Goal: Communication & Community: Share content

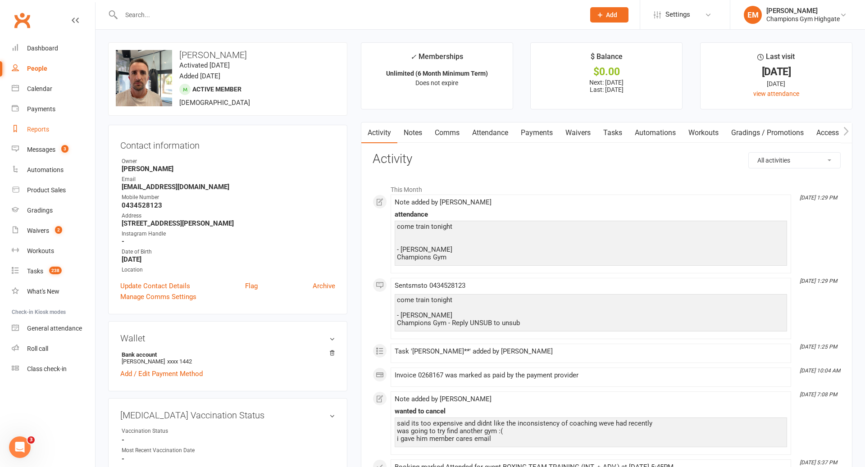
click at [49, 132] on link "Reports" at bounding box center [53, 129] width 83 height 20
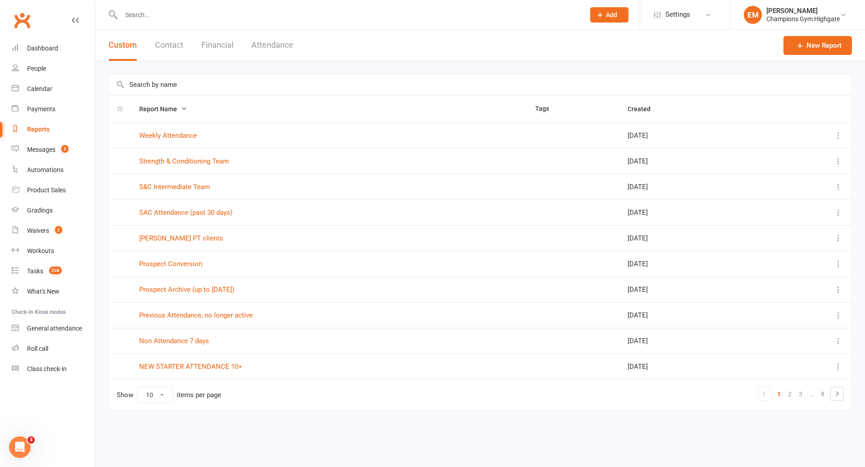
click at [190, 80] on input "text" at bounding box center [480, 84] width 743 height 21
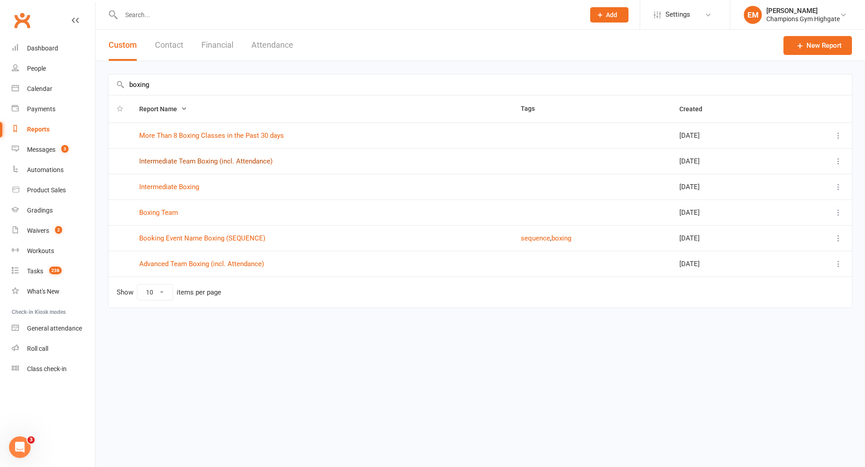
type input "boxing"
click at [205, 159] on link "Intermediate Team Boxing (incl. Attendance)" at bounding box center [205, 161] width 133 height 8
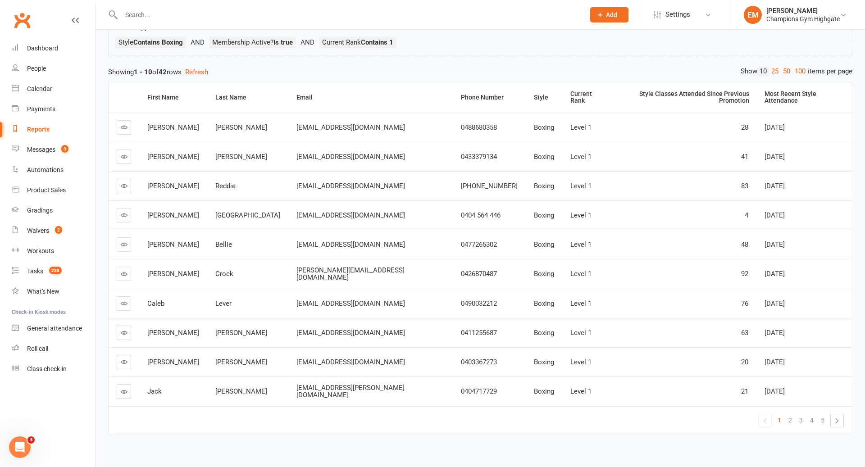
scroll to position [67, 0]
click at [790, 415] on span "2" at bounding box center [790, 421] width 4 height 13
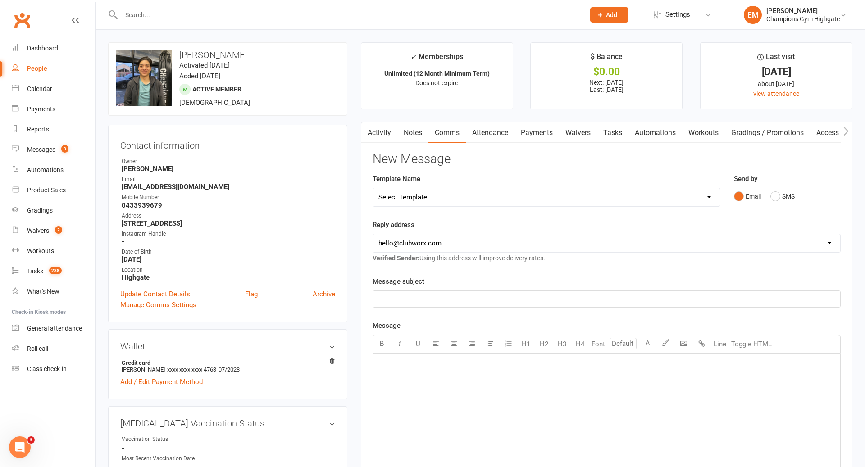
click at [377, 14] on input "text" at bounding box center [348, 15] width 460 height 13
type input "alfie edwards"
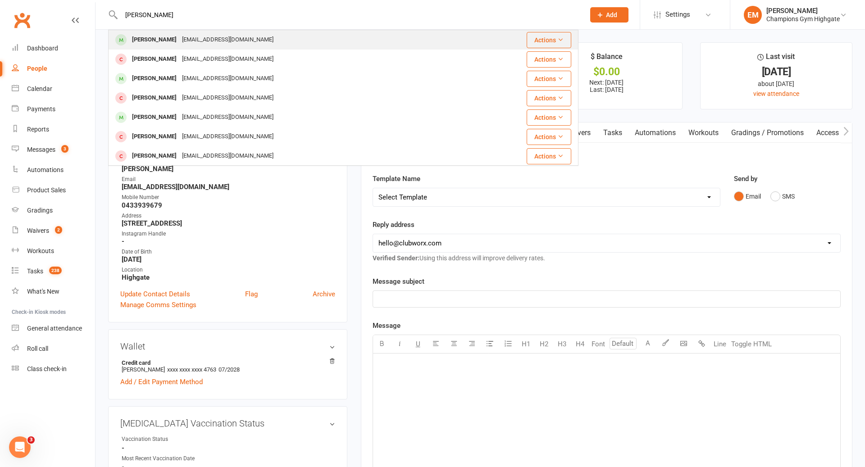
click at [356, 45] on div "Alfie Edwards alfrededwards2001@gmail.com" at bounding box center [304, 40] width 390 height 18
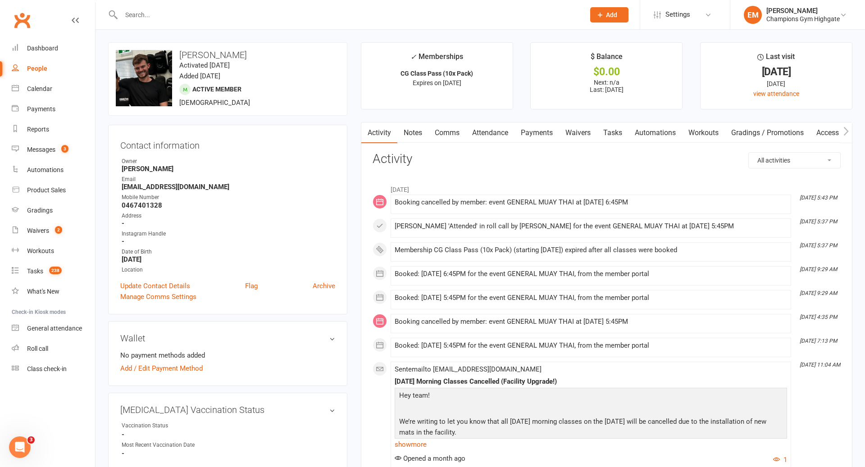
click at [419, 128] on link "Notes" at bounding box center [412, 133] width 31 height 21
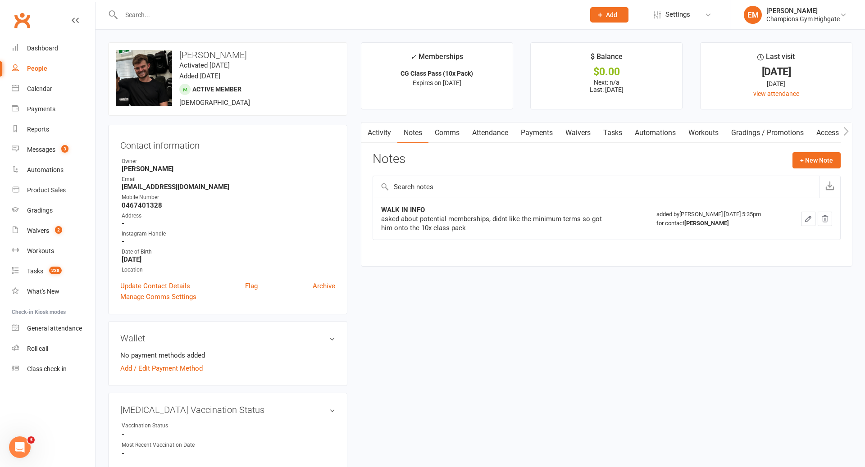
click at [387, 13] on input "text" at bounding box center [348, 15] width 460 height 13
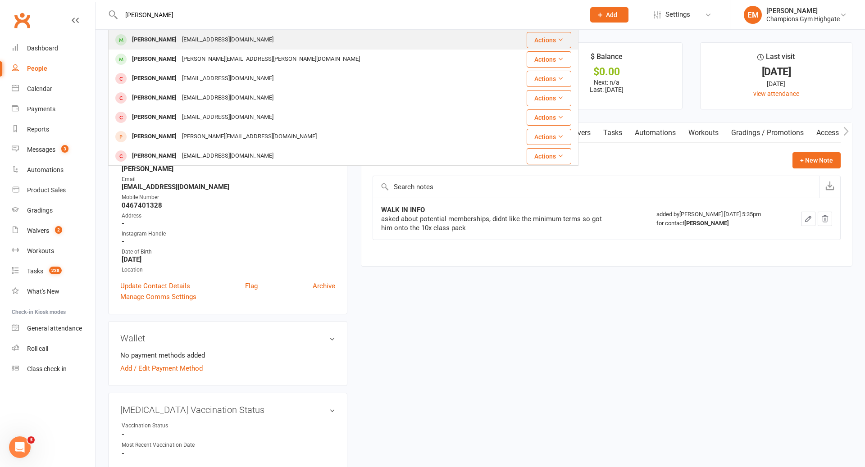
type input "braydon mazza"
click at [269, 30] on td "Braydon Mazza braydon_mazza@hotmail.com" at bounding box center [304, 39] width 391 height 19
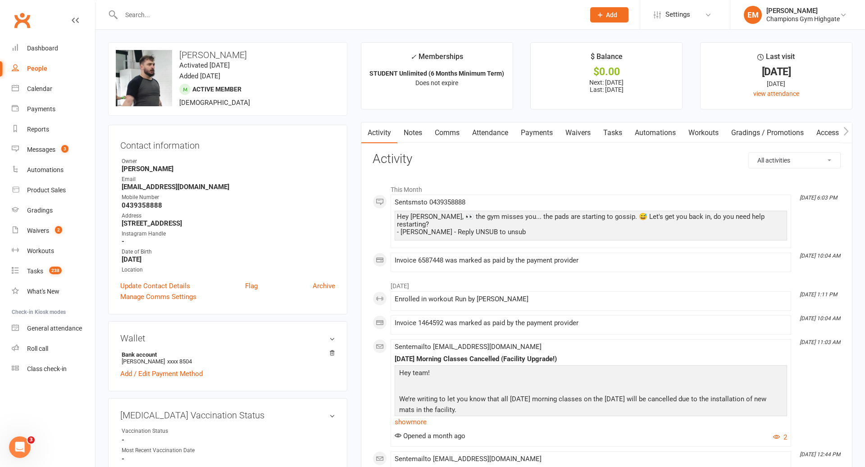
click at [406, 128] on link "Notes" at bounding box center [412, 133] width 31 height 21
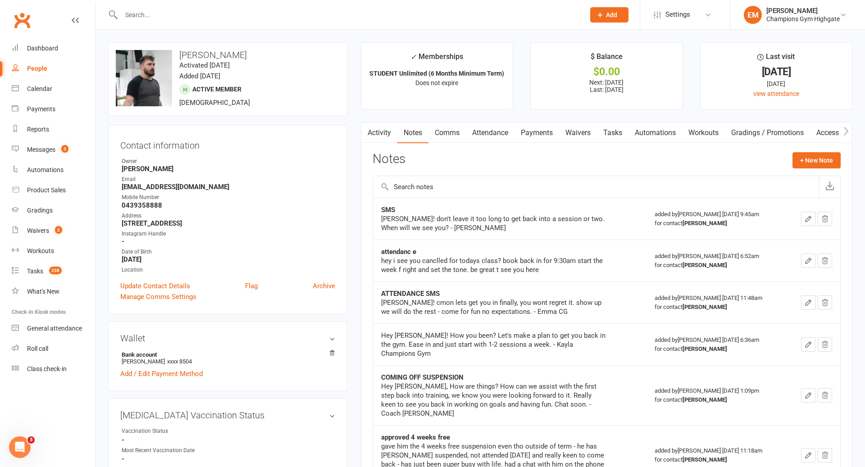
click at [449, 137] on link "Comms" at bounding box center [446, 133] width 37 height 21
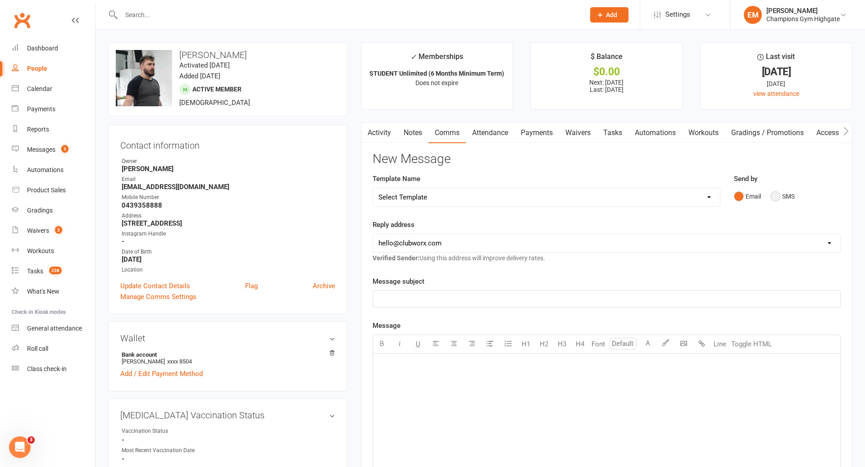
click at [791, 200] on button "SMS" at bounding box center [782, 196] width 24 height 17
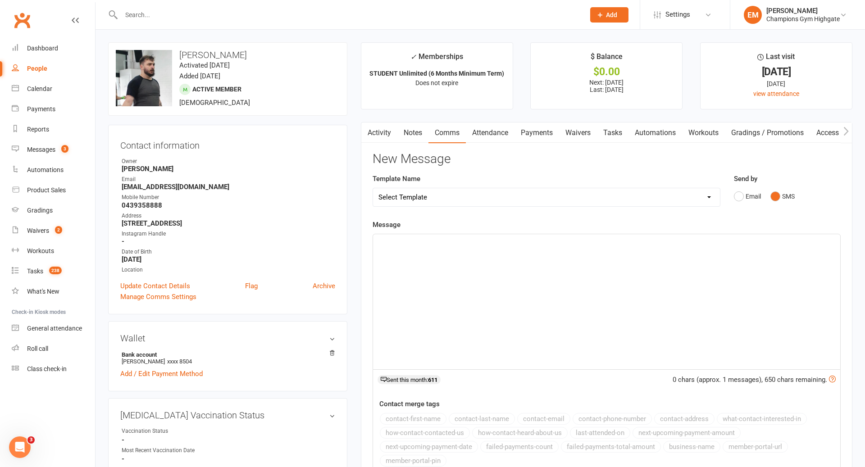
click at [672, 242] on p "﻿" at bounding box center [606, 242] width 456 height 11
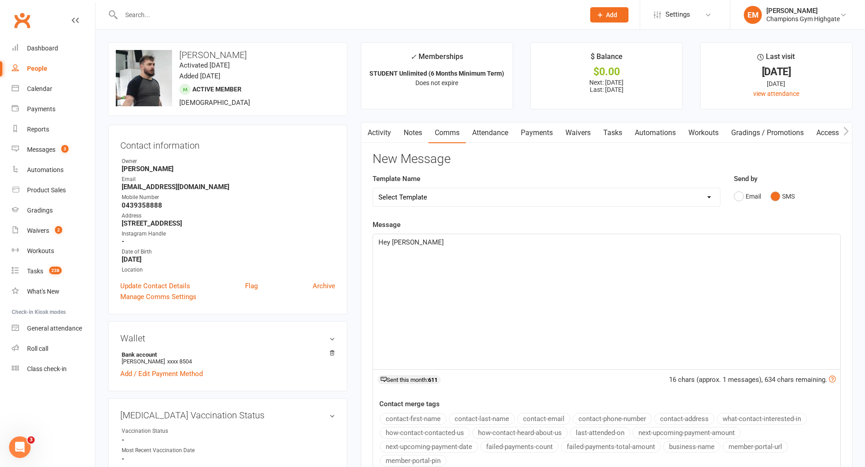
click at [412, 130] on link "Notes" at bounding box center [412, 133] width 31 height 21
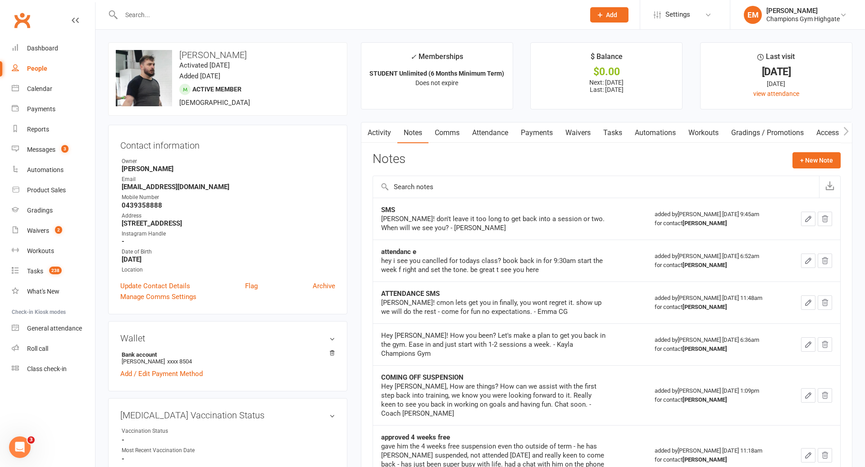
click at [377, 111] on main "✓ Memberships STUDENT Unlimited (6 Months Minimum Term) Does not expire $ Balan…" at bounding box center [606, 415] width 505 height 747
click at [376, 126] on link "Activity" at bounding box center [379, 133] width 36 height 21
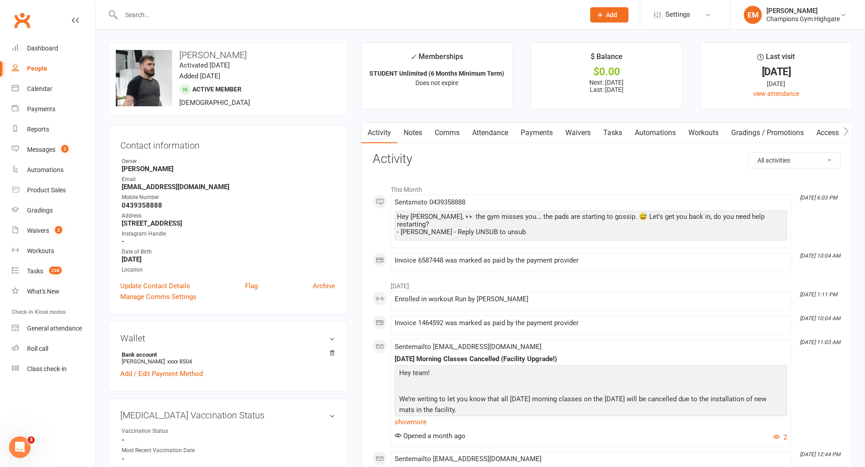
click at [784, 165] on select "All activities Bookings / Attendances Communications Notes Failed SMSes Grading…" at bounding box center [794, 160] width 91 height 15
click at [789, 155] on select "All activities Bookings / Attendances Communications Notes Failed SMSes Grading…" at bounding box center [794, 160] width 91 height 15
select select "ConversationLogEntry"
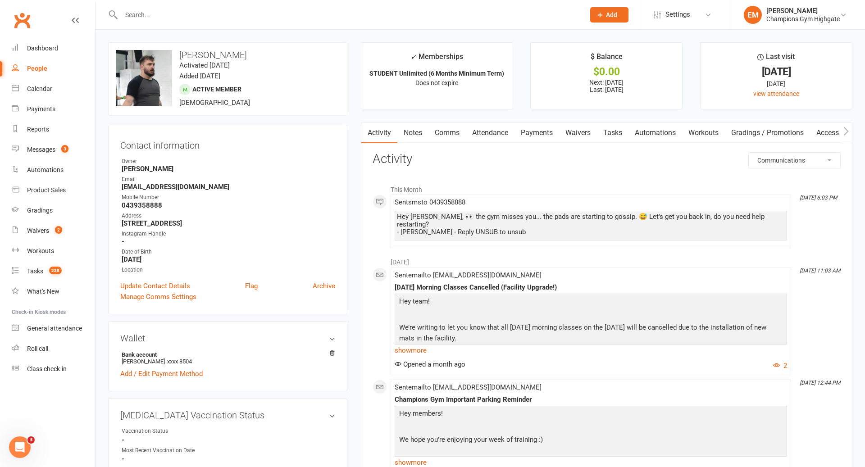
click at [459, 123] on link "Comms" at bounding box center [446, 133] width 37 height 21
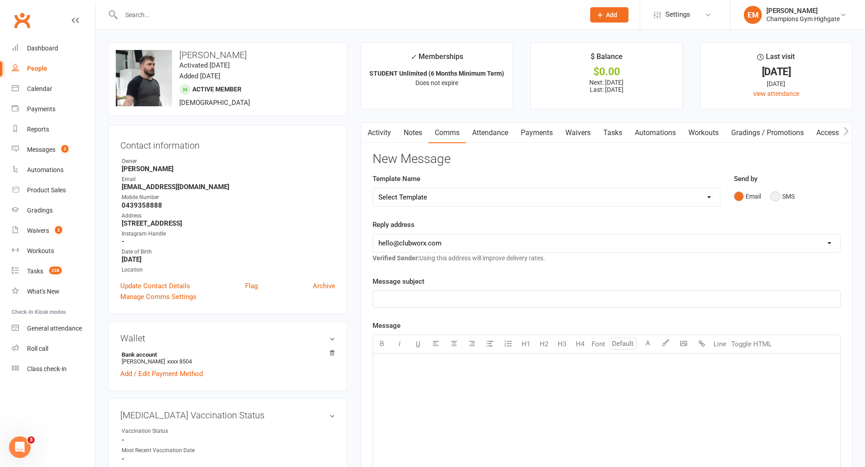
click at [776, 195] on button "SMS" at bounding box center [782, 196] width 24 height 17
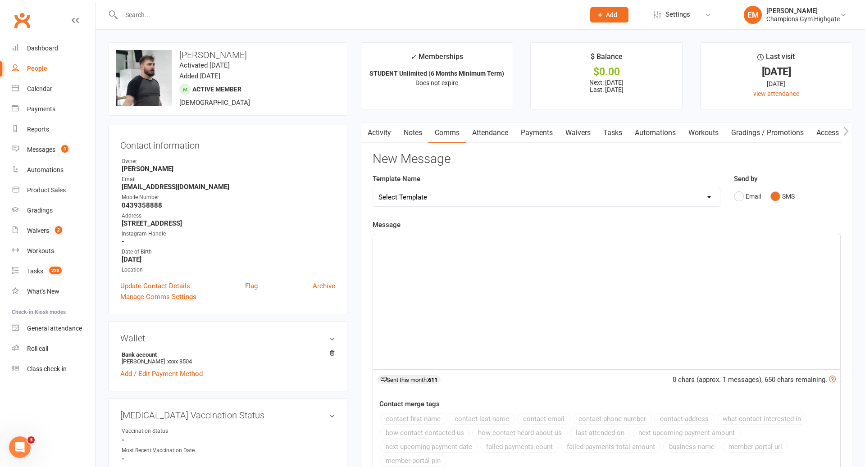
click at [601, 270] on div "﻿" at bounding box center [606, 301] width 467 height 135
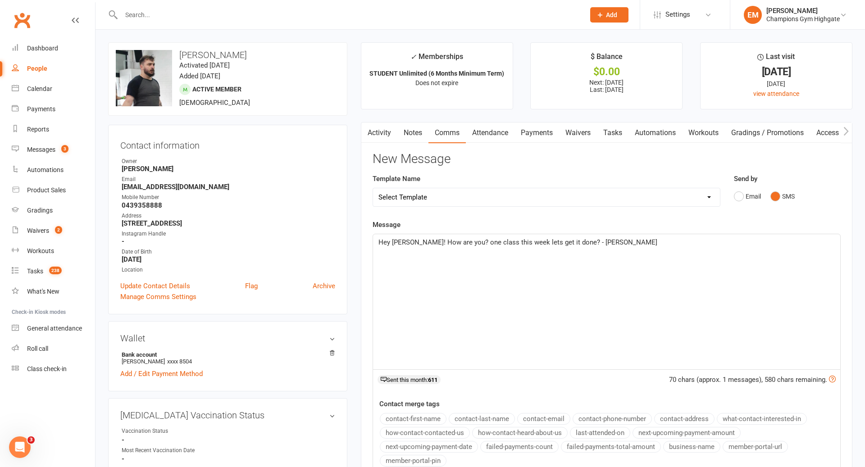
click at [464, 241] on span "Hey Braydon! How are you? one class this week lets get it done? - Emma" at bounding box center [517, 242] width 279 height 8
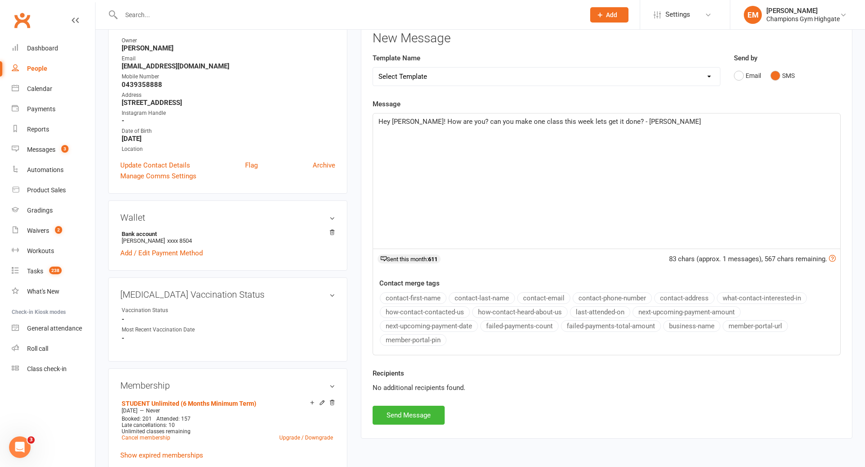
scroll to position [134, 0]
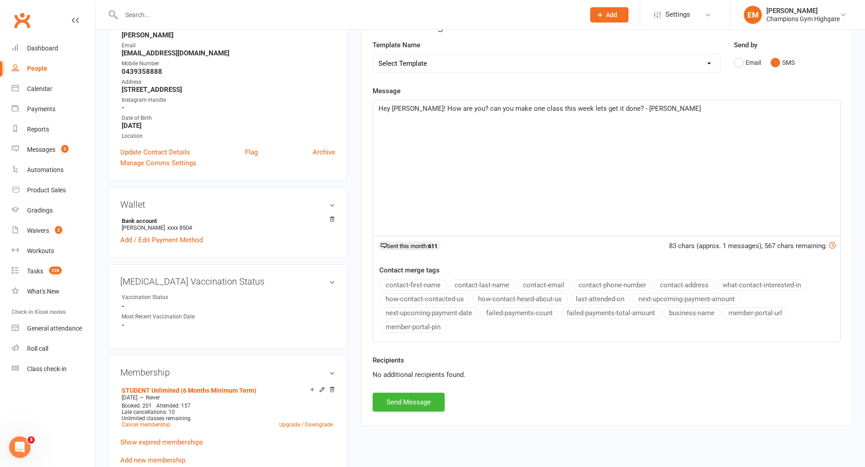
click at [412, 389] on div "Recipients No additional recipients found." at bounding box center [607, 374] width 482 height 38
click at [412, 398] on button "Send Message" at bounding box center [409, 402] width 72 height 19
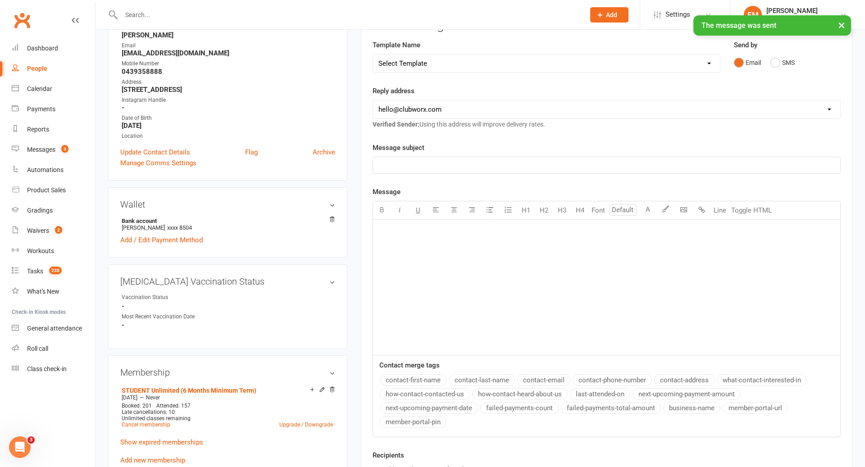
scroll to position [0, 0]
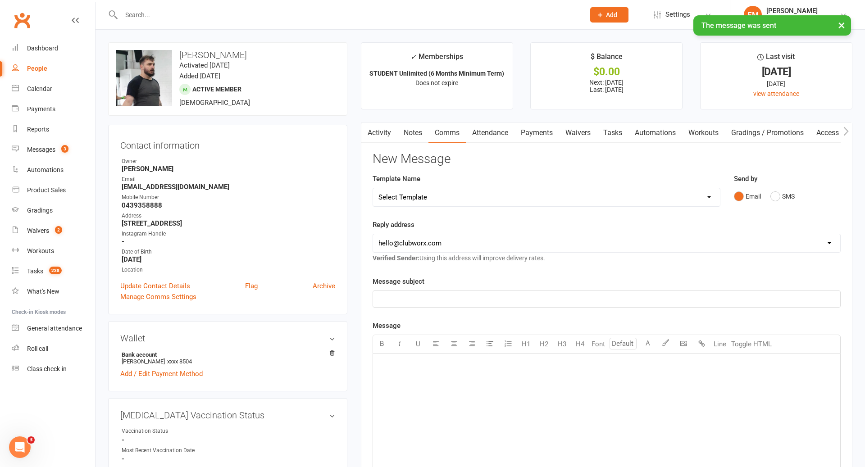
click at [391, 125] on link "Activity" at bounding box center [379, 133] width 36 height 21
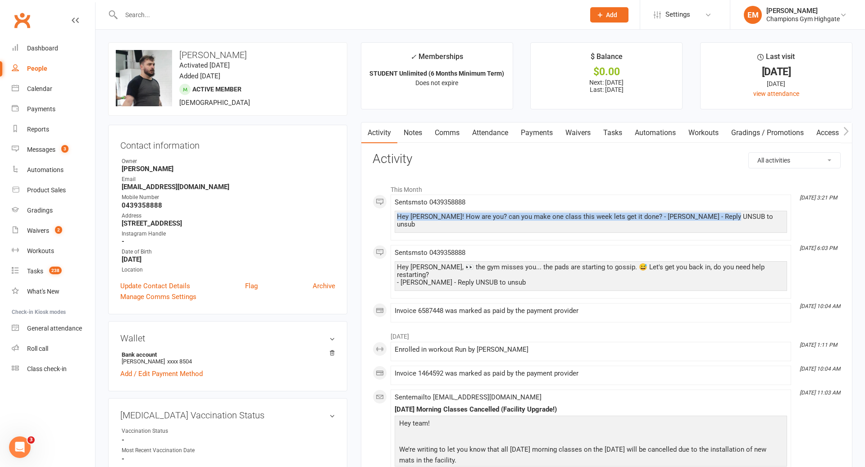
drag, startPoint x: 397, startPoint y: 214, endPoint x: 746, endPoint y: 219, distance: 348.2
click at [746, 219] on div "Hey Braydon! How are you? can you make one class this week lets get it done? - …" at bounding box center [591, 220] width 388 height 15
copy div "Hey Braydon! How are you? can you make one class this week lets get it done? - …"
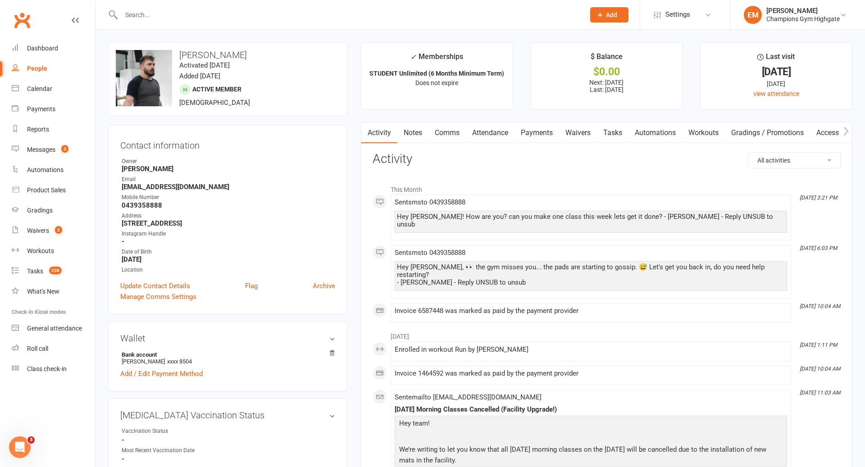
click at [583, 189] on li "This Month" at bounding box center [607, 187] width 468 height 14
click at [395, 198] on span "Sent sms to 0439358888" at bounding box center [430, 202] width 71 height 8
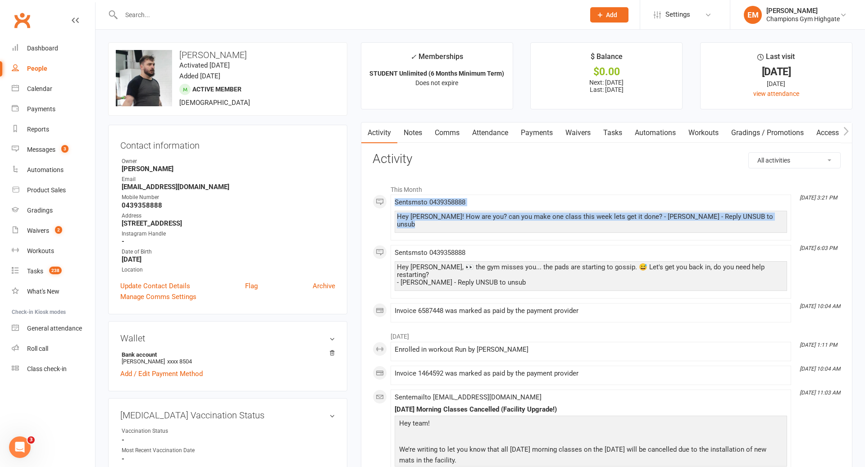
drag, startPoint x: 395, startPoint y: 198, endPoint x: 734, endPoint y: 221, distance: 340.0
click at [734, 221] on span "Sent sms to 0439358888 Hey Braydon! How are you? can you make one class this we…" at bounding box center [591, 215] width 392 height 35
copy div "Sent sms to 0439358888 Hey Braydon! How are you? can you make one class this we…"
click at [416, 131] on link "Notes" at bounding box center [412, 133] width 31 height 21
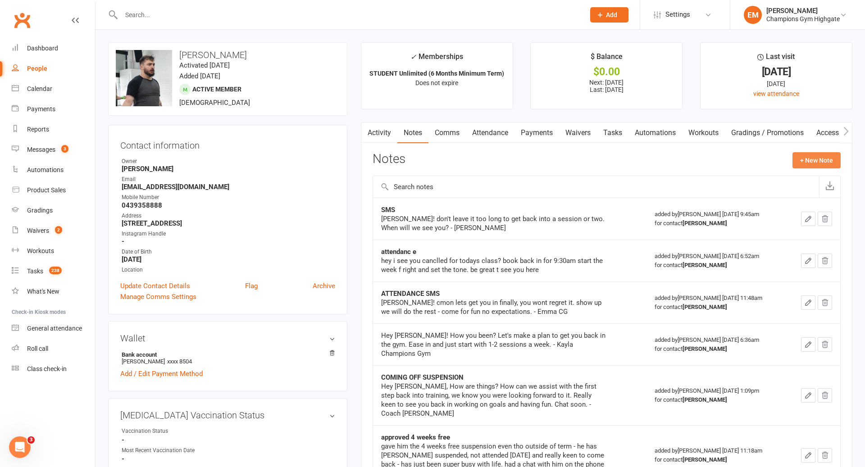
click at [803, 160] on button "+ New Note" at bounding box center [816, 160] width 48 height 16
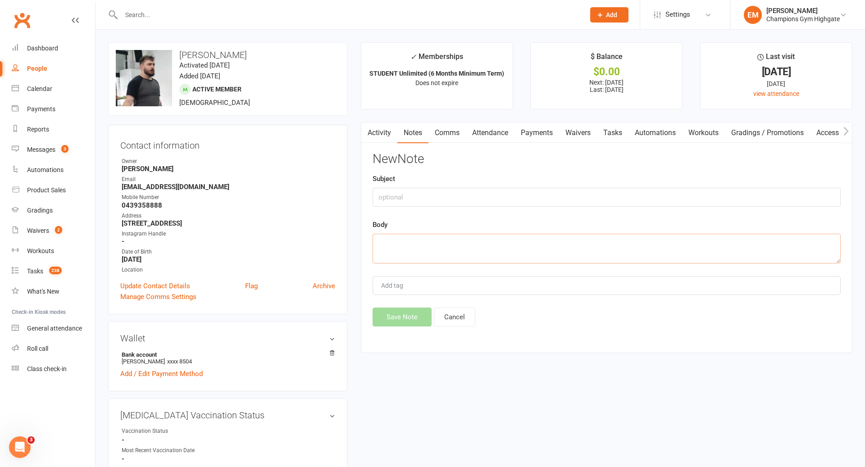
click at [578, 247] on textarea at bounding box center [607, 249] width 468 height 30
paste textarea "Sent sms to 0439358888 Hey Braydon! How are you? can you make one class this we…"
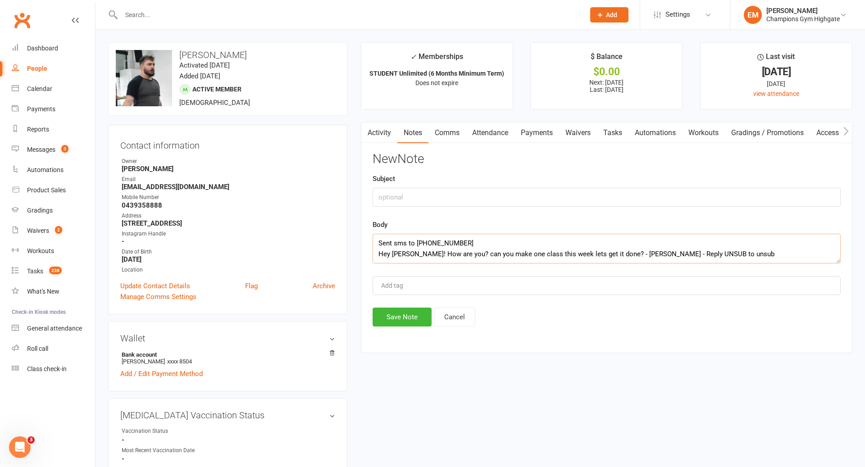
scroll to position [5, 0]
type textarea "Sent sms to 0439358888 Hey Braydon! How are you? can you make one class this we…"
click at [520, 202] on input "text" at bounding box center [607, 197] width 468 height 19
type input "ATTENDANCE SMS"
click at [405, 315] on button "Save Note" at bounding box center [402, 317] width 59 height 19
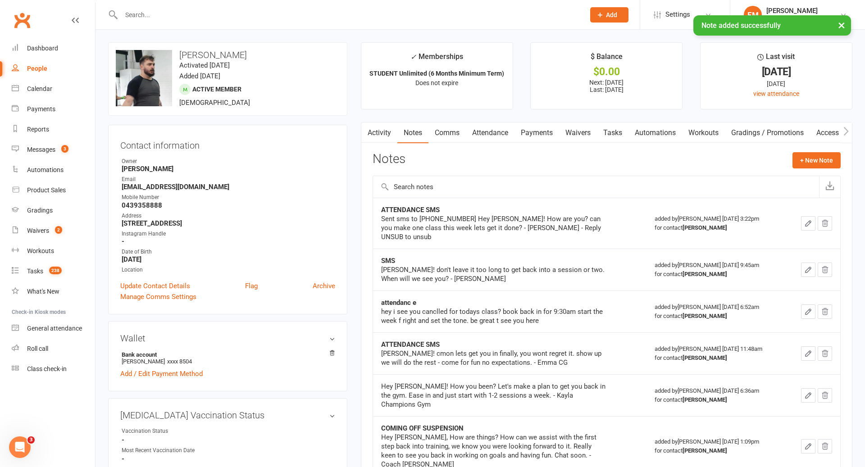
click at [336, 15] on div "× Note added successfully" at bounding box center [426, 15] width 853 height 0
click at [336, 16] on input "text" at bounding box center [348, 15] width 460 height 13
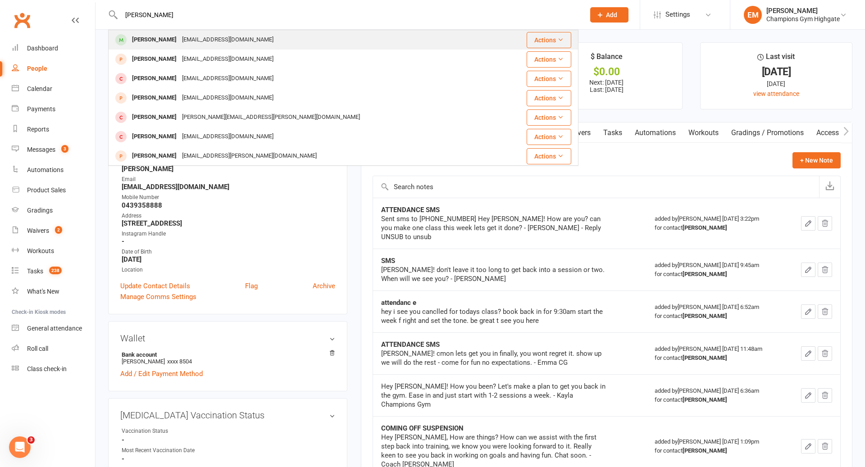
type input "COURTNEY"
click at [314, 39] on div "Courtney Cook cbcook32@gmail.com" at bounding box center [304, 40] width 390 height 18
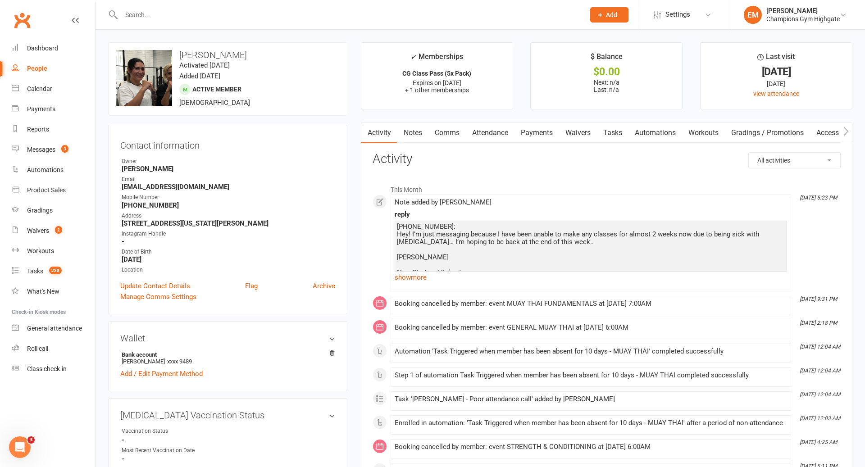
click at [369, 23] on div at bounding box center [343, 14] width 470 height 29
click at [369, 19] on input "text" at bounding box center [348, 15] width 460 height 13
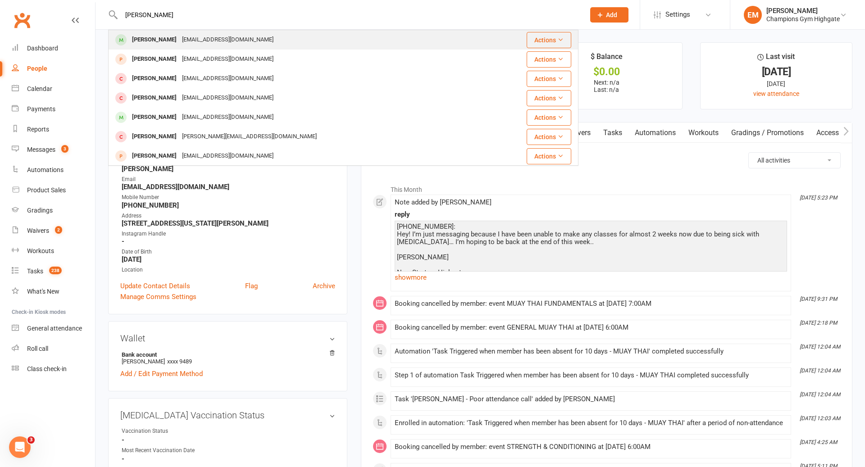
type input "tristan tri"
click at [301, 39] on div "Tristan Trinidad tristan.f.trinidad@gmail.com" at bounding box center [297, 40] width 377 height 18
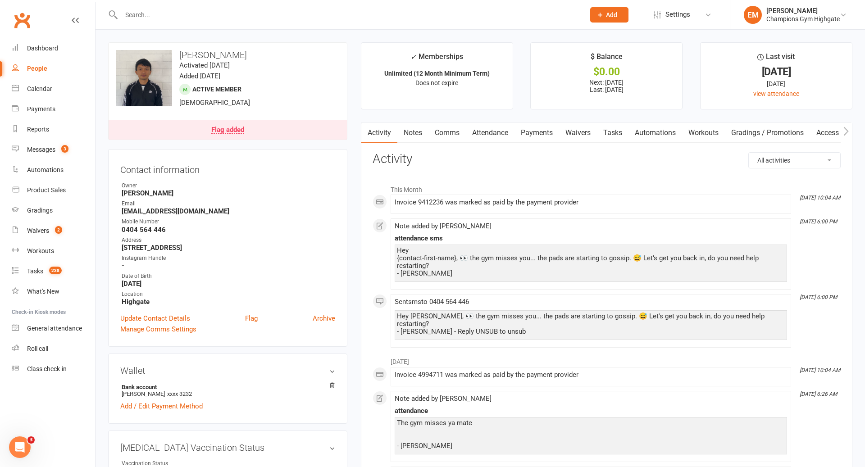
click at [441, 9] on input "text" at bounding box center [348, 15] width 460 height 13
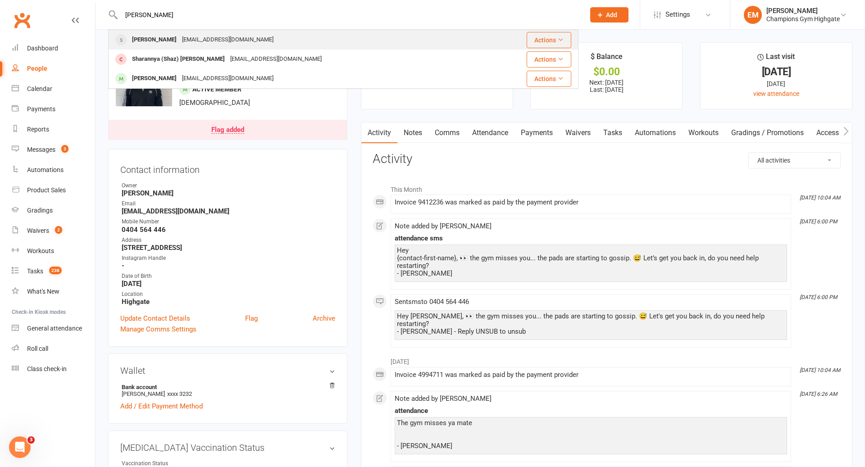
type input "surya"
click at [360, 42] on div "Surya Selvakumar suryaselvakumar6@gmail.com" at bounding box center [298, 40] width 379 height 18
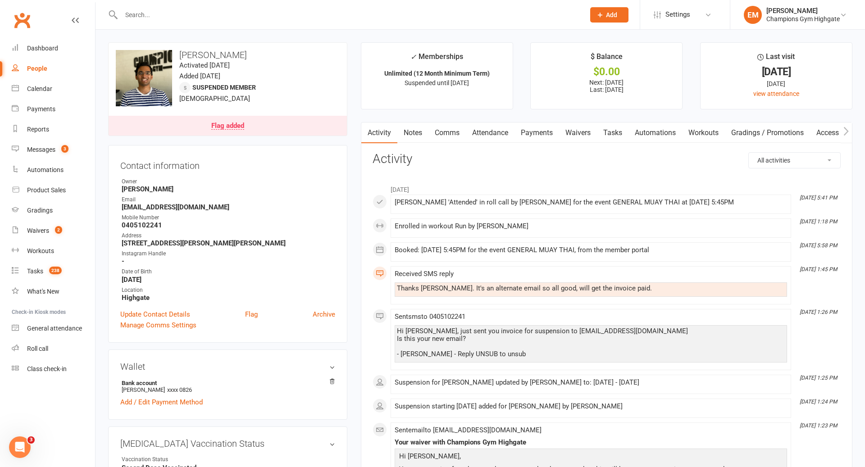
click at [432, 23] on div at bounding box center [343, 14] width 470 height 29
click at [433, 17] on input "text" at bounding box center [348, 15] width 460 height 13
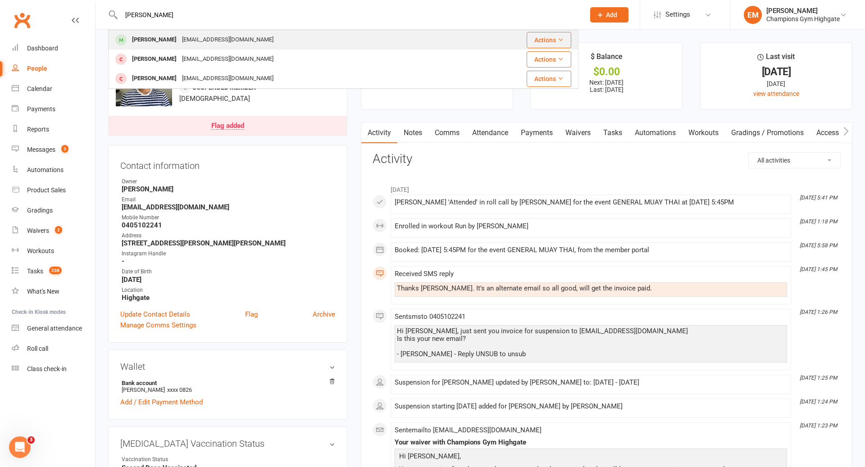
type input "xavier"
click at [205, 40] on div "xthomas692@gmail.com" at bounding box center [227, 39] width 97 height 13
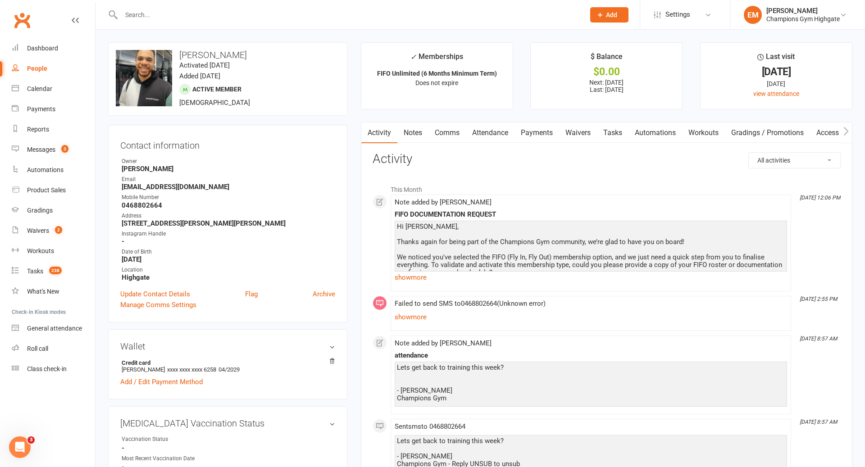
click at [454, 128] on link "Comms" at bounding box center [446, 133] width 37 height 21
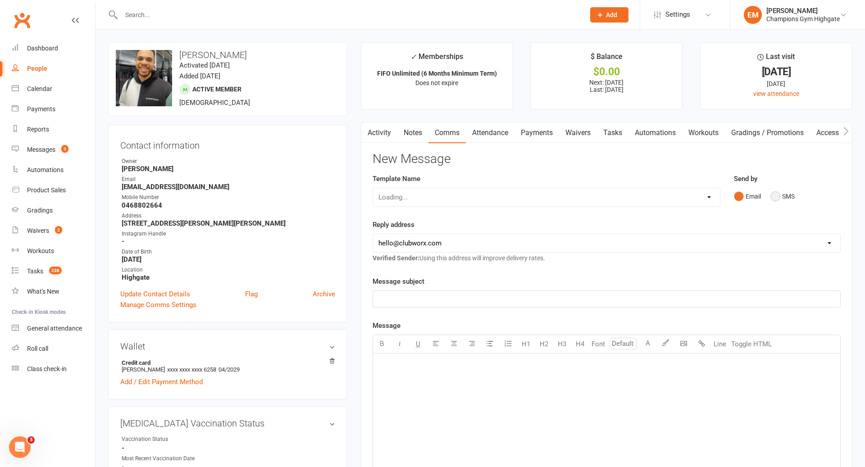
click at [790, 195] on button "SMS" at bounding box center [782, 196] width 24 height 17
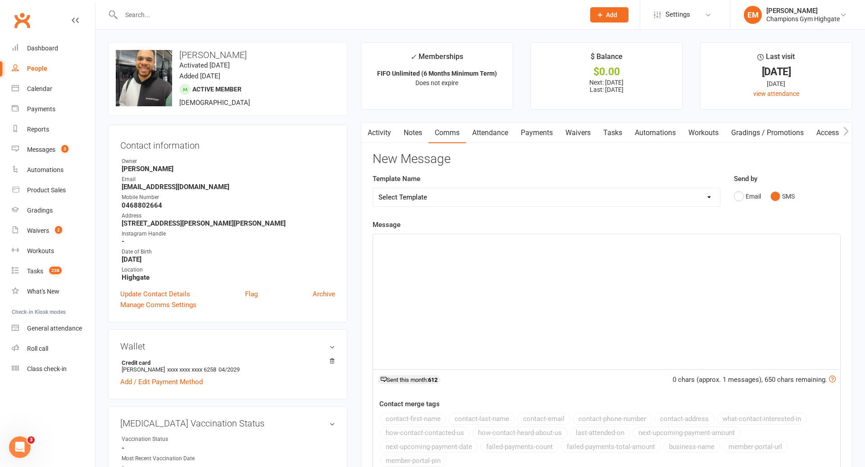
click at [690, 253] on div "﻿" at bounding box center [606, 301] width 467 height 135
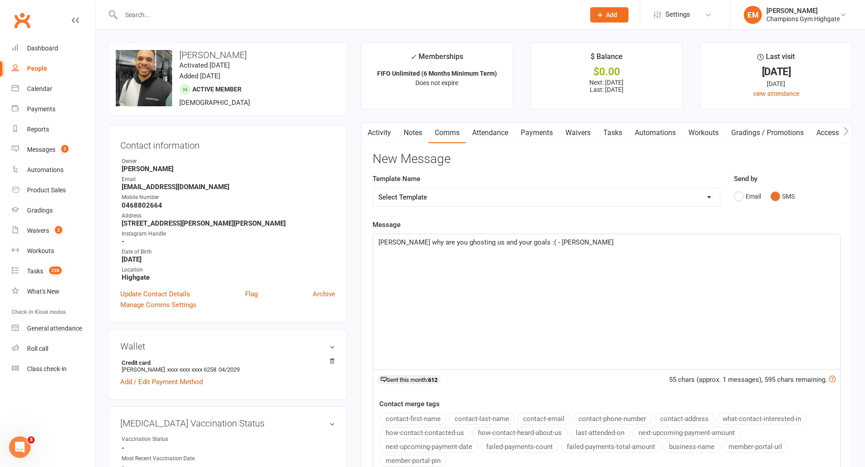
drag, startPoint x: 601, startPoint y: 273, endPoint x: 345, endPoint y: 255, distance: 256.6
drag, startPoint x: 564, startPoint y: 268, endPoint x: 339, endPoint y: 237, distance: 227.4
copy span "Xavier why are you ghosting us and your goals :( - Emma"
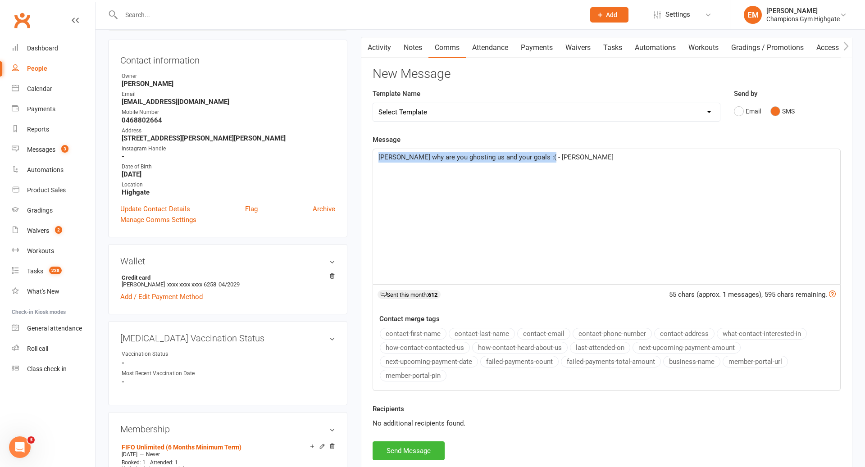
scroll to position [101, 0]
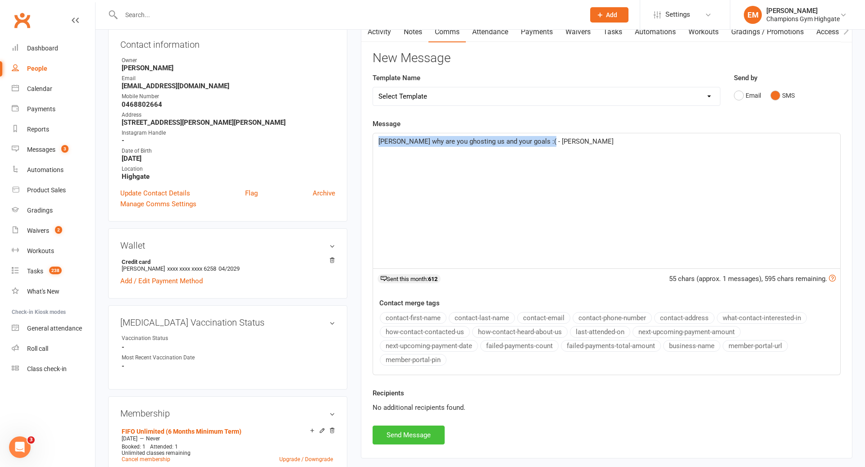
click at [404, 440] on button "Send Message" at bounding box center [409, 435] width 72 height 19
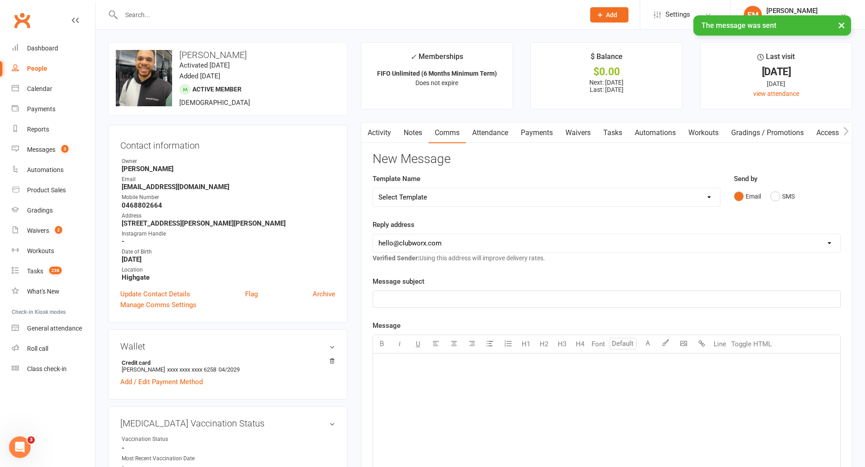
click at [414, 126] on link "Notes" at bounding box center [412, 133] width 31 height 21
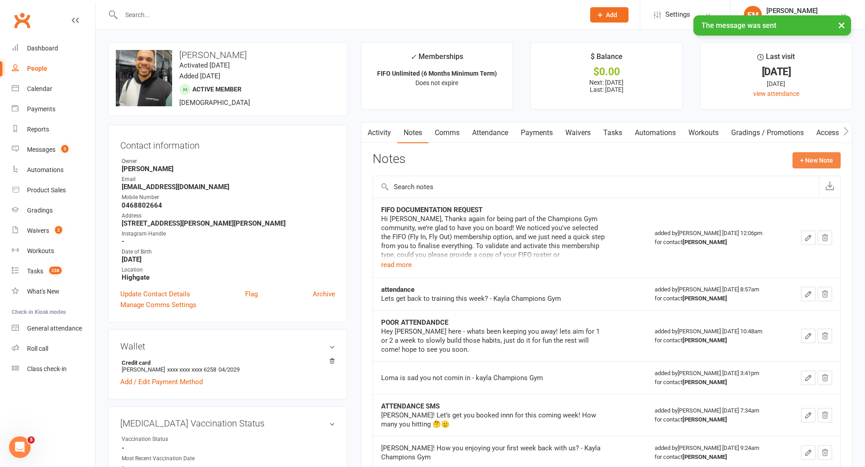
click at [816, 156] on button "+ New Note" at bounding box center [816, 160] width 48 height 16
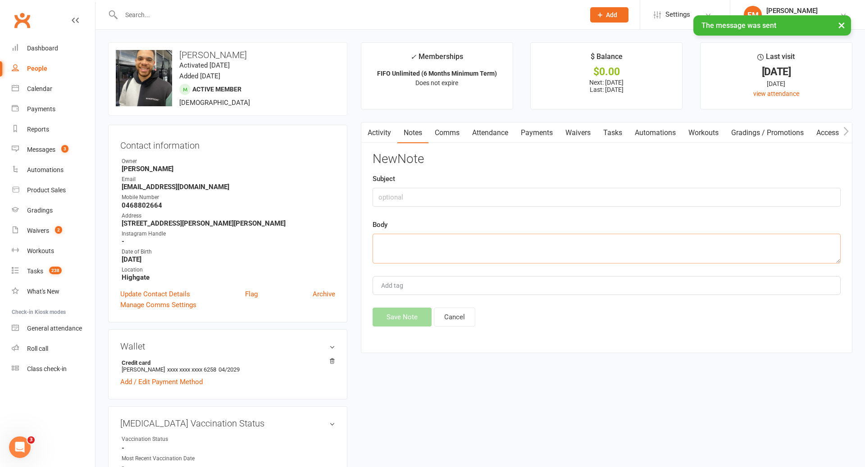
click at [627, 240] on textarea at bounding box center [607, 249] width 468 height 30
paste textarea "Xavier why are you ghosting us and your goals :( - Emma"
type textarea "Xavier why are you ghosting us and your goals :( - Emma"
click at [540, 196] on input "text" at bounding box center [607, 197] width 468 height 19
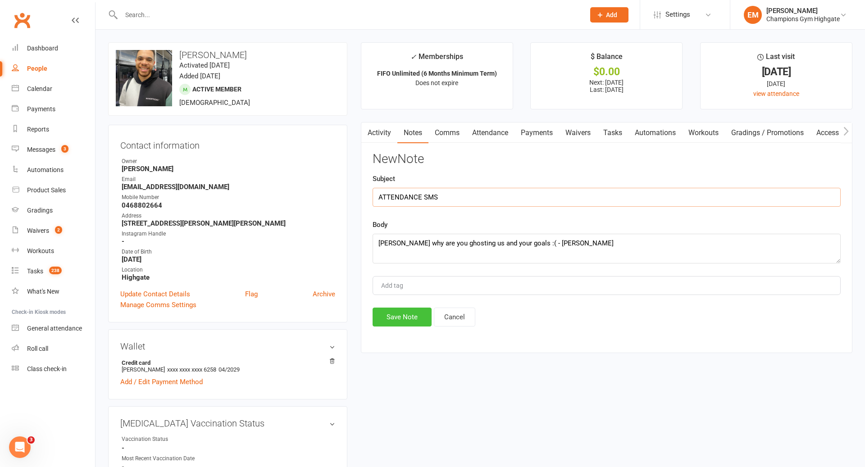
type input "ATTENDANCE SMS"
click at [413, 313] on button "Save Note" at bounding box center [402, 317] width 59 height 19
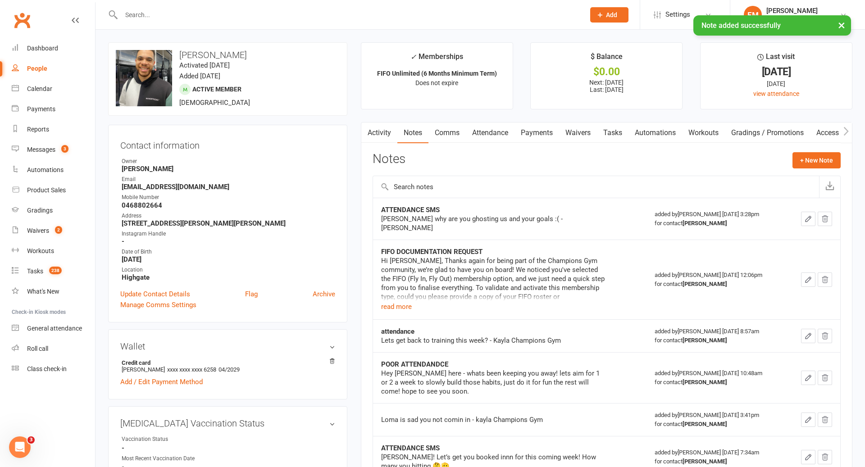
click at [366, 13] on input "text" at bounding box center [348, 15] width 460 height 13
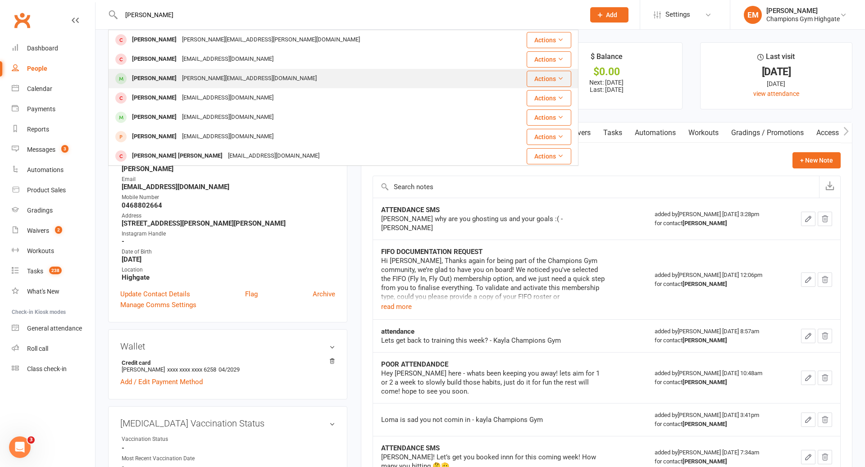
type input "christopher"
click at [318, 69] on td "Christopher Flamini chris_flamini@hotmail.com" at bounding box center [304, 78] width 391 height 19
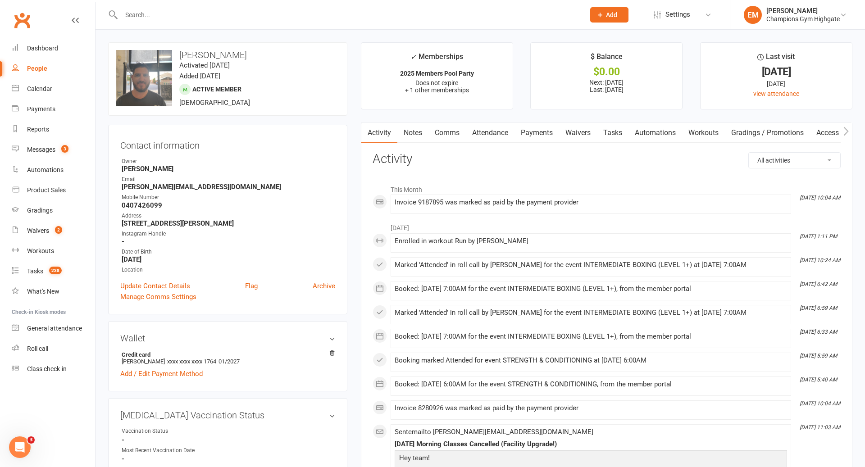
click at [409, 136] on link "Notes" at bounding box center [412, 133] width 31 height 21
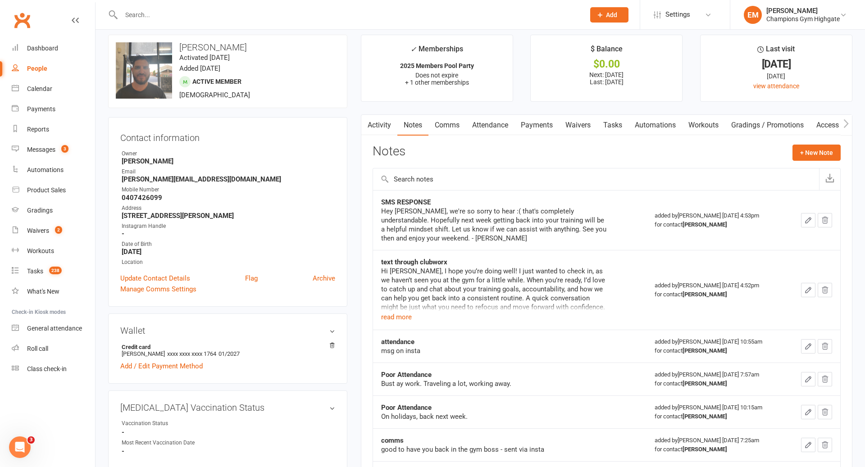
scroll to position [7, 0]
click at [411, 312] on div "Hi Christopher, I hope you’re doing well! I just wanted to check in, as we have…" at bounding box center [493, 295] width 225 height 56
click at [405, 316] on button "read more" at bounding box center [396, 317] width 31 height 11
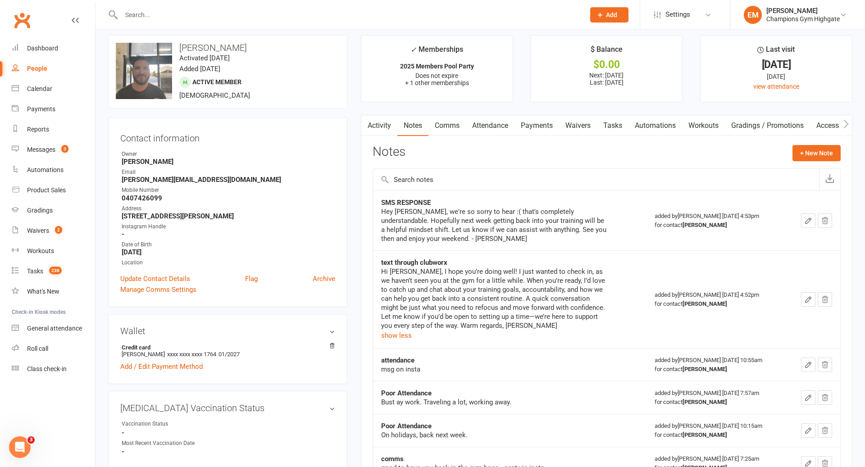
click at [387, 137] on div "Activity Notes Comms Attendance Payments Waivers Tasks Automations Workouts Gra…" at bounding box center [606, 391] width 491 height 552
click at [381, 124] on link "Activity" at bounding box center [379, 125] width 36 height 21
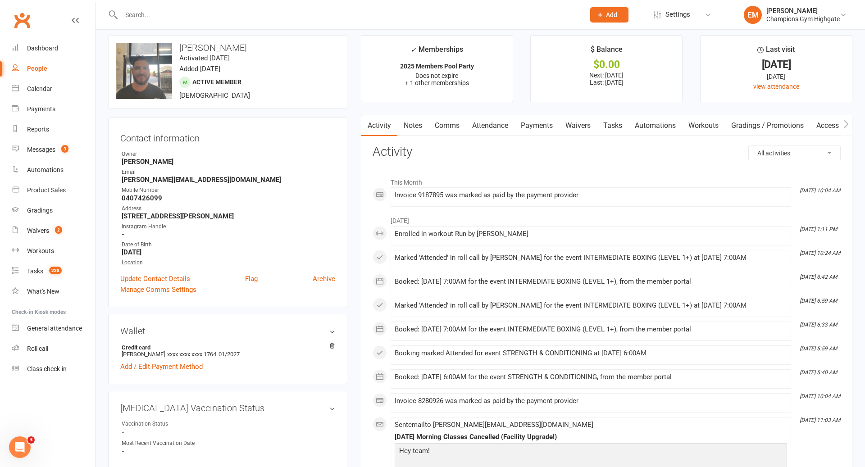
click at [774, 151] on select "All activities Bookings / Attendances Communications Notes Failed SMSes Grading…" at bounding box center [794, 152] width 91 height 15
select select "ConversationLogEntry"
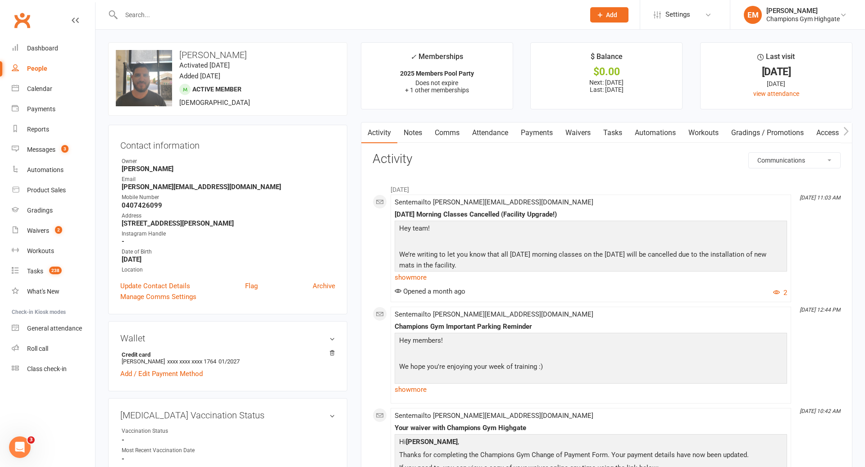
click at [437, 125] on link "Comms" at bounding box center [446, 133] width 37 height 21
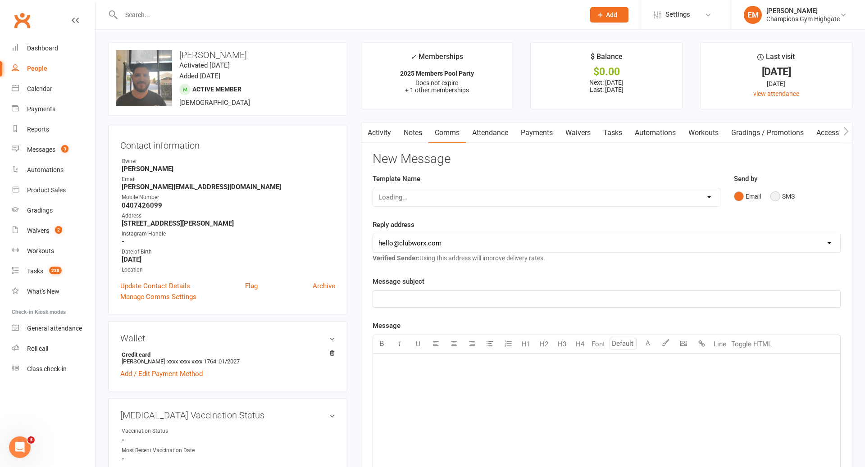
click at [780, 196] on button "SMS" at bounding box center [782, 196] width 24 height 17
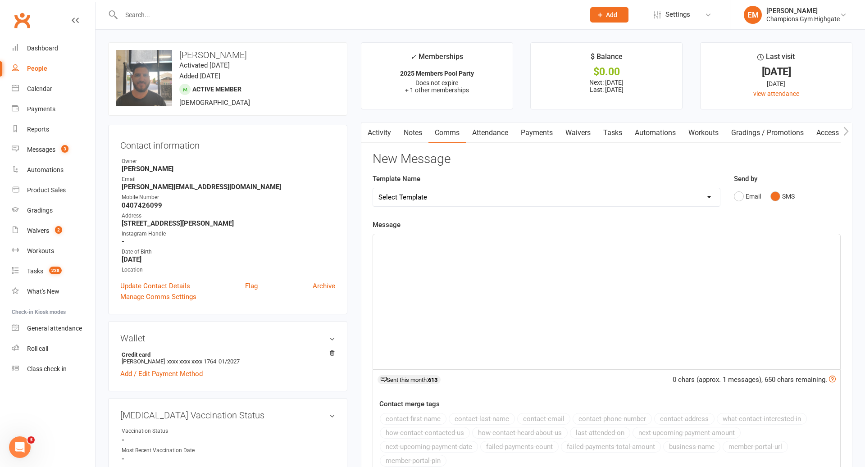
click at [614, 114] on main "✓ Memberships 2025 Members Pool Party Does not expire + 1 other memberships $ B…" at bounding box center [606, 305] width 505 height 526
click at [613, 143] on div "Activity Notes Comms Attendance Payments Waivers Tasks Automations Workouts Gra…" at bounding box center [606, 340] width 491 height 437
click at [624, 132] on link "Tasks" at bounding box center [613, 133] width 32 height 21
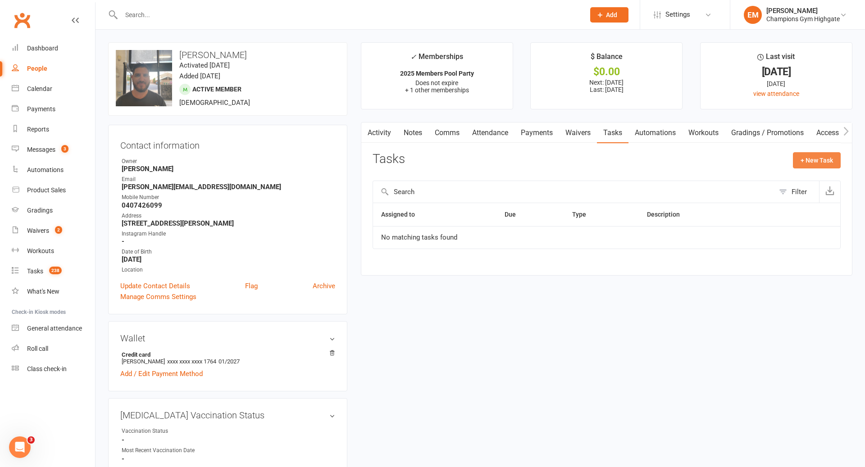
click at [809, 163] on button "+ New Task" at bounding box center [817, 160] width 48 height 16
select select "49838"
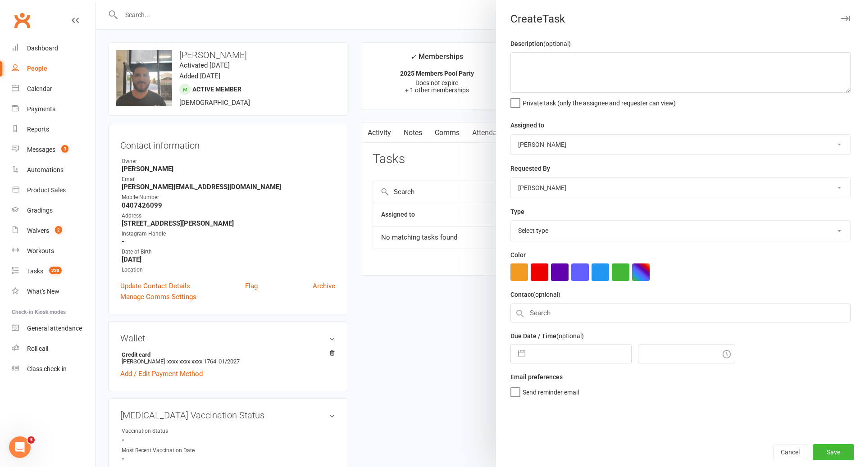
click at [595, 141] on select "Pamorn Martdee Helen Bologa Whitney Tuna Ronnarong (LOMA) Tongseeon Joondalup R…" at bounding box center [680, 145] width 339 height 20
select select "53004"
click at [604, 179] on select "Pamorn Martdee Helen Bologa Whitney Tuna Ronnarong (LOMA) Tongseeon Joondalup R…" at bounding box center [680, 188] width 339 height 20
select select "53004"
click at [560, 347] on input "text" at bounding box center [580, 352] width 101 height 18
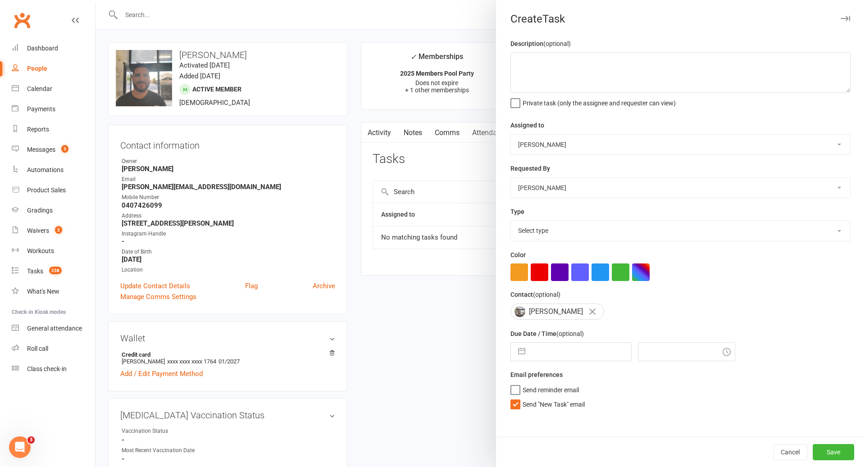
select select "6"
select select "2025"
select select "7"
select select "2025"
select select "8"
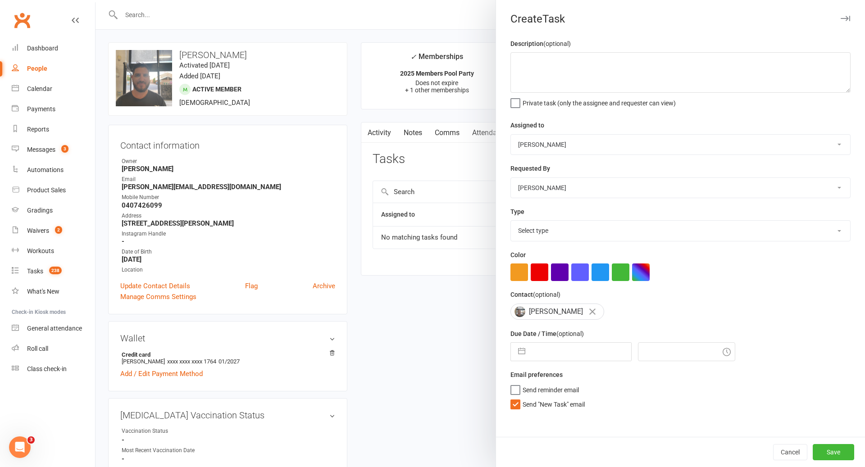
select select "2025"
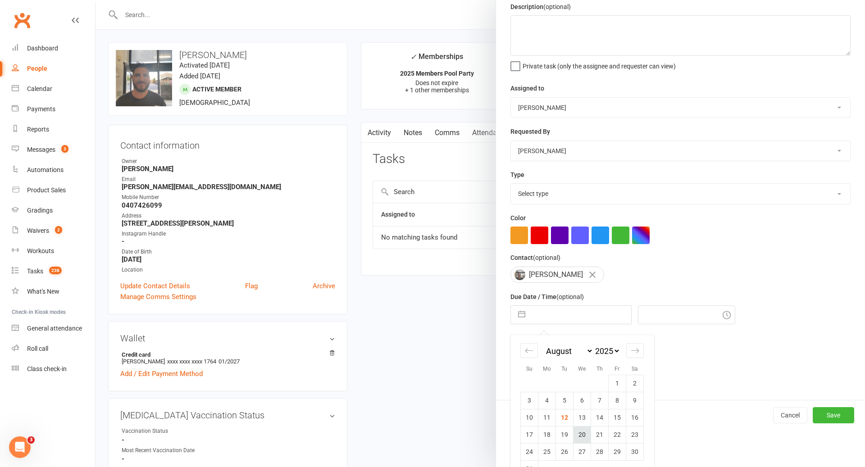
scroll to position [38, 0]
click at [581, 417] on td "13" at bounding box center [582, 416] width 18 height 17
type input "13 Aug 2025"
type input "3:30pm"
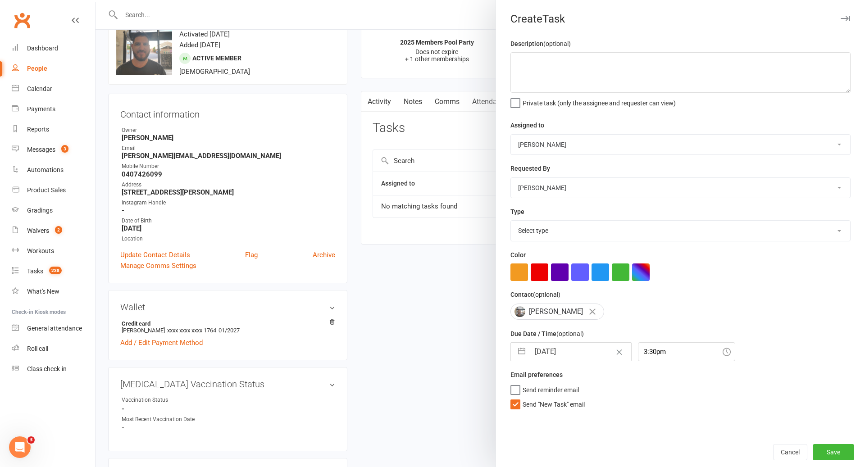
scroll to position [0, 0]
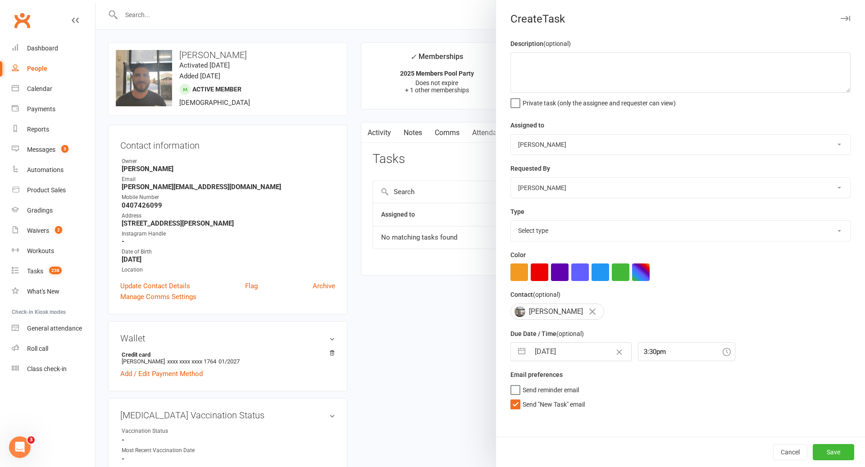
click at [593, 222] on select "Select type Cancellation call Cancellation request Check about cancellation - m…" at bounding box center [680, 231] width 339 height 20
select select "22664"
click at [638, 82] on textarea at bounding box center [680, 72] width 340 height 41
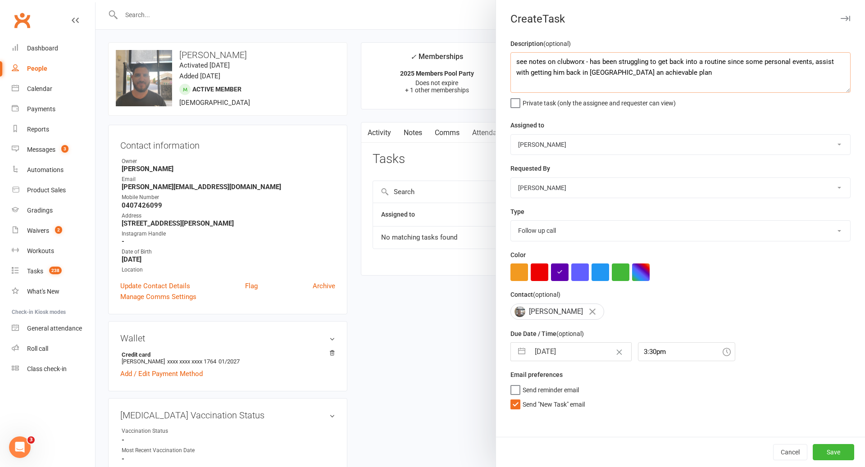
type textarea "see notes on clubworx - has been struggling to get back into a routine since so…"
click at [846, 443] on div "Cancel Save" at bounding box center [680, 452] width 369 height 30
click at [843, 445] on button "Save" at bounding box center [833, 452] width 41 height 16
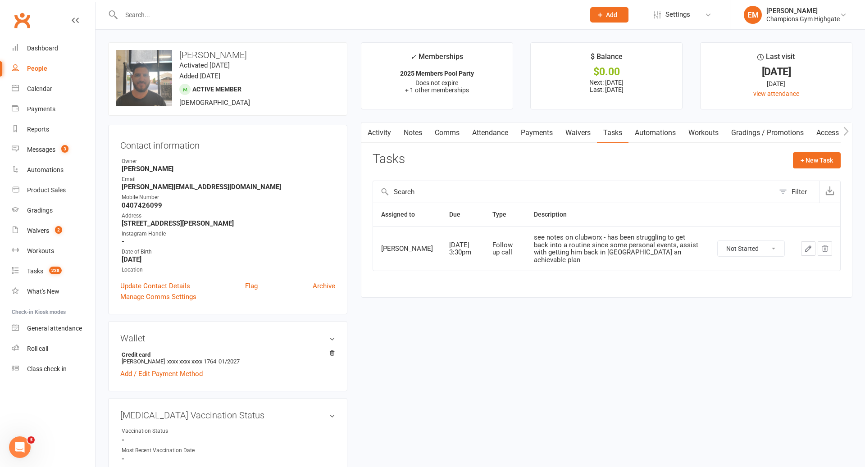
click at [336, 10] on input "text" at bounding box center [348, 15] width 460 height 13
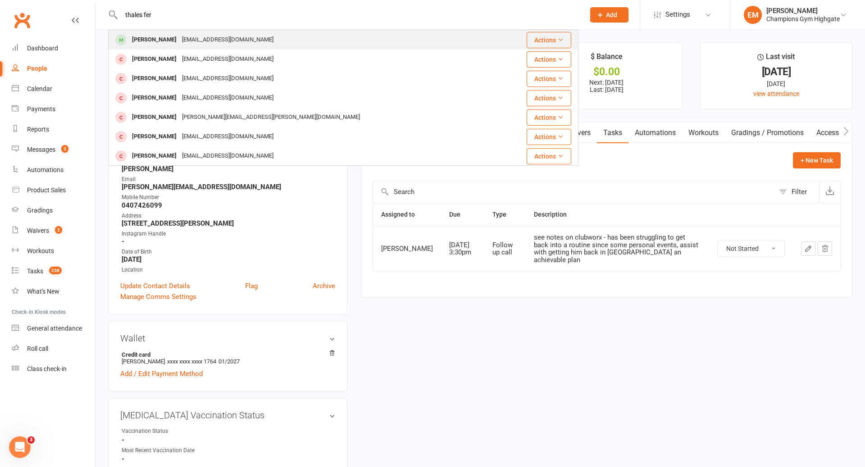
type input "thales fer"
click at [130, 45] on div "Thales Ferreira" at bounding box center [154, 39] width 50 height 13
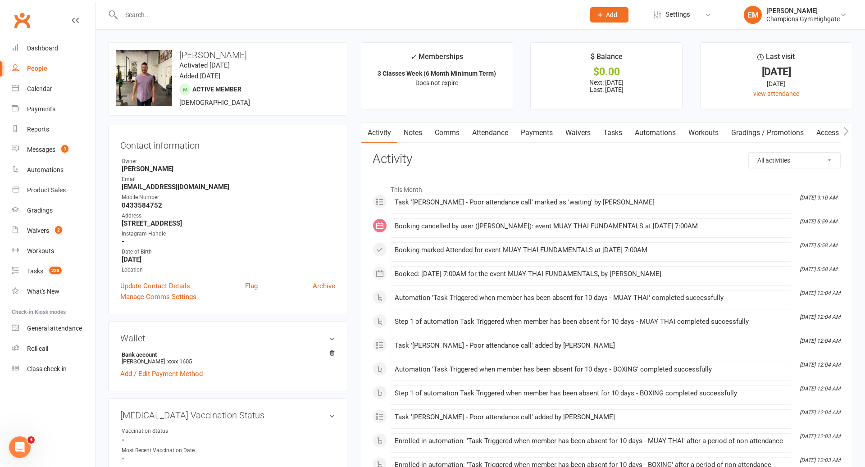
click at [405, 133] on link "Notes" at bounding box center [412, 133] width 31 height 21
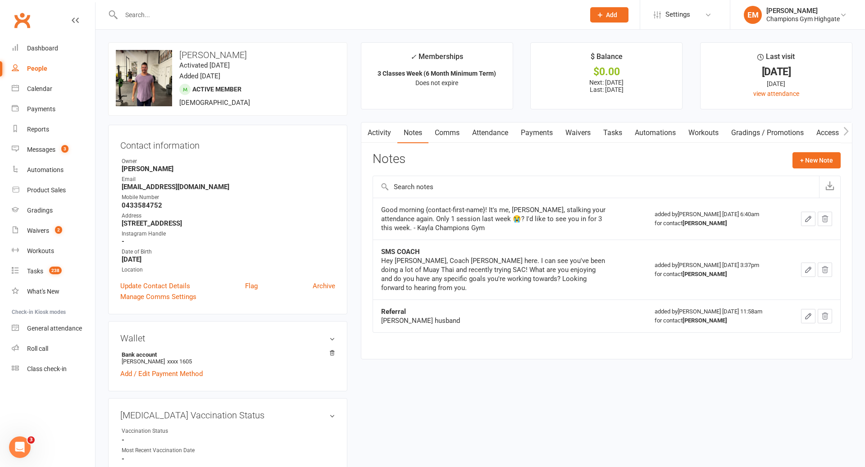
click at [387, 131] on link "Activity" at bounding box center [379, 133] width 36 height 21
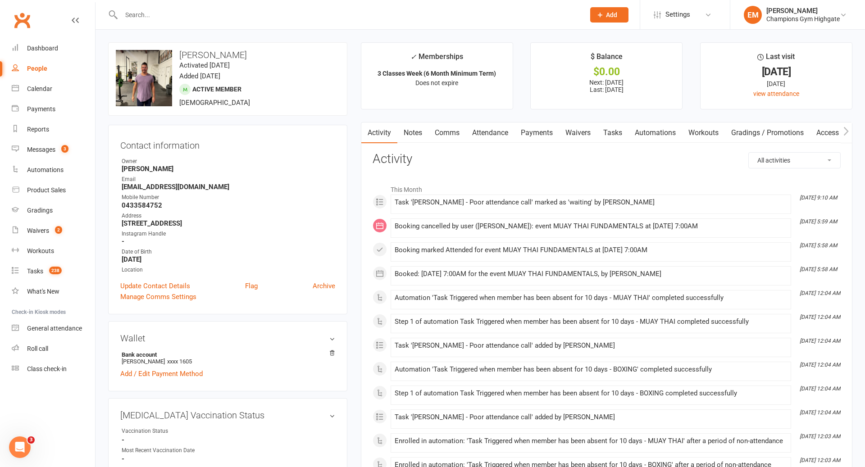
click at [454, 137] on link "Comms" at bounding box center [446, 133] width 37 height 21
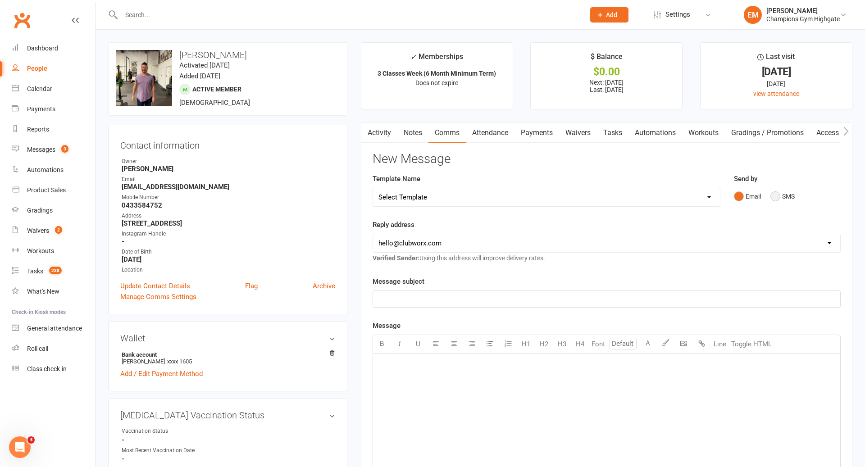
click at [791, 196] on button "SMS" at bounding box center [782, 196] width 24 height 17
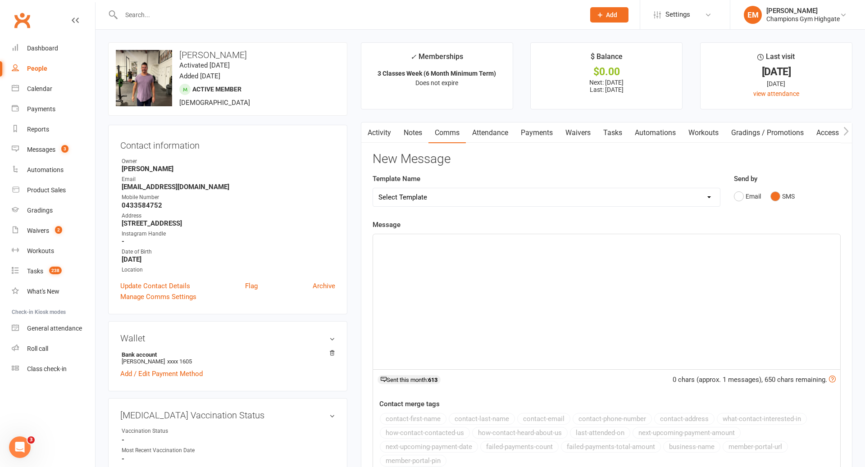
click at [382, 12] on input "text" at bounding box center [348, 15] width 460 height 13
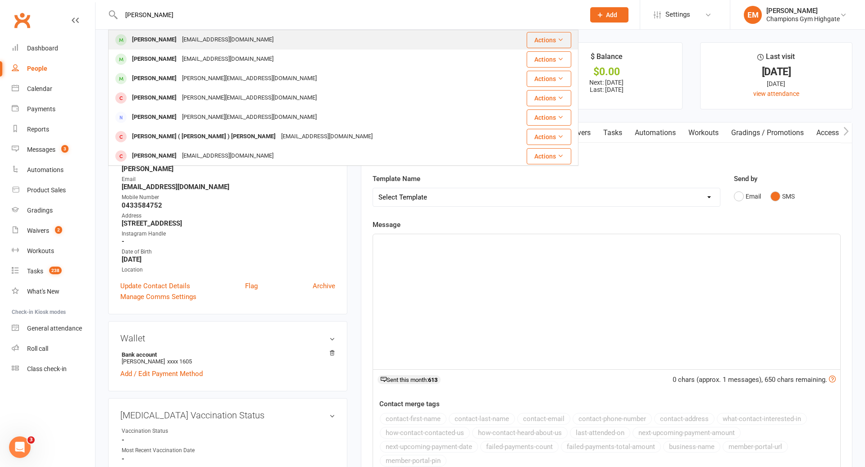
type input "james hud"
click at [286, 40] on div "James Hudibyo hudibyojames@gmail.com" at bounding box center [305, 40] width 393 height 18
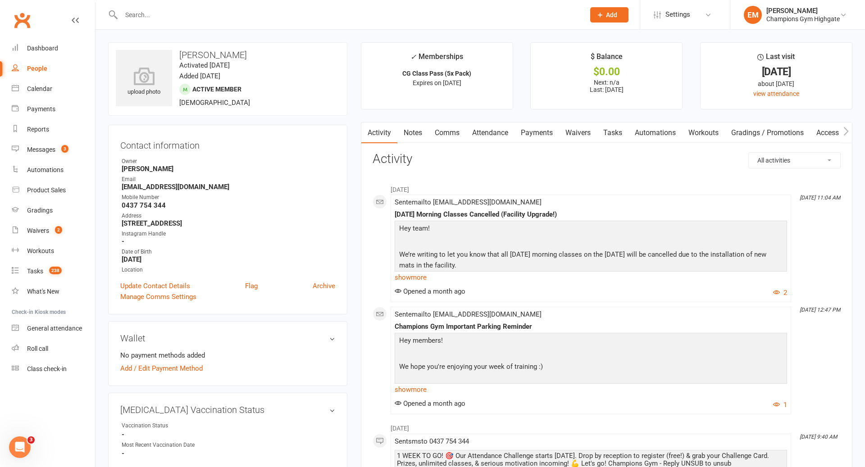
click at [406, 10] on input "text" at bounding box center [348, 15] width 460 height 13
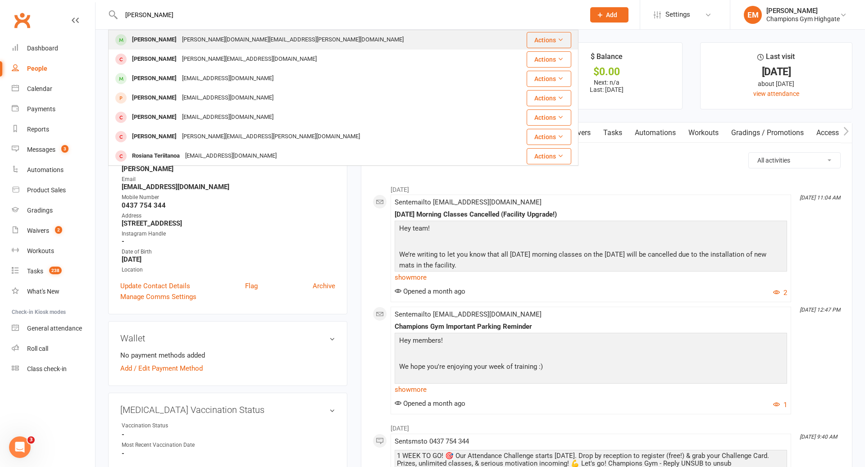
type input "talitha ro"
click at [260, 33] on div "Talitha Rogers talitha.h.rogers@gmail.com" at bounding box center [309, 40] width 400 height 18
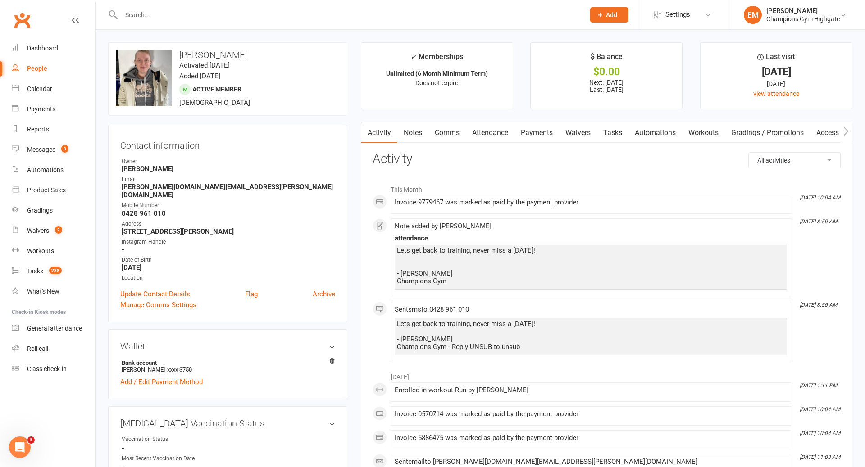
click at [446, 137] on link "Comms" at bounding box center [446, 133] width 37 height 21
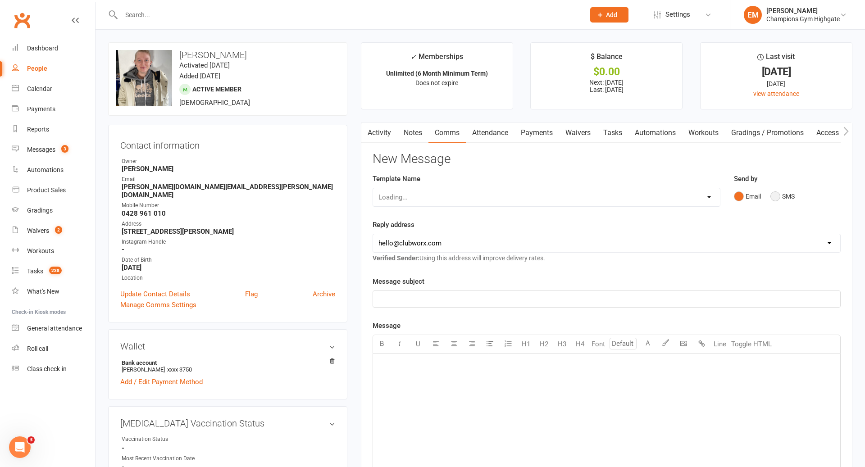
click at [790, 194] on button "SMS" at bounding box center [782, 196] width 24 height 17
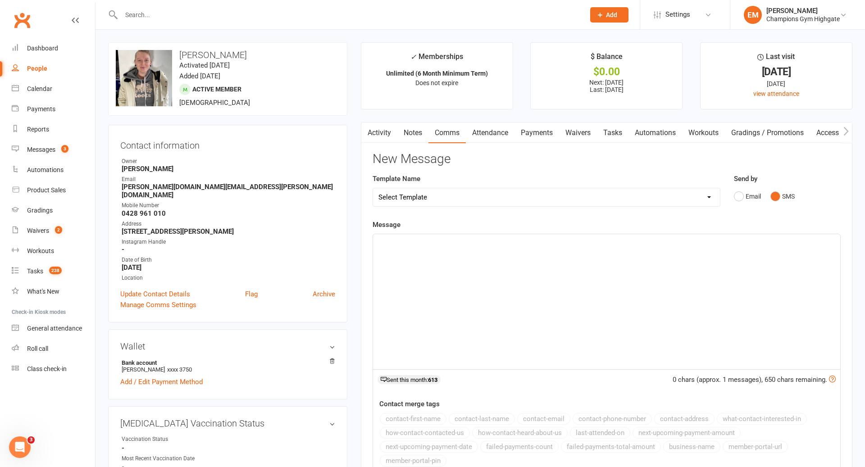
click at [605, 292] on div "﻿" at bounding box center [606, 301] width 467 height 135
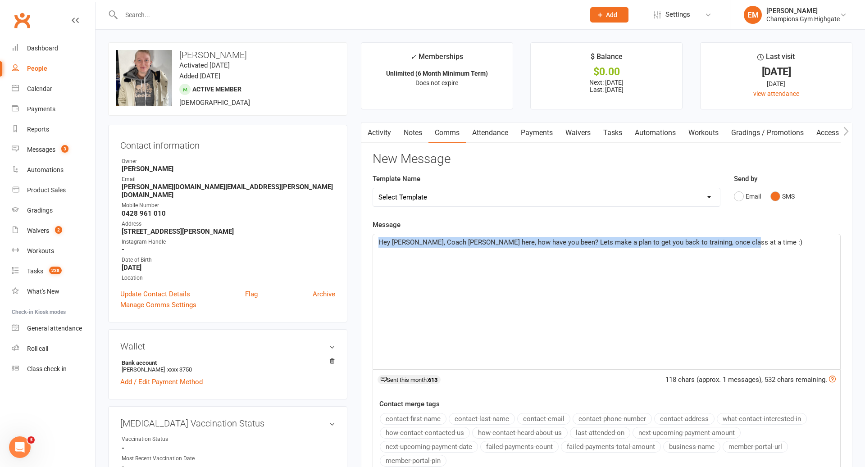
drag, startPoint x: 819, startPoint y: 308, endPoint x: 344, endPoint y: 211, distance: 485.1
click at [469, 332] on div "Hey Talitha, Coach Emma here, how have you been? Lets make a plan to get you ba…" at bounding box center [606, 301] width 467 height 135
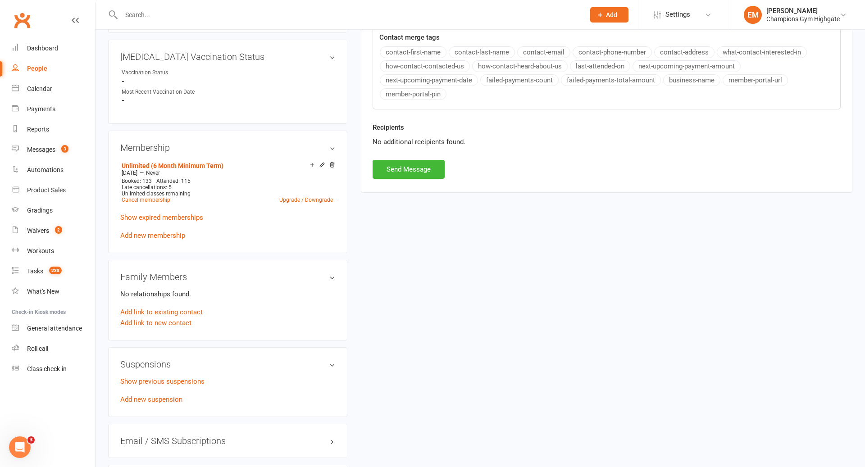
scroll to position [368, 0]
click at [421, 159] on button "Send Message" at bounding box center [409, 168] width 72 height 19
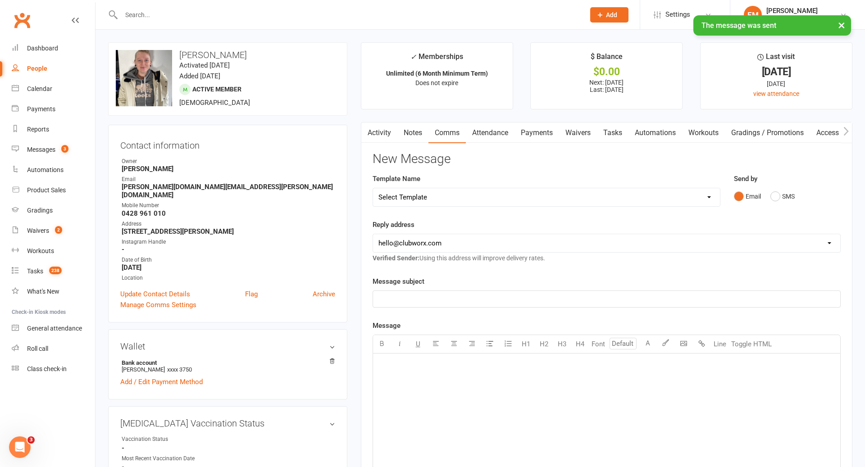
click at [381, 132] on link "Activity" at bounding box center [379, 133] width 36 height 21
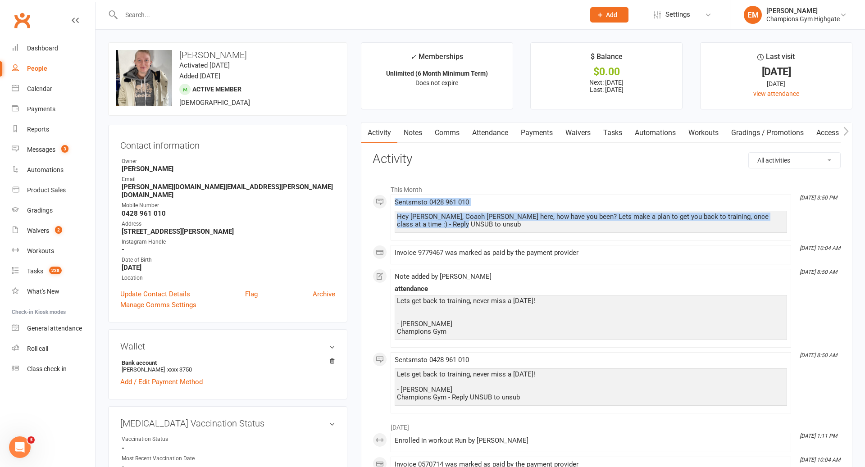
drag, startPoint x: 452, startPoint y: 225, endPoint x: 380, endPoint y: 199, distance: 76.7
click at [391, 199] on li "Aug 12, 3:50 PM Sent sms to 0428 961 010 Hey Talitha, Coach Emma here, how have…" at bounding box center [591, 218] width 400 height 46
copy span "Sent sms to 0428 961 010 Hey Talitha, Coach Emma here, how have you been? Lets …"
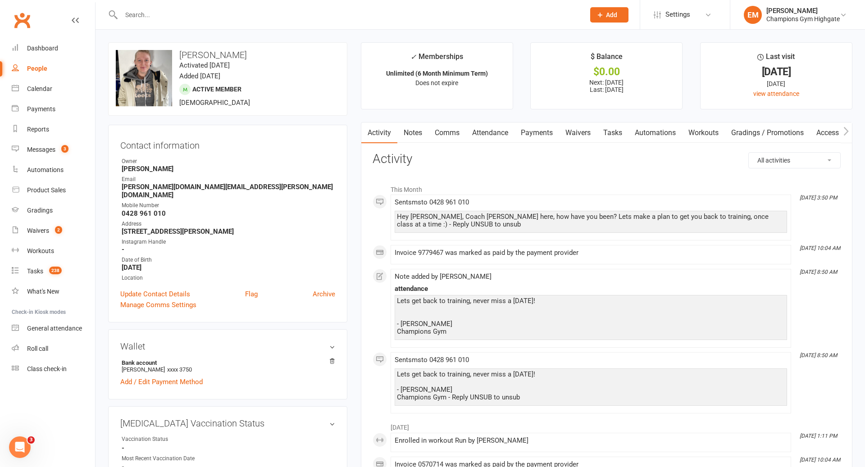
click at [415, 132] on link "Notes" at bounding box center [412, 133] width 31 height 21
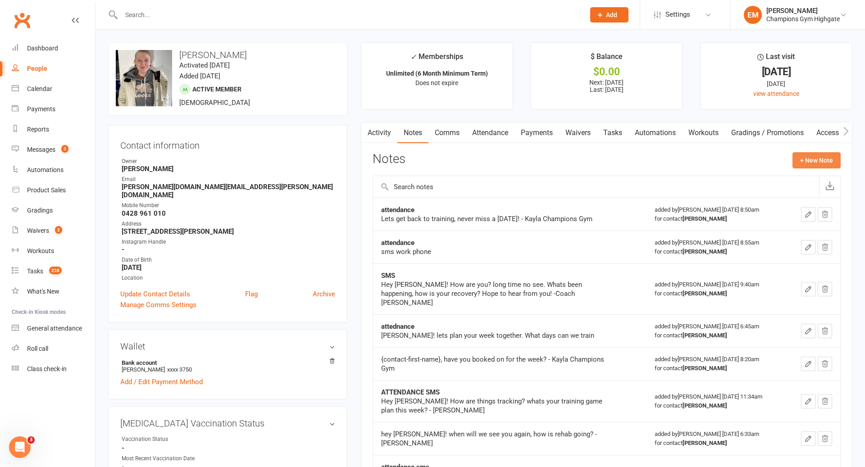
click at [820, 157] on button "+ New Note" at bounding box center [816, 160] width 48 height 16
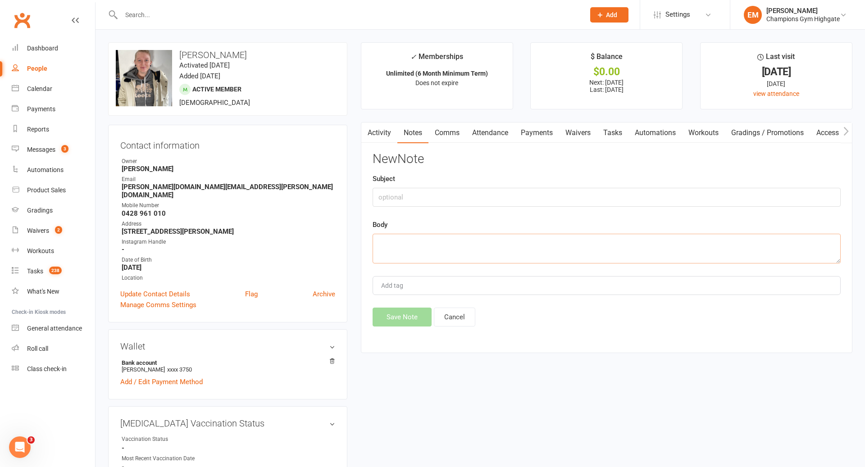
click at [557, 241] on textarea at bounding box center [607, 249] width 468 height 30
paste textarea "Sent sms to 0428 961 010 Hey Talitha, Coach Emma here, how have you been? Lets …"
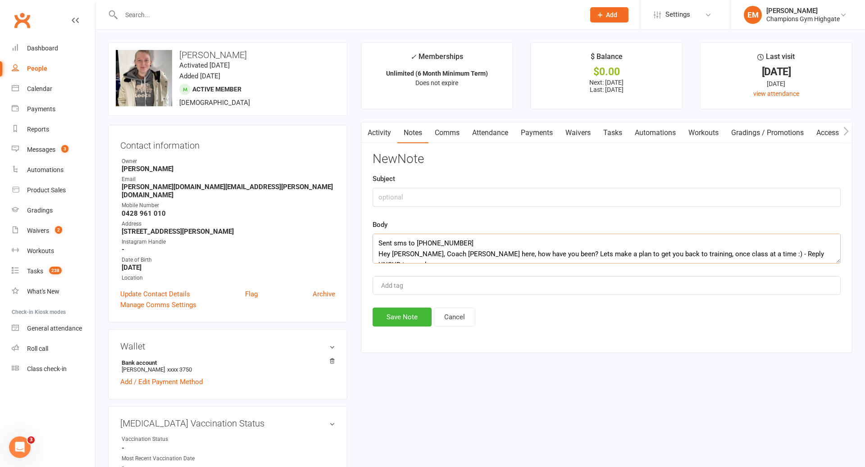
type textarea "Sent sms to 0428 961 010 Hey Talitha, Coach Emma here, how have you been? Lets …"
click at [473, 195] on input "text" at bounding box center [607, 197] width 468 height 19
type input "S"
type input "ATTENDANCE SMS"
click at [406, 323] on button "Save Note" at bounding box center [402, 317] width 59 height 19
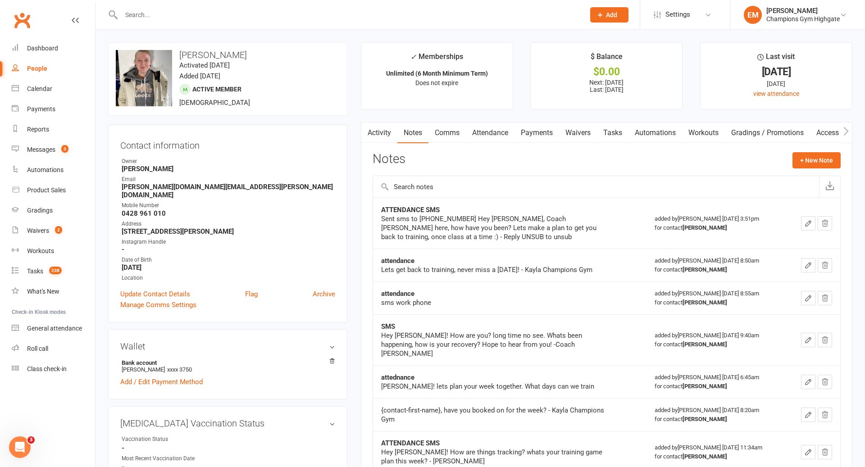
click at [511, 18] on input "text" at bounding box center [348, 15] width 460 height 13
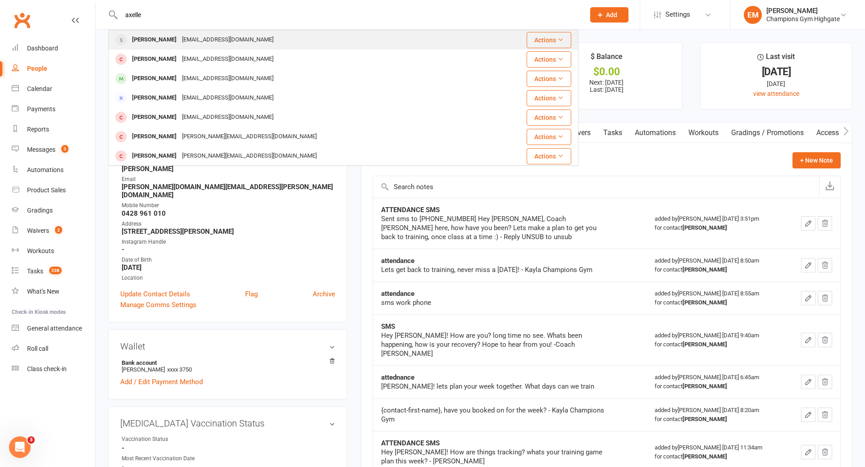
type input "axelle"
click at [365, 38] on div "Axelle Palierne palierne.axelle@gmail.com" at bounding box center [297, 40] width 377 height 18
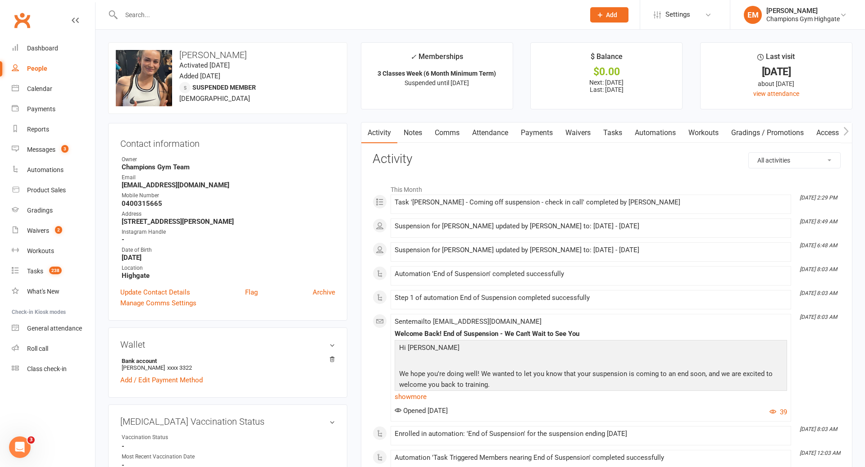
click at [413, 130] on link "Notes" at bounding box center [412, 133] width 31 height 21
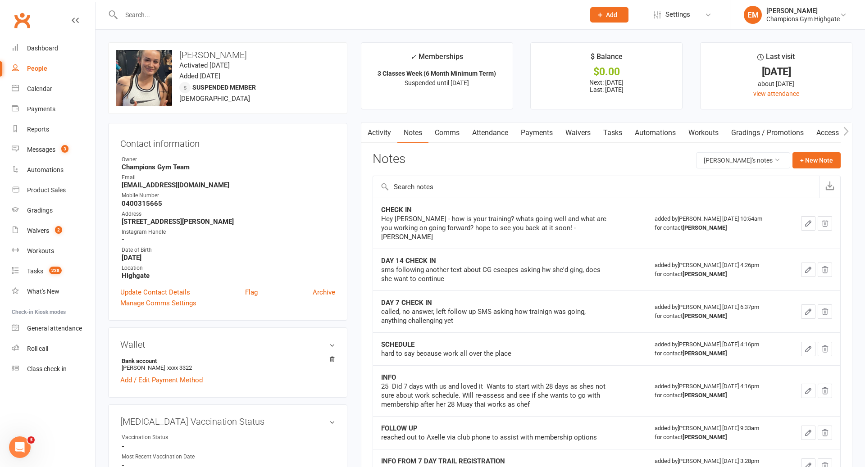
click at [446, 127] on link "Comms" at bounding box center [446, 133] width 37 height 21
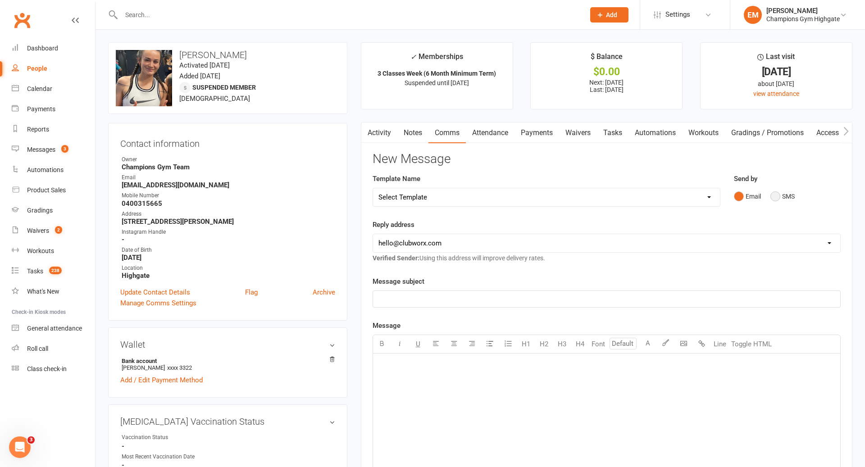
click at [777, 199] on button "SMS" at bounding box center [782, 196] width 24 height 17
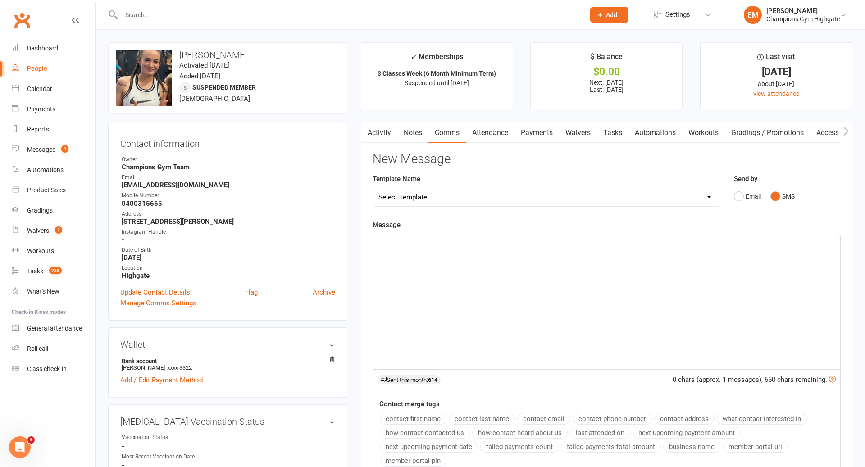
click at [539, 292] on div "﻿" at bounding box center [606, 301] width 467 height 135
click at [416, 418] on button "contact-first-name" at bounding box center [413, 419] width 67 height 12
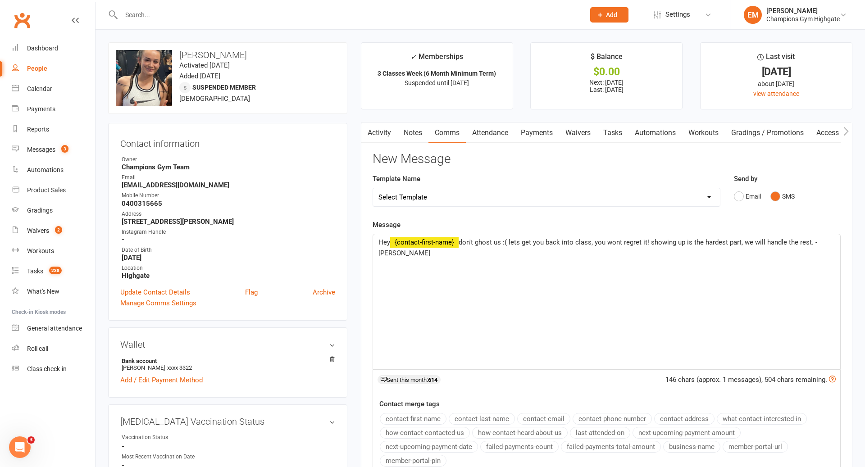
click at [453, 288] on div "Hey ﻿ {contact-first-name} don't ghost us :( lets get you back into class, you …" at bounding box center [606, 301] width 467 height 135
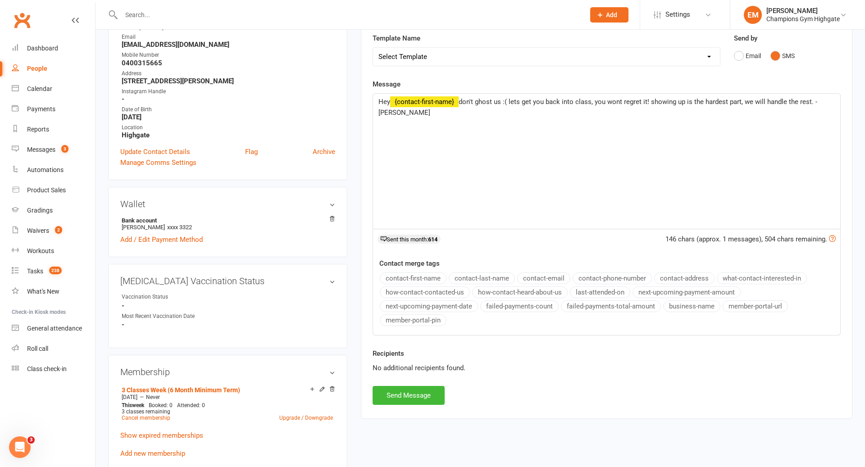
scroll to position [177, 0]
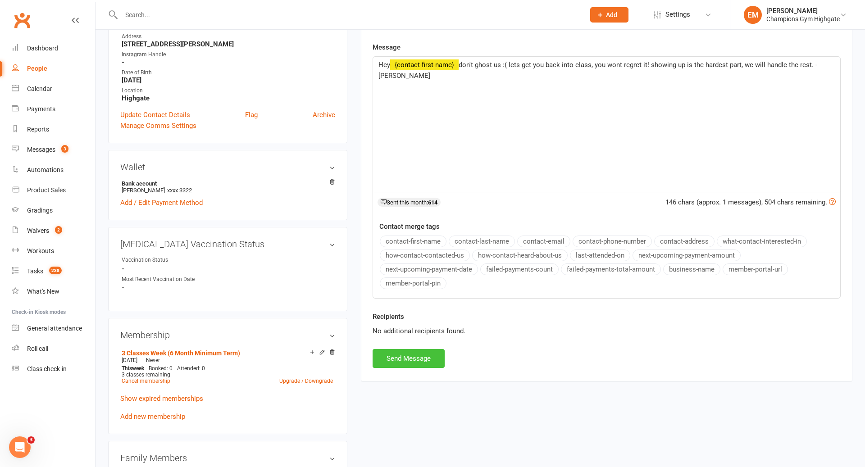
click at [409, 349] on button "Send Message" at bounding box center [409, 358] width 72 height 19
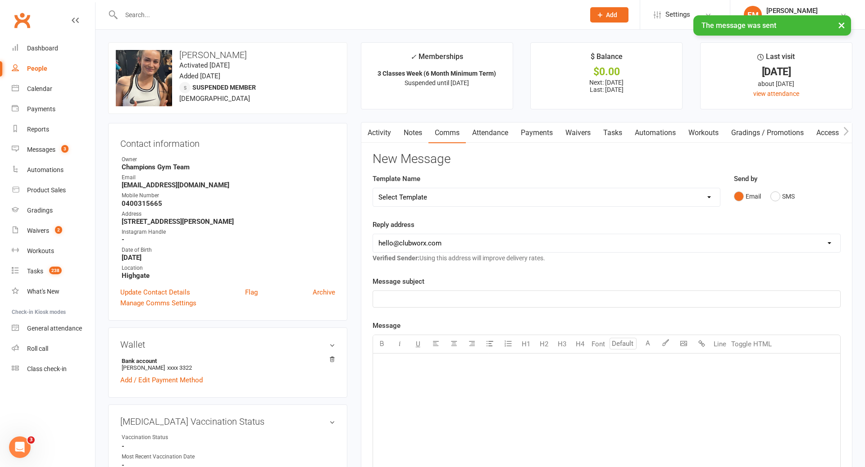
click at [372, 135] on link "Activity" at bounding box center [379, 133] width 36 height 21
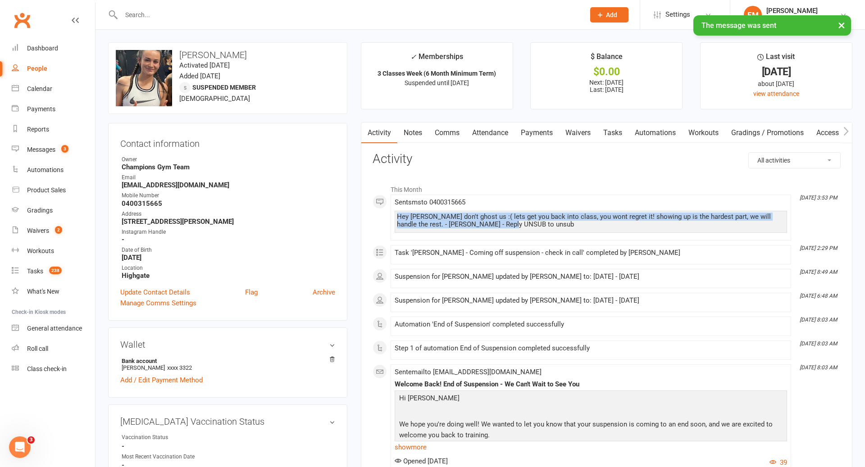
drag, startPoint x: 514, startPoint y: 223, endPoint x: 392, endPoint y: 216, distance: 121.8
click at [392, 216] on li "Aug 12, 3:53 PM Sent sms to 0400315665 Hey Axelle don't ghost us :( lets get yo…" at bounding box center [591, 218] width 400 height 46
copy div "Hey Axelle don't ghost us :( lets get you back into class, you wont regret it! …"
click at [406, 128] on link "Notes" at bounding box center [412, 133] width 31 height 21
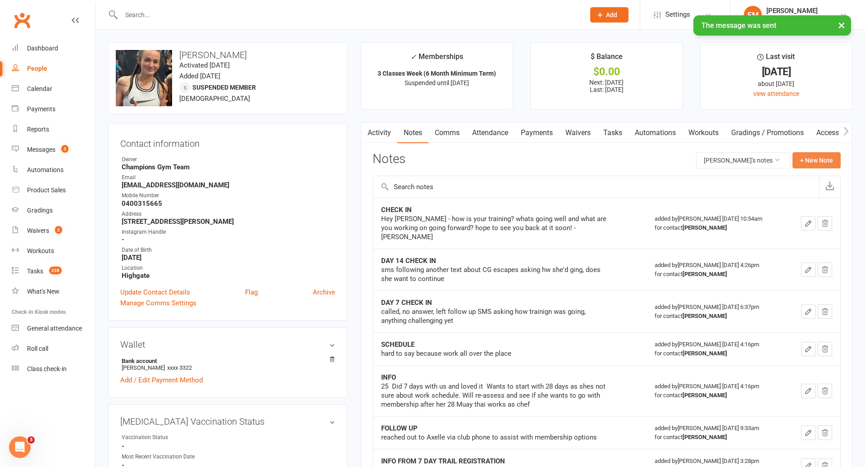
click at [815, 161] on button "+ New Note" at bounding box center [816, 160] width 48 height 16
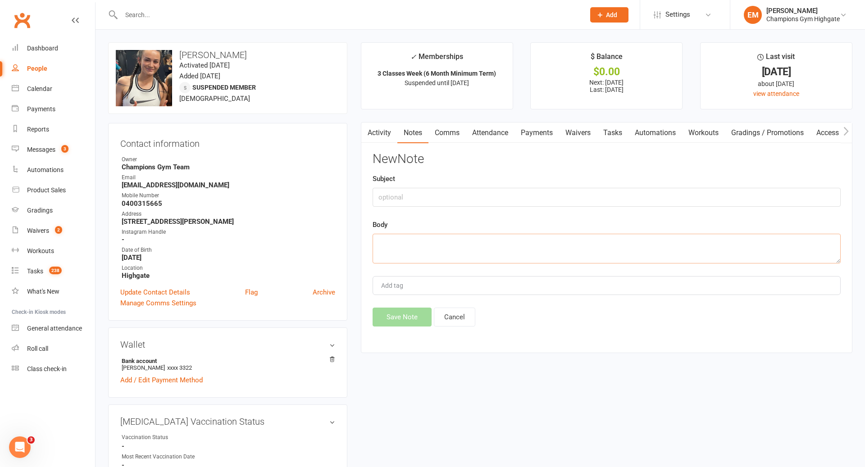
click at [586, 249] on textarea at bounding box center [607, 249] width 468 height 30
paste textarea "Hey Axelle don't ghost us :( lets get you back into class, you wont regret it! …"
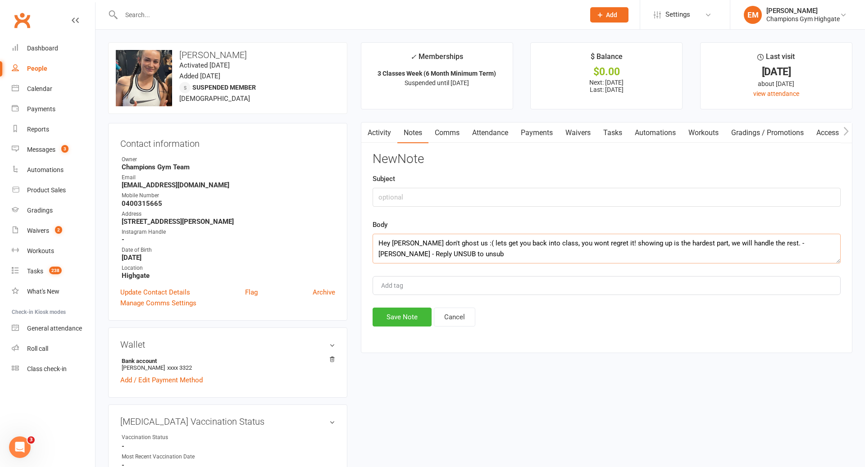
type textarea "Hey Axelle don't ghost us :( lets get you back into class, you wont regret it! …"
click at [503, 187] on div "Subject" at bounding box center [607, 189] width 468 height 33
click at [484, 191] on input "text" at bounding box center [607, 197] width 468 height 19
type input "ATTENDANCE SMS"
click at [402, 303] on div "New Note Subject ATTENDANCE SMS Body Hey Axelle don't ghost us :( lets get you …" at bounding box center [607, 239] width 468 height 174
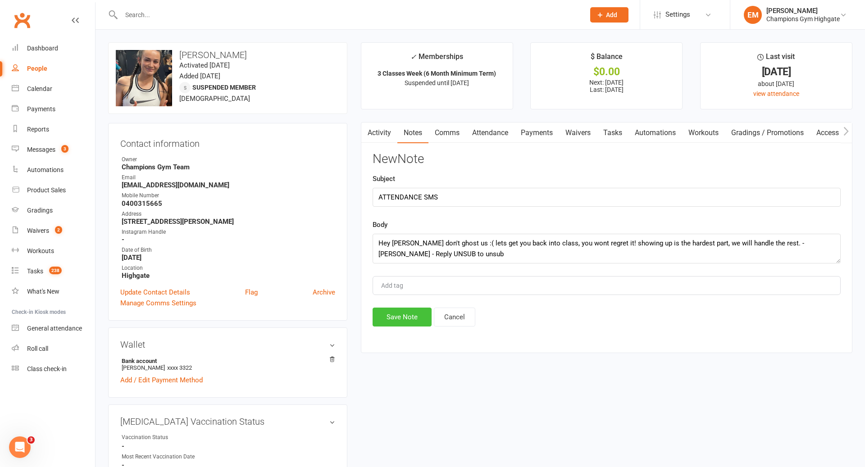
click at [402, 312] on button "Save Note" at bounding box center [402, 317] width 59 height 19
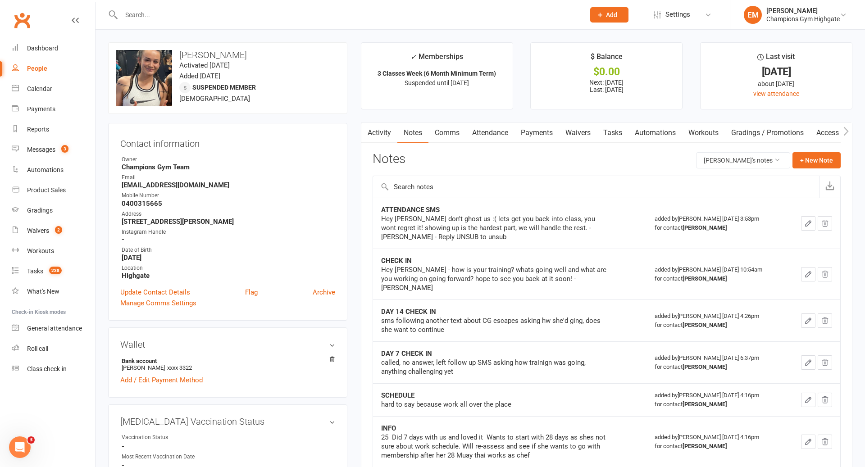
click at [464, 14] on input "text" at bounding box center [348, 15] width 460 height 13
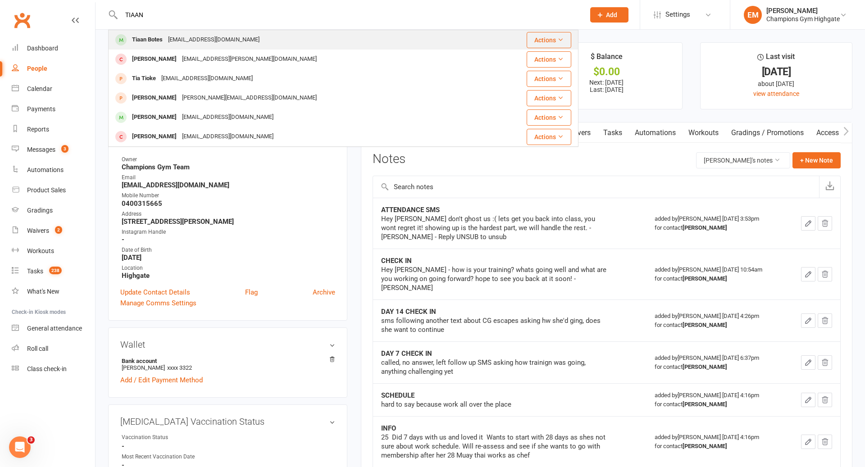
type input "TIAAN"
click at [251, 36] on div "Tiaan Botes botestiaan@gmail.com" at bounding box center [297, 40] width 377 height 18
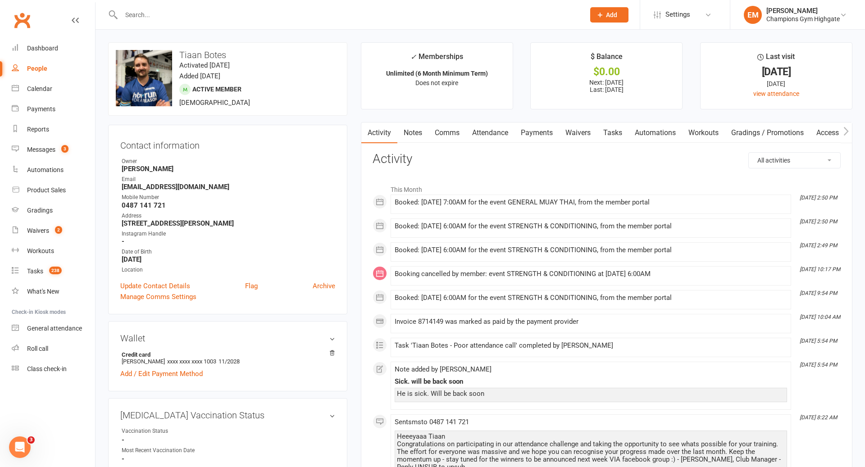
click at [415, 137] on link "Notes" at bounding box center [412, 133] width 31 height 21
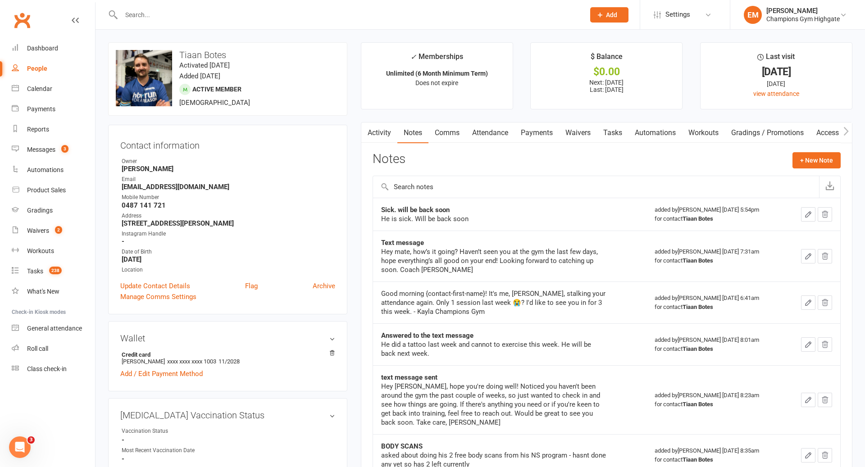
click at [446, 138] on link "Comms" at bounding box center [446, 133] width 37 height 21
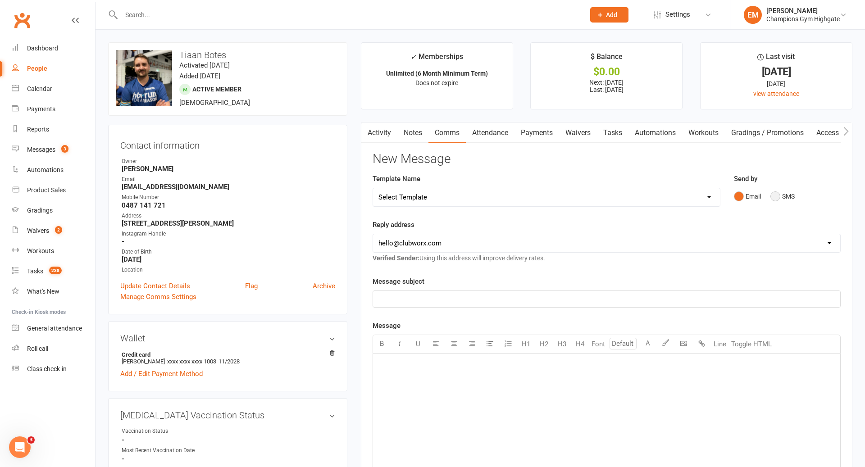
click at [792, 191] on button "SMS" at bounding box center [782, 196] width 24 height 17
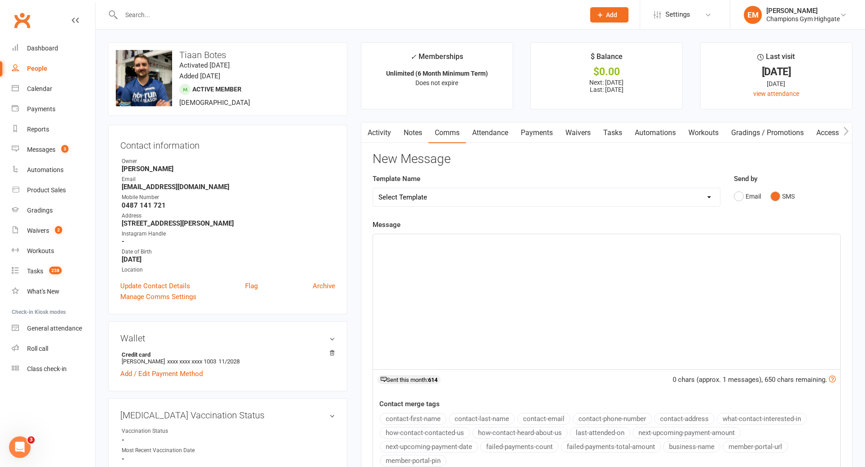
click at [670, 268] on div "﻿" at bounding box center [606, 301] width 467 height 135
click at [421, 416] on button "contact-first-name" at bounding box center [413, 419] width 67 height 12
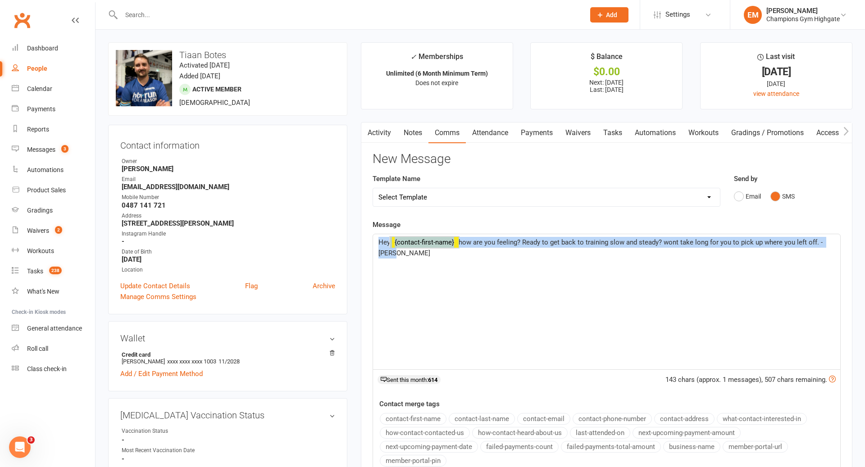
drag, startPoint x: 422, startPoint y: 295, endPoint x: 363, endPoint y: 238, distance: 82.5
click at [363, 237] on div "Activity Notes Comms Attendance Payments Waivers Tasks Automations Workouts Gra…" at bounding box center [606, 340] width 491 height 437
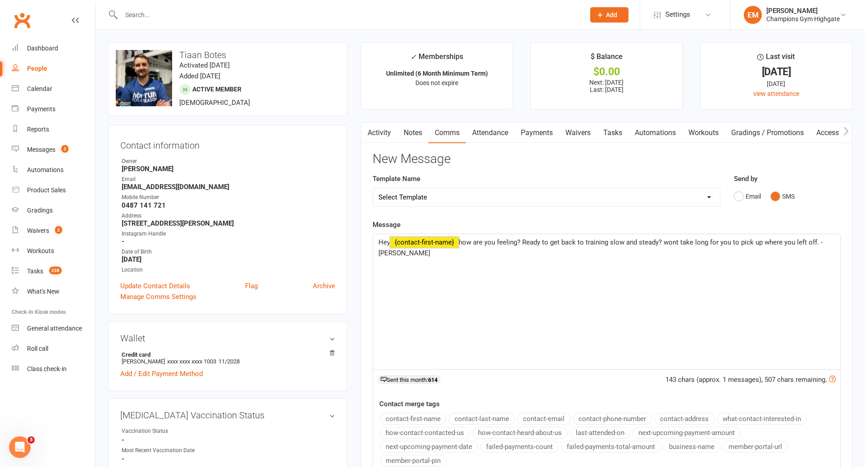
click at [420, 284] on div "Hey ﻿ {contact-first-name} how are you feeling? Ready to get back to training s…" at bounding box center [606, 301] width 467 height 135
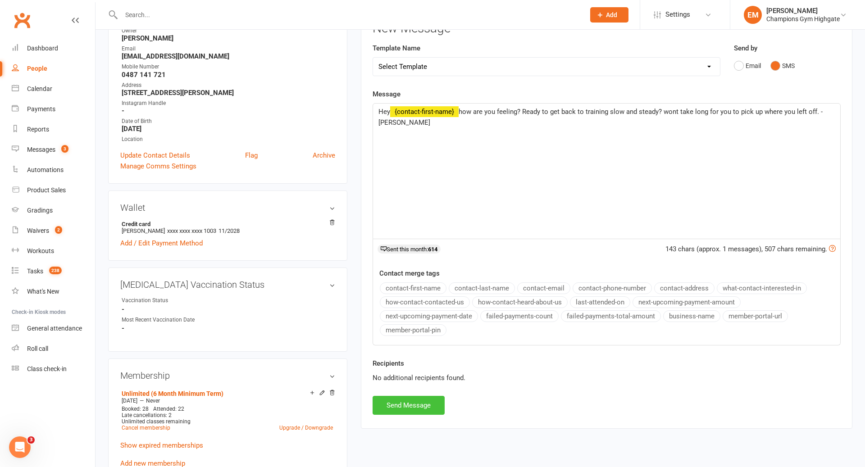
click at [414, 406] on button "Send Message" at bounding box center [409, 405] width 72 height 19
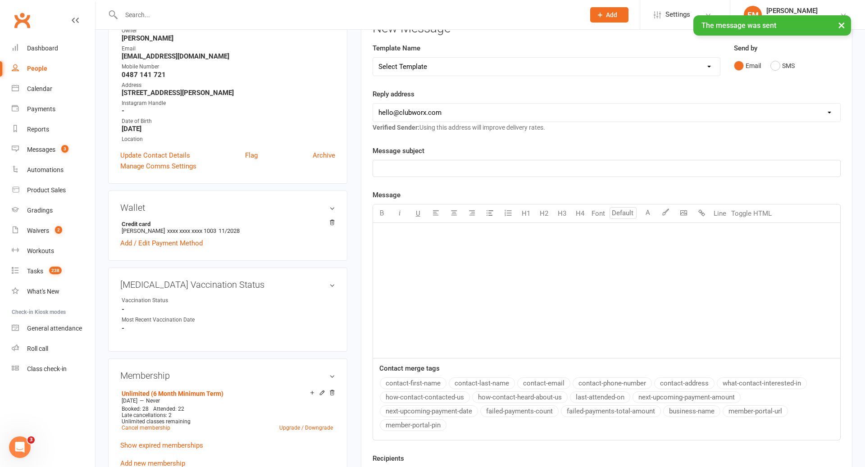
scroll to position [0, 0]
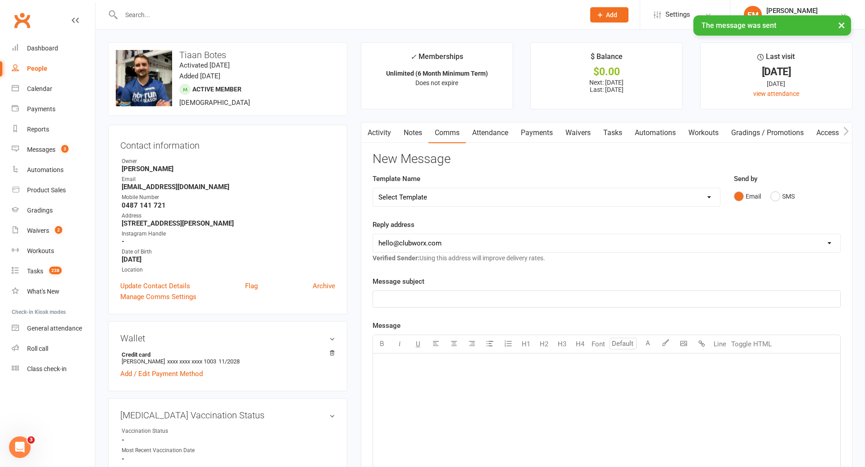
click at [386, 123] on link "Activity" at bounding box center [379, 133] width 36 height 21
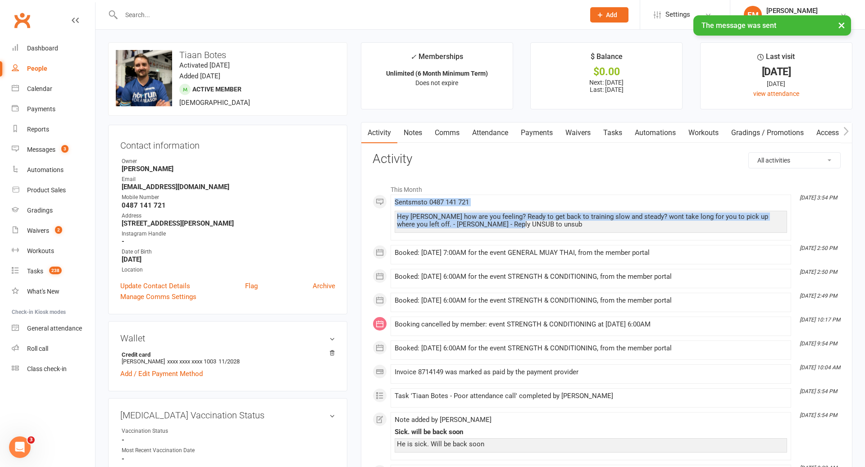
drag, startPoint x: 505, startPoint y: 227, endPoint x: 378, endPoint y: 200, distance: 129.5
click at [391, 200] on li "Aug 12, 3:54 PM Sent sms to 0487 141 721 Hey Tiaan how are you feeling? Ready t…" at bounding box center [591, 218] width 400 height 46
copy span "Sent sms to 0487 141 721 Hey Tiaan how are you feeling? Ready to get back to tr…"
click at [413, 125] on link "Notes" at bounding box center [412, 133] width 31 height 21
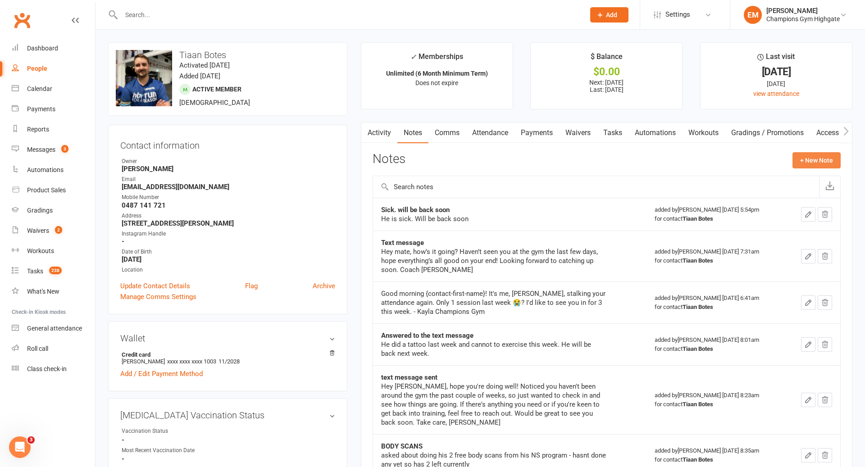
click at [814, 162] on button "+ New Note" at bounding box center [816, 160] width 48 height 16
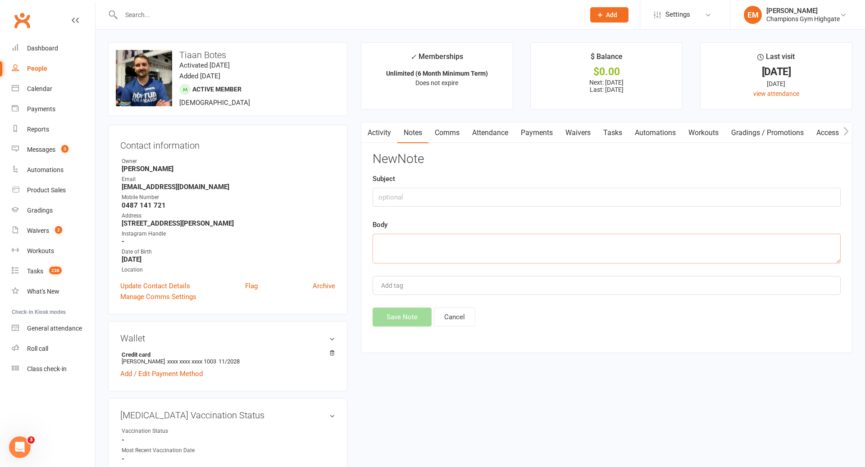
click at [547, 251] on textarea at bounding box center [607, 249] width 468 height 30
paste textarea "Sent sms to 0487 141 721 Hey Tiaan how are you feeling? Ready to get back to tr…"
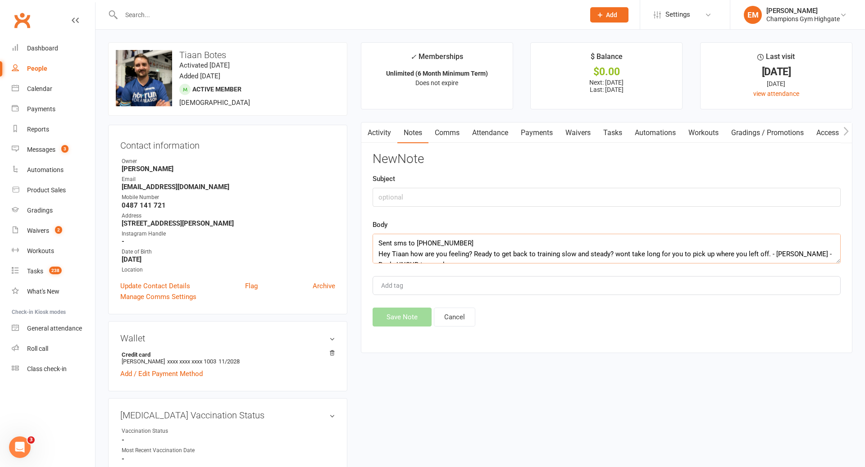
scroll to position [5, 0]
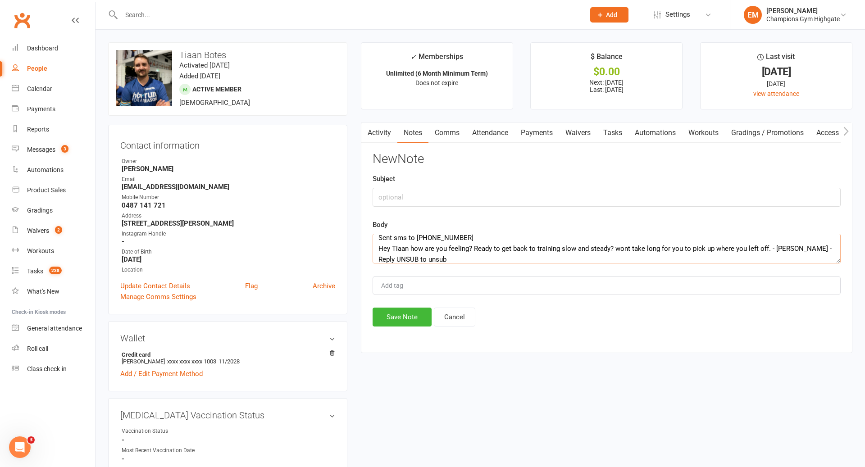
type textarea "Sent sms to 0487 141 721 Hey Tiaan how are you feeling? Ready to get back to tr…"
click at [496, 202] on input "text" at bounding box center [607, 197] width 468 height 19
type input "a"
type input "ATTENDANCE SMS"
drag, startPoint x: 392, startPoint y: 322, endPoint x: 542, endPoint y: 159, distance: 221.6
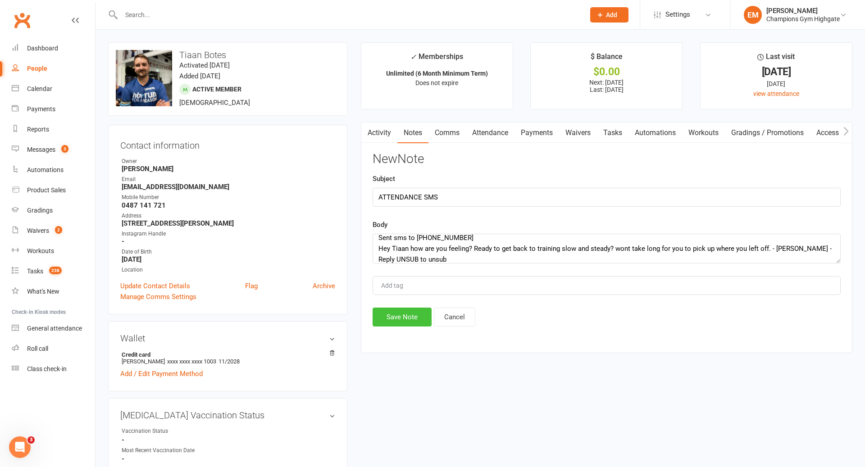
click at [392, 322] on button "Save Note" at bounding box center [402, 317] width 59 height 19
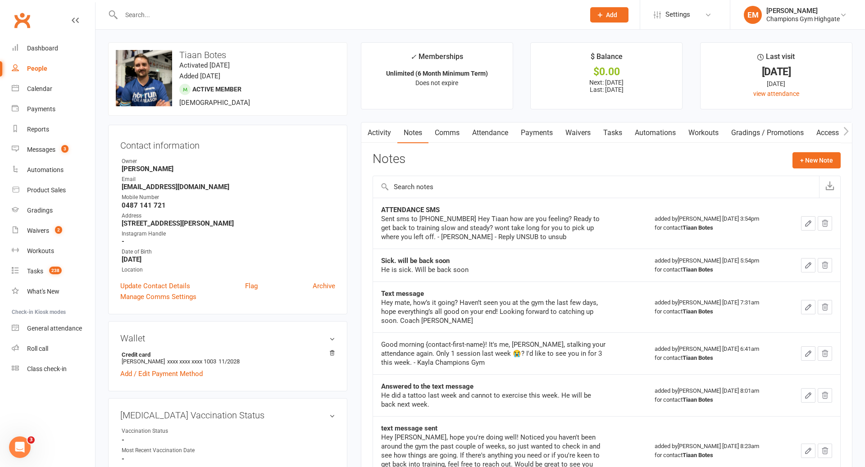
click at [317, 9] on input "text" at bounding box center [348, 15] width 460 height 13
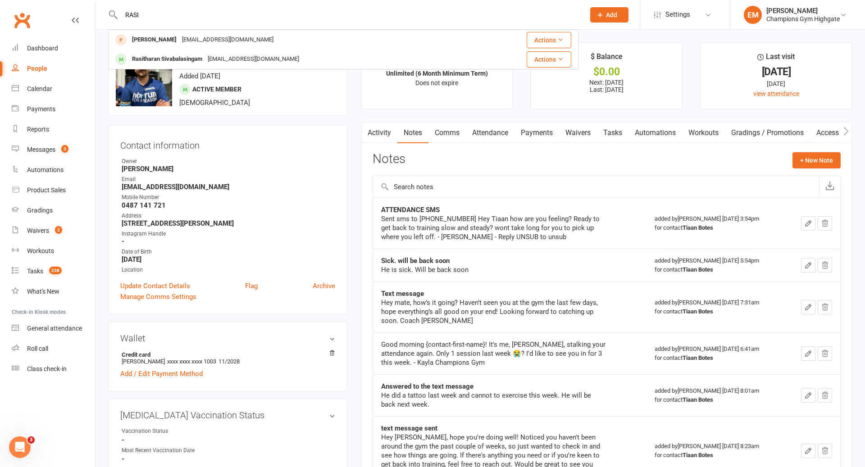
type input "RASI"
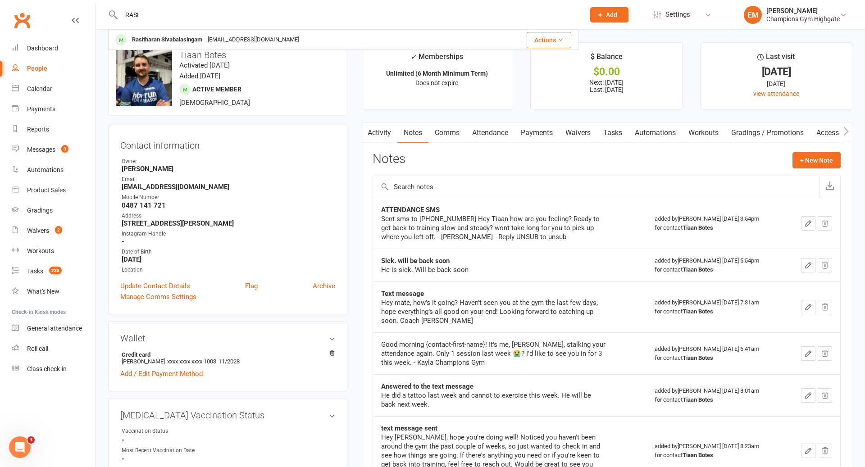
click at [216, 56] on h3 "Tiaan Botes" at bounding box center [228, 55] width 224 height 10
click at [226, 23] on div at bounding box center [343, 14] width 470 height 29
click at [221, 17] on input "text" at bounding box center [348, 15] width 460 height 13
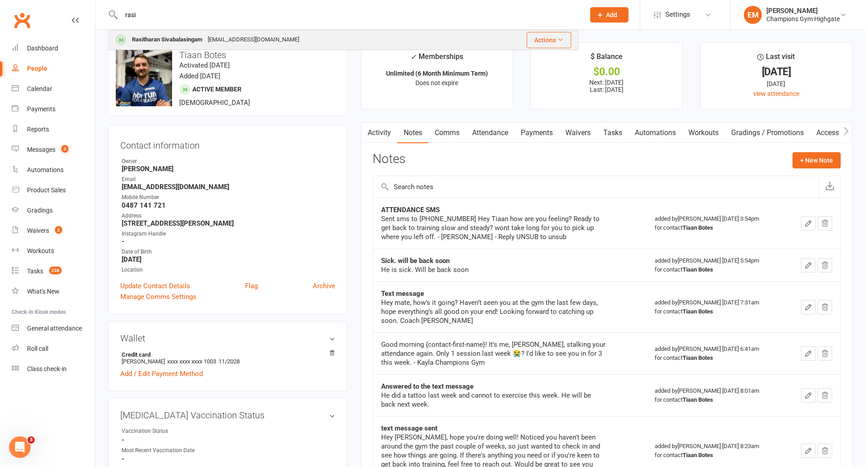
type input "rasi"
click at [195, 33] on div "Rasitharan Sivabalasingam nagulrasi@gmail.com" at bounding box center [294, 40] width 371 height 18
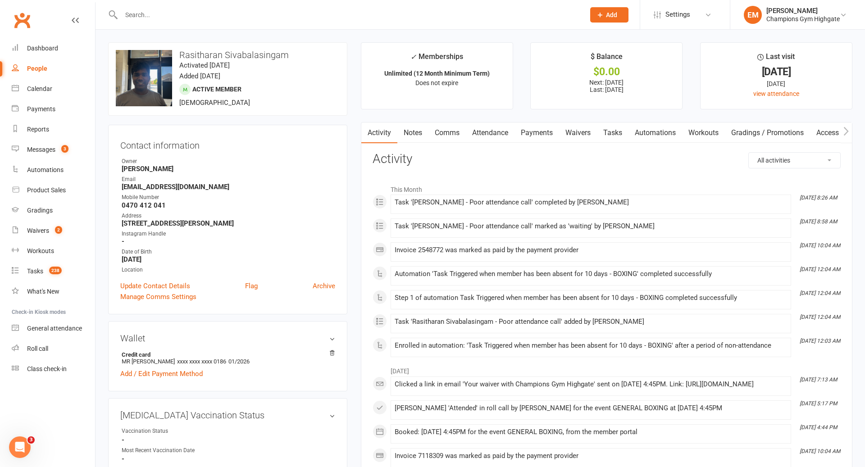
click at [400, 139] on link "Notes" at bounding box center [412, 133] width 31 height 21
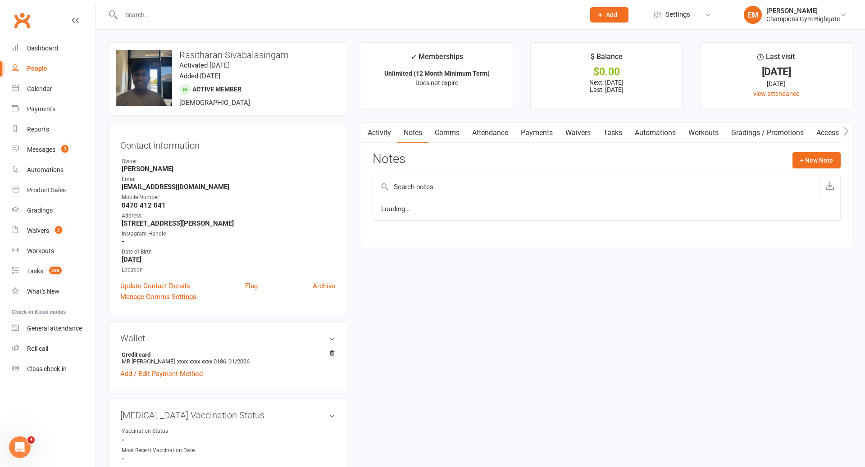
click at [405, 139] on link "Notes" at bounding box center [412, 133] width 31 height 21
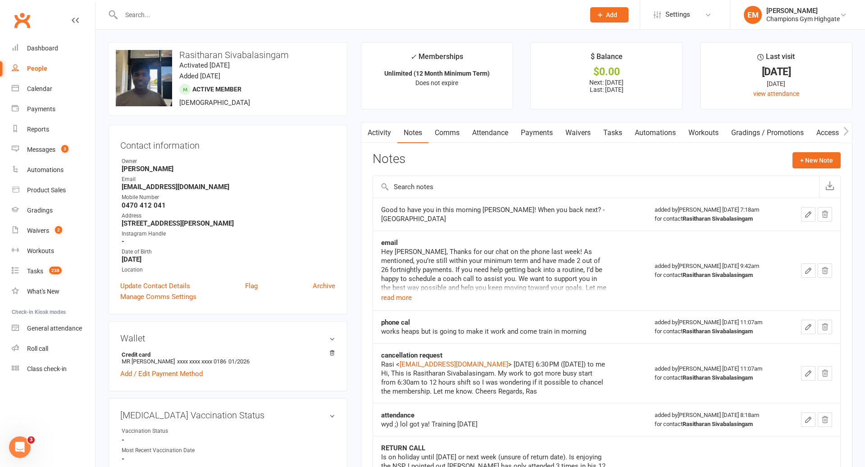
click at [448, 5] on div at bounding box center [343, 14] width 470 height 29
click at [438, 9] on input "text" at bounding box center [348, 15] width 460 height 13
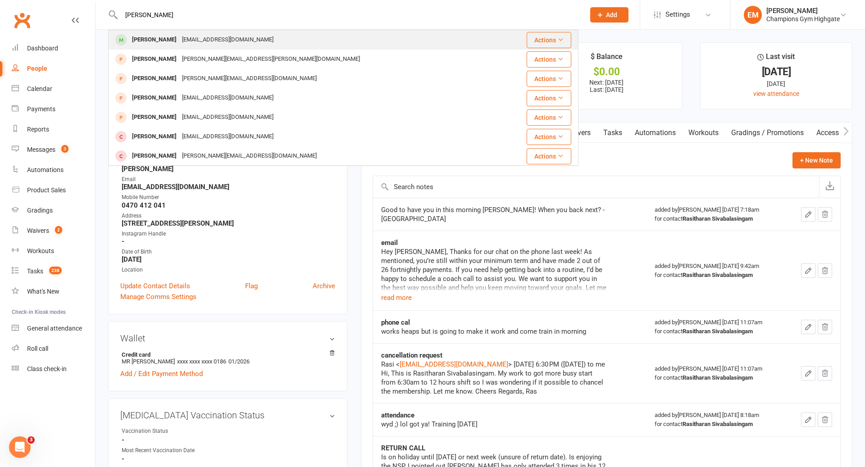
type input "sean tr"
click at [356, 35] on div "Sean Treacey seantreacey@gmail.com" at bounding box center [304, 40] width 390 height 18
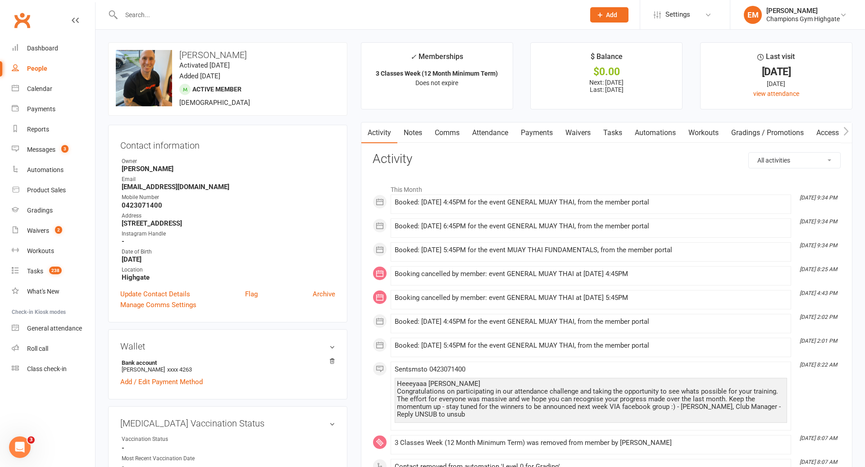
click at [417, 139] on link "Notes" at bounding box center [412, 133] width 31 height 21
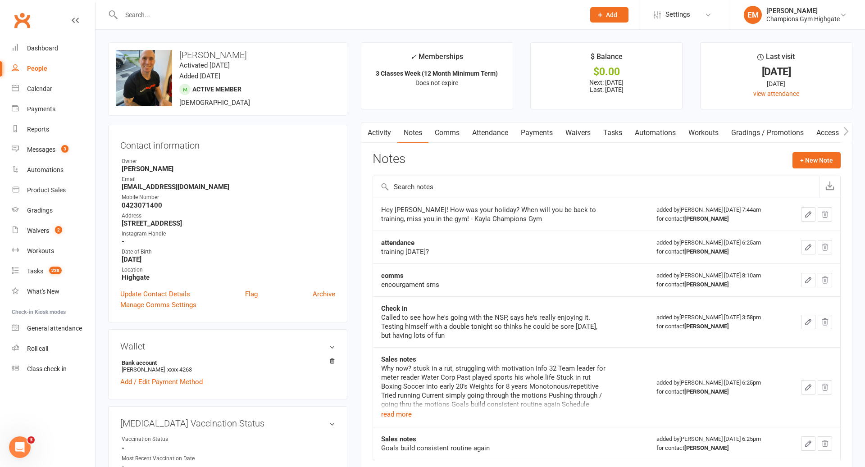
drag, startPoint x: 438, startPoint y: 132, endPoint x: 436, endPoint y: 114, distance: 18.1
click at [438, 132] on link "Comms" at bounding box center [446, 133] width 37 height 21
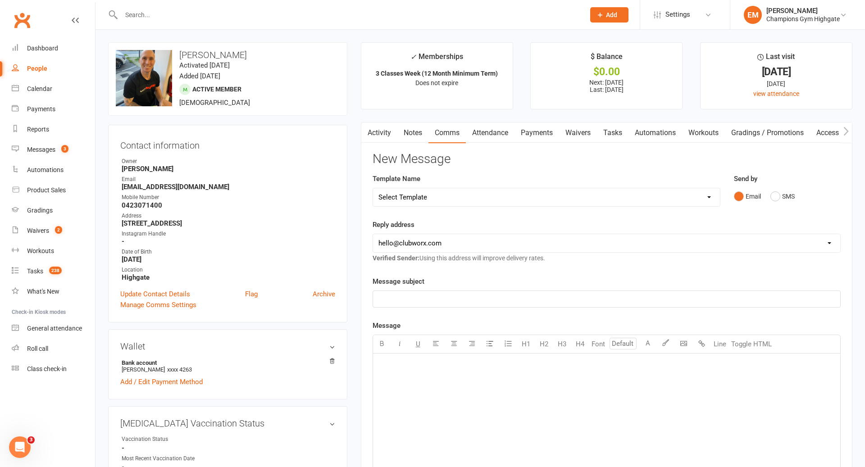
click at [389, 132] on link "Activity" at bounding box center [379, 133] width 36 height 21
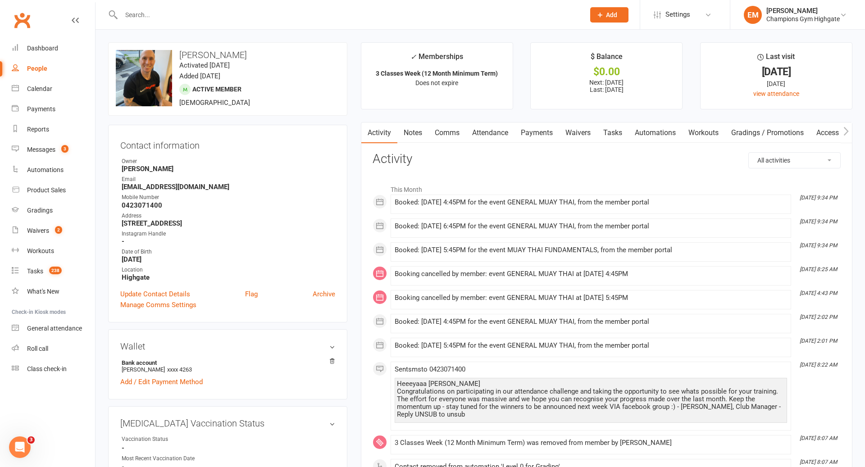
click at [434, 136] on link "Comms" at bounding box center [446, 133] width 37 height 21
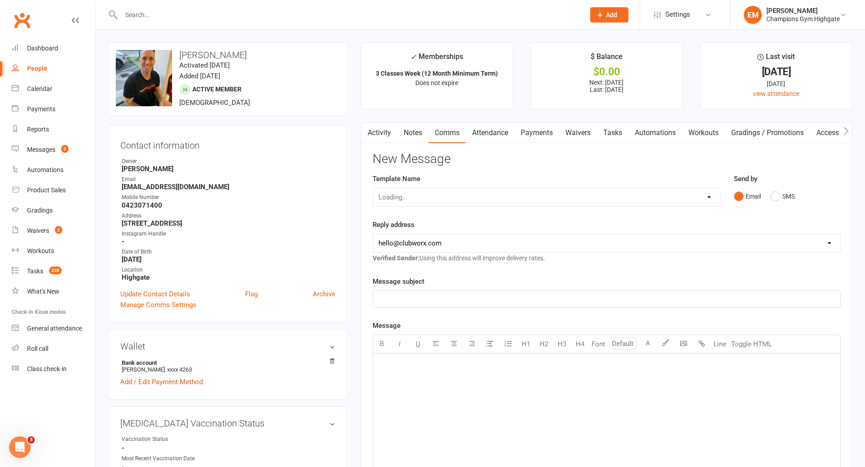
click at [393, 143] on div "Activity Notes Comms Attendance Payments Waivers Tasks Automations Workouts Gra…" at bounding box center [606, 388] width 491 height 532
click at [400, 141] on link "Notes" at bounding box center [412, 133] width 31 height 21
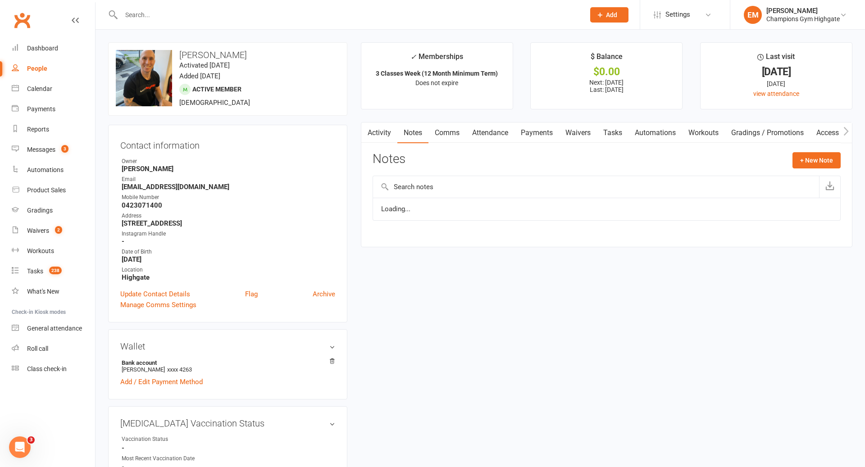
click at [400, 141] on link "Notes" at bounding box center [412, 133] width 31 height 21
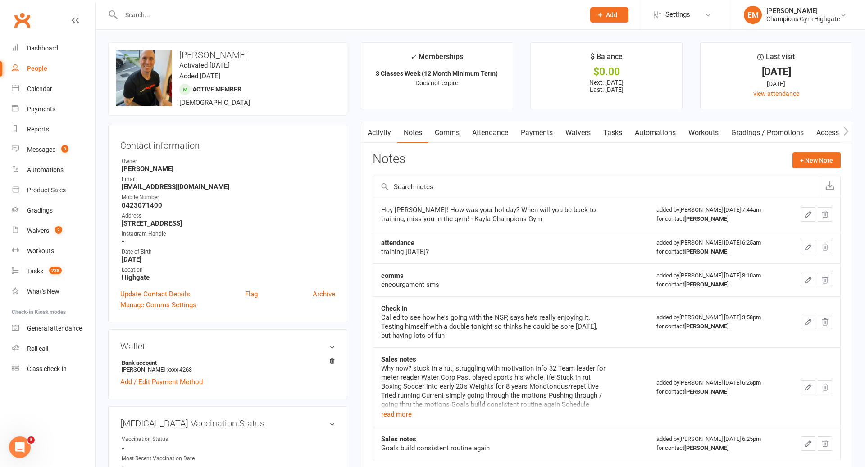
click at [457, 138] on link "Comms" at bounding box center [446, 133] width 37 height 21
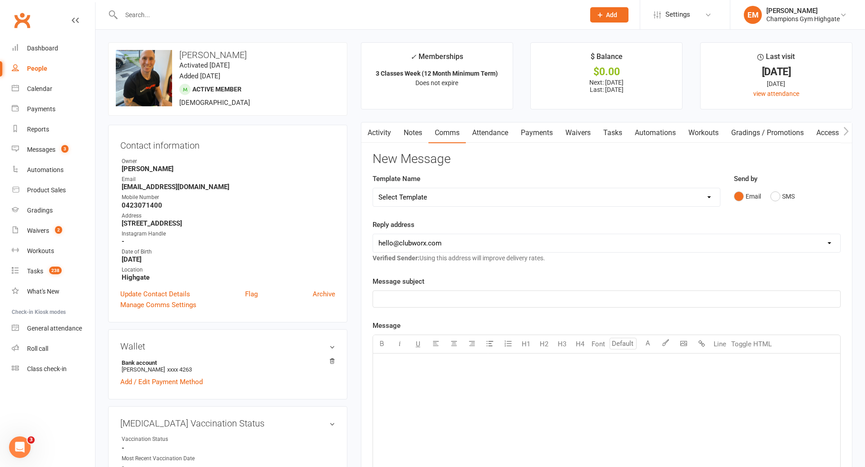
click at [792, 186] on div "Send by Email SMS" at bounding box center [787, 189] width 107 height 32
click at [807, 182] on div "Send by Email SMS" at bounding box center [787, 189] width 107 height 32
click at [782, 195] on button "SMS" at bounding box center [782, 196] width 24 height 17
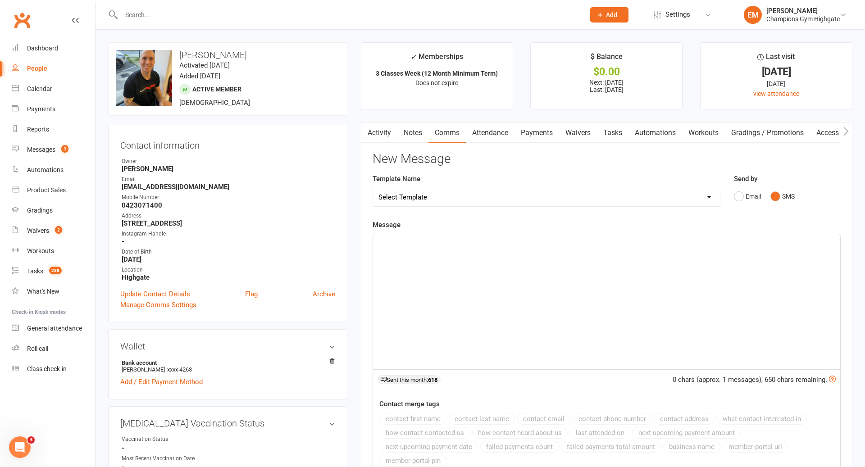
click at [650, 282] on div "﻿" at bounding box center [606, 301] width 467 height 135
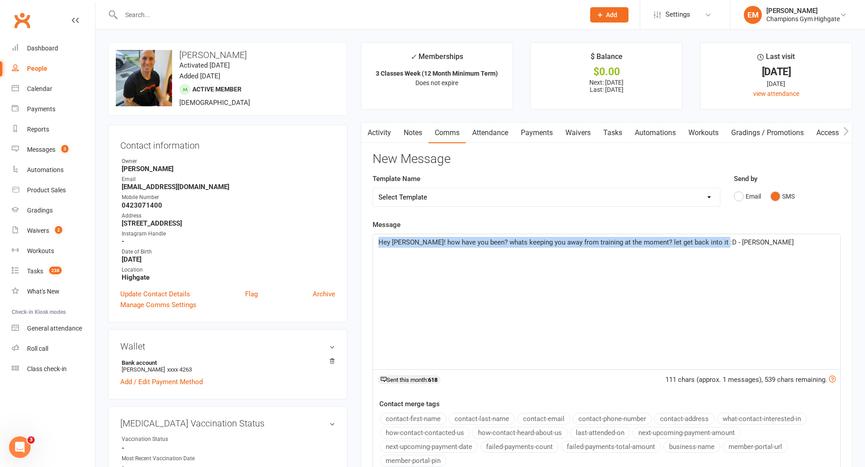
drag, startPoint x: 773, startPoint y: 251, endPoint x: 335, endPoint y: 218, distance: 439.6
copy span "Hey Sean! how have you been? whats keeping you away from training at the moment…"
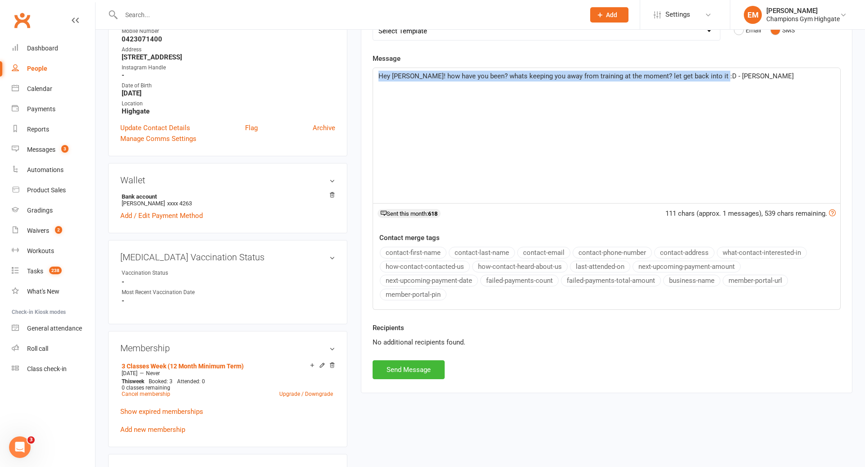
scroll to position [167, 0]
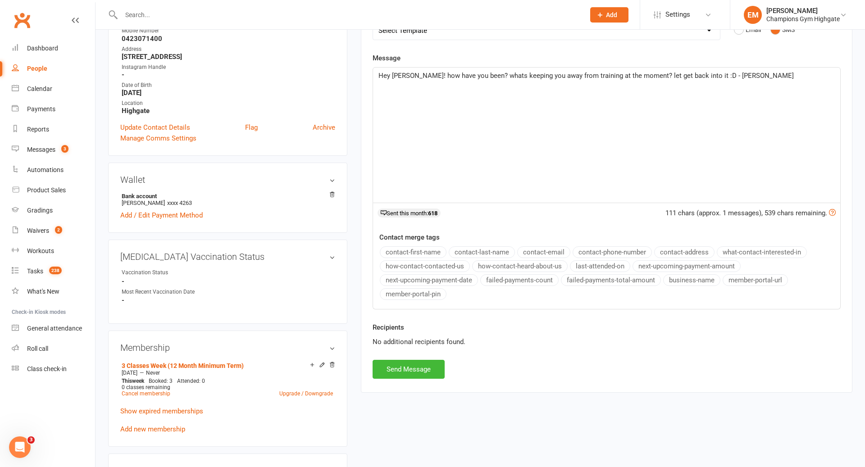
click at [405, 378] on div "Activity Notes Comms Attendance Payments Waivers Tasks Automations Workouts Gra…" at bounding box center [606, 173] width 491 height 437
click at [414, 364] on button "Send Message" at bounding box center [409, 369] width 72 height 19
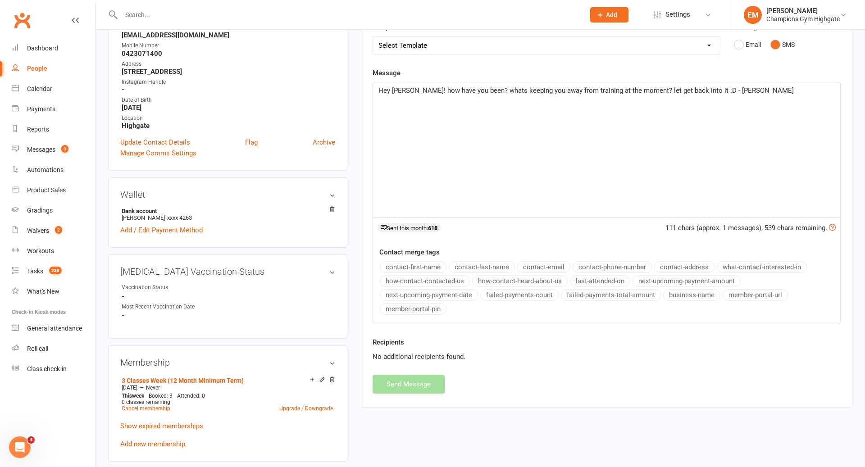
scroll to position [0, 0]
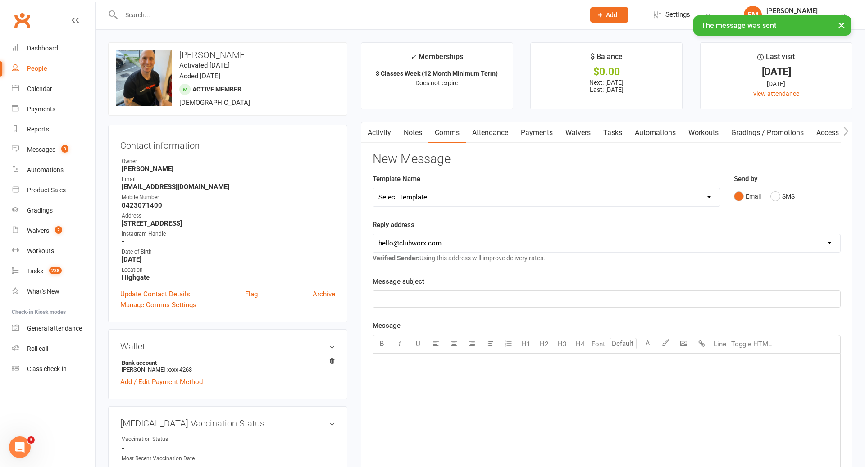
click at [414, 139] on link "Notes" at bounding box center [412, 133] width 31 height 21
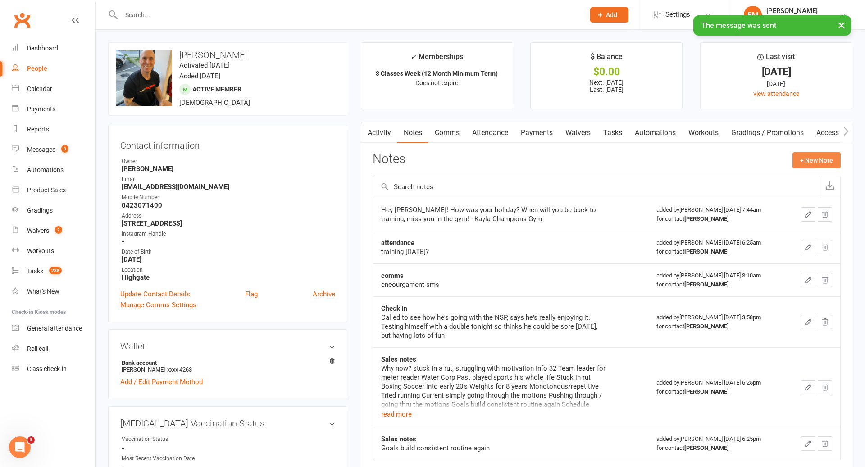
click at [816, 167] on button "+ New Note" at bounding box center [816, 160] width 48 height 16
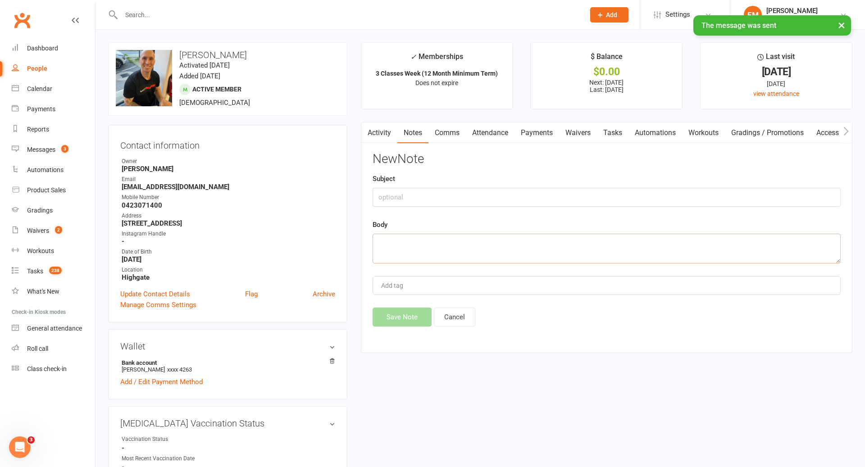
click at [549, 241] on textarea at bounding box center [607, 249] width 468 height 30
paste textarea "Hey Sean! how have you been? whats keeping you away from training at the moment…"
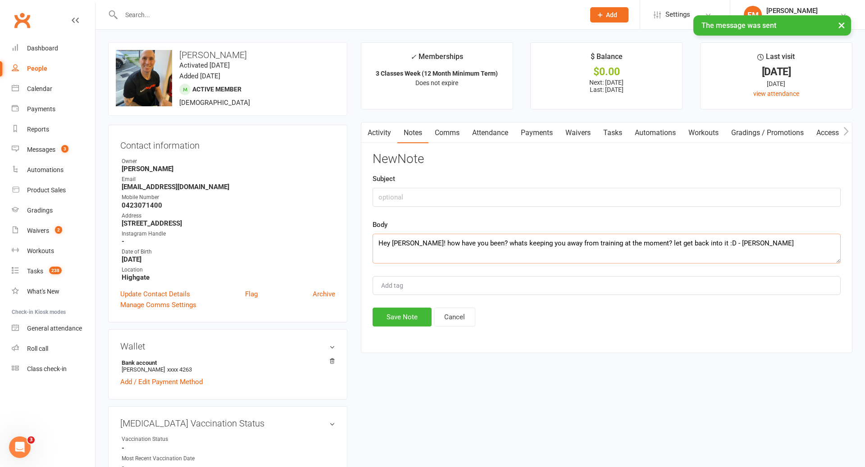
type textarea "Hey Sean! how have you been? whats keeping you away from training at the moment…"
click at [530, 190] on input "text" at bounding box center [607, 197] width 468 height 19
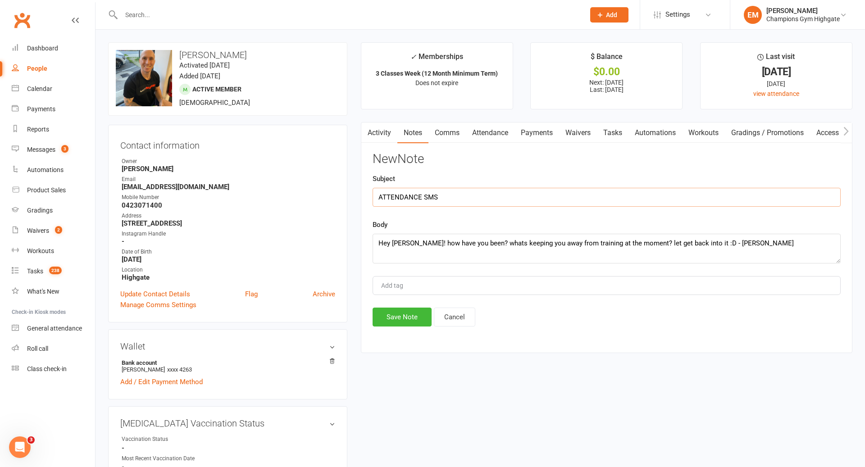
type input "ATTENDANCE SMS"
click at [399, 329] on div "Activity Notes Comms Attendance Payments Waivers Tasks Automations Workouts Gra…" at bounding box center [606, 237] width 491 height 231
click at [405, 321] on button "Save Note" at bounding box center [402, 317] width 59 height 19
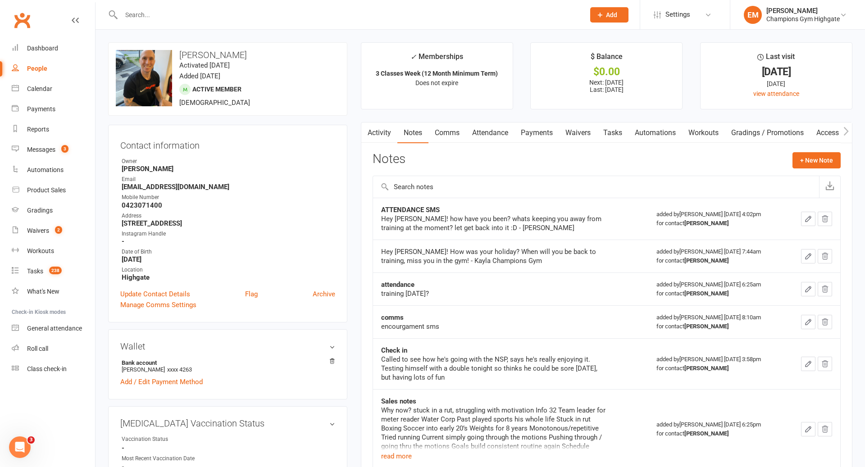
click at [371, 10] on input "text" at bounding box center [348, 15] width 460 height 13
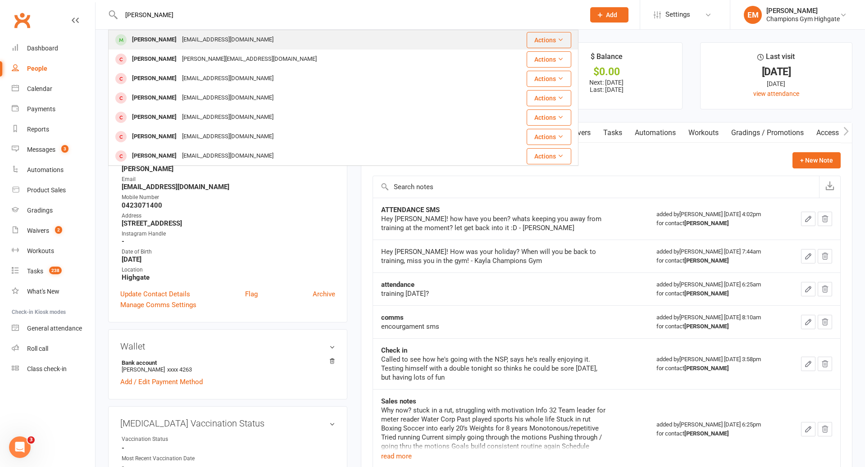
type input "nihal"
click at [292, 41] on div "Nihal Singh Dev nihalsingh@hotmail.com" at bounding box center [297, 40] width 377 height 18
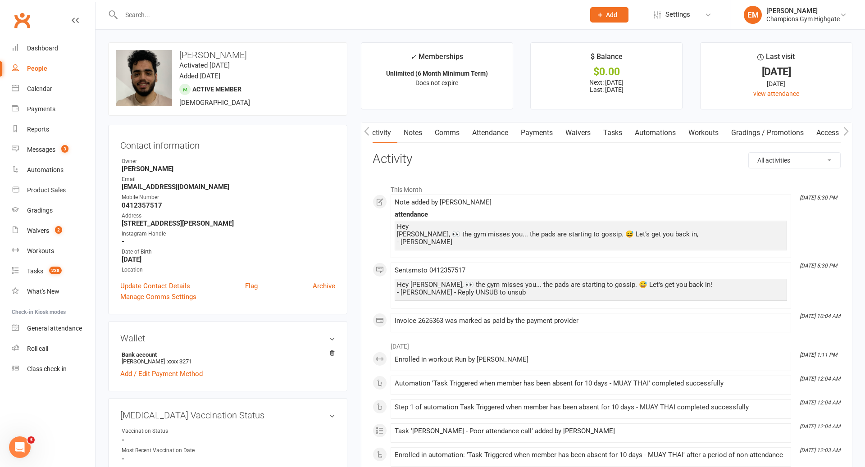
scroll to position [0, 0]
click at [455, 130] on link "Comms" at bounding box center [446, 133] width 37 height 21
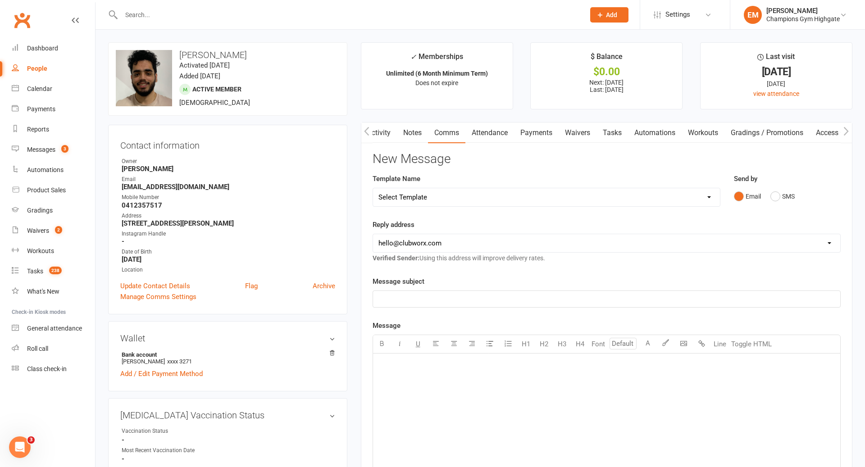
click at [774, 179] on div "Send by Email SMS" at bounding box center [787, 189] width 107 height 32
click at [774, 183] on div "Send by Email SMS" at bounding box center [787, 189] width 107 height 32
click at [777, 196] on button "SMS" at bounding box center [782, 196] width 24 height 17
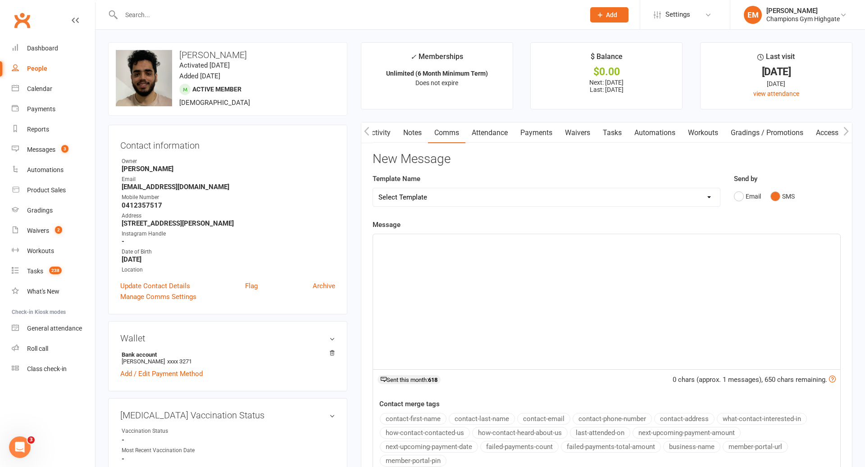
click at [629, 291] on div "﻿" at bounding box center [606, 301] width 467 height 135
click at [264, 14] on input "text" at bounding box center [348, 15] width 460 height 13
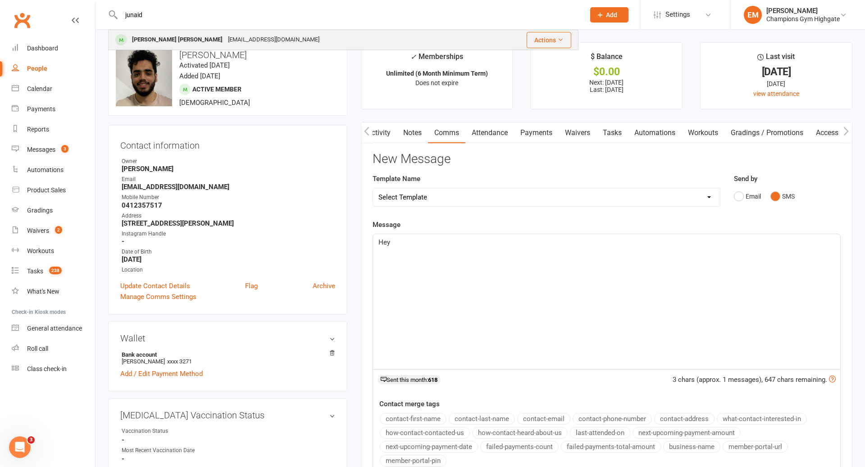
type input "junaid"
click at [225, 43] on div "mdjunaid20006@gmail.com" at bounding box center [273, 39] width 97 height 13
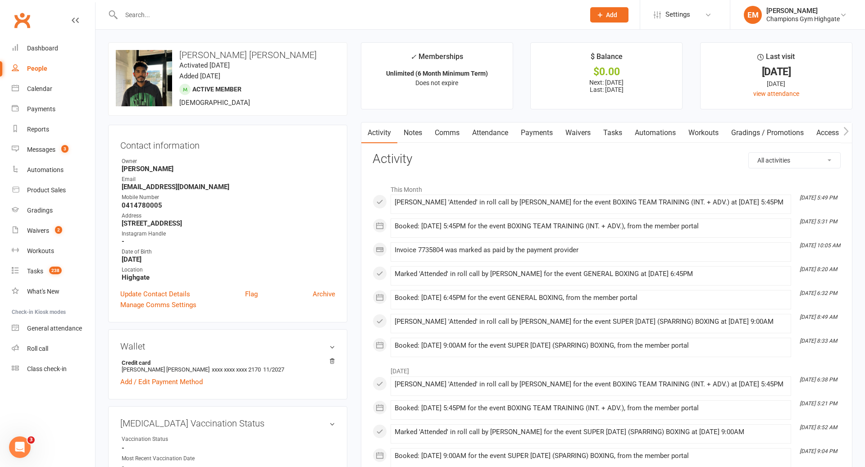
click at [185, 12] on input "text" at bounding box center [348, 15] width 460 height 13
drag, startPoint x: 187, startPoint y: 12, endPoint x: 86, endPoint y: 12, distance: 101.4
click at [86, 2] on header "junaid Junaid Sheik Dawood mdjunaid20006@gmail.com Actions Prospect Member Non-…" at bounding box center [432, 2] width 865 height 0
type input "\"
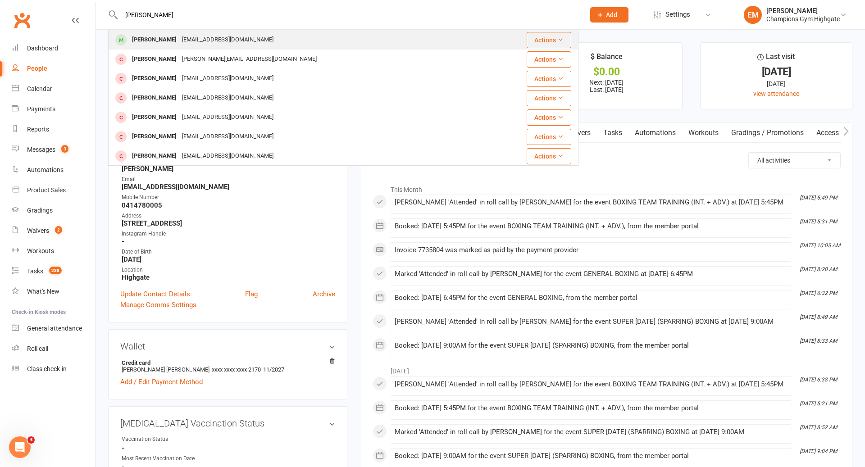
type input "nihal"
click at [179, 39] on div "nihalsingh@hotmail.com" at bounding box center [227, 39] width 97 height 13
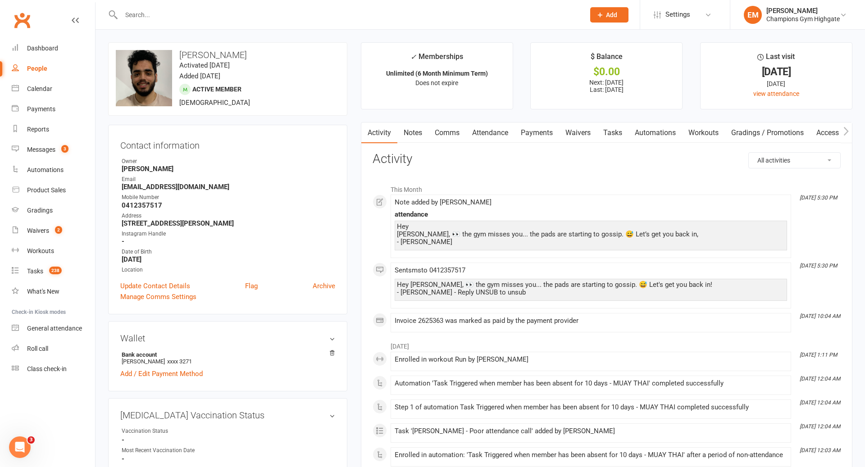
click at [455, 129] on link "Comms" at bounding box center [446, 133] width 37 height 21
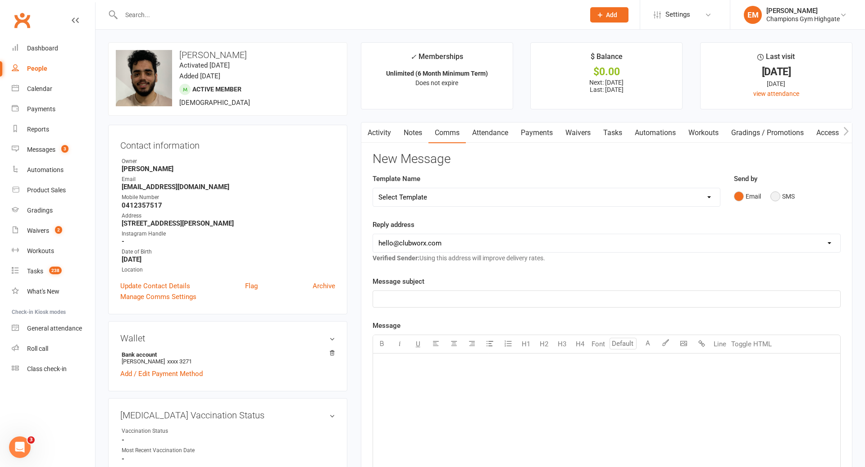
click at [787, 202] on button "SMS" at bounding box center [782, 196] width 24 height 17
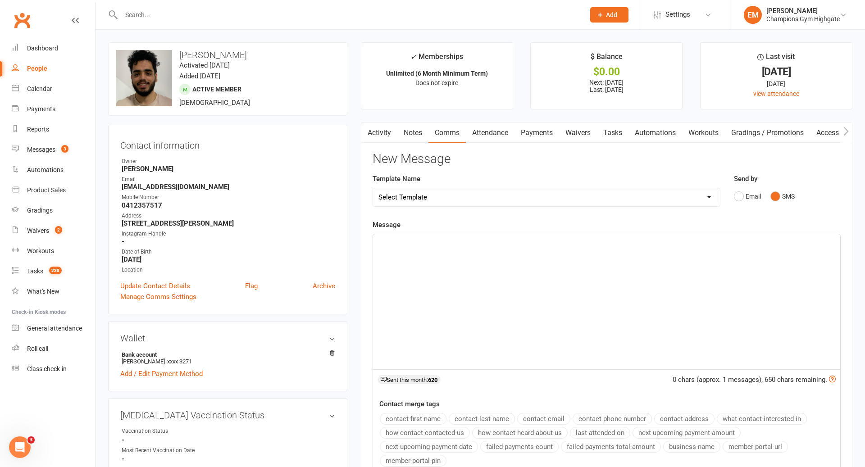
click at [618, 277] on div "﻿" at bounding box center [606, 301] width 467 height 135
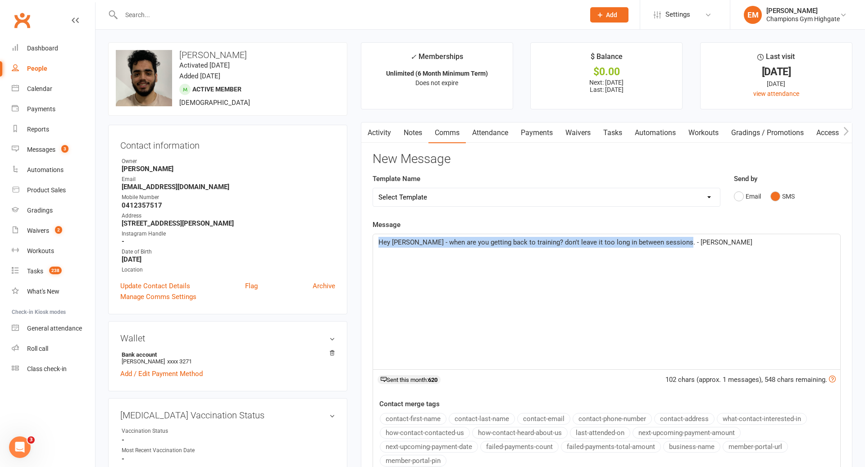
drag, startPoint x: 729, startPoint y: 259, endPoint x: 338, endPoint y: 227, distance: 391.9
copy span "Hey Nihal - when are you getting back to training? don't leave it too long in b…"
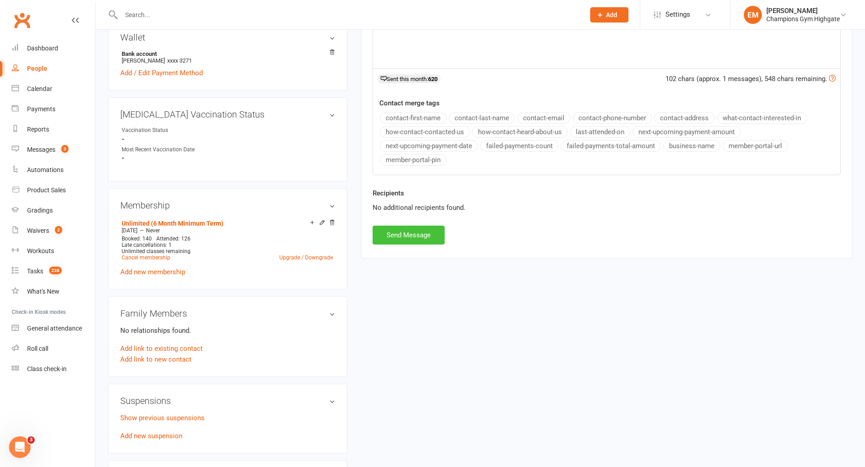
click at [419, 226] on button "Send Message" at bounding box center [409, 235] width 72 height 19
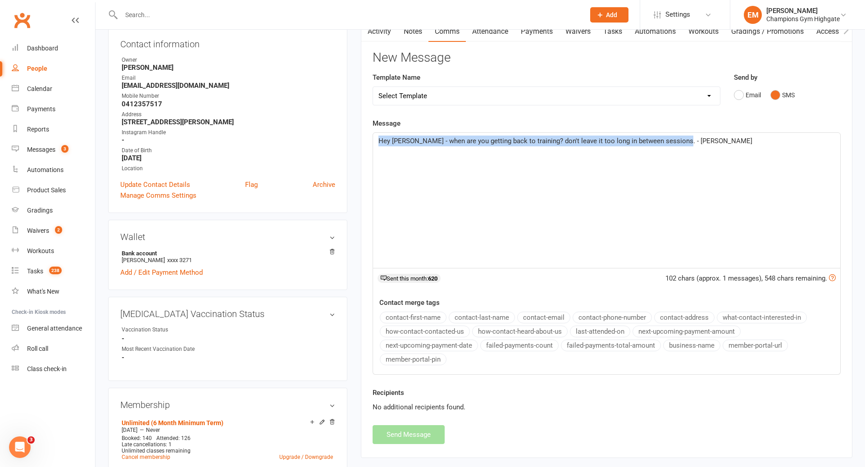
scroll to position [0, 0]
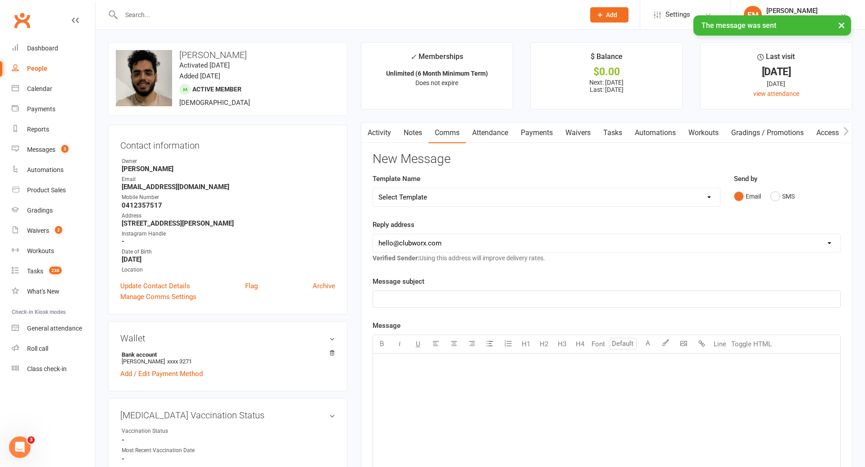
click at [413, 129] on link "Notes" at bounding box center [412, 133] width 31 height 21
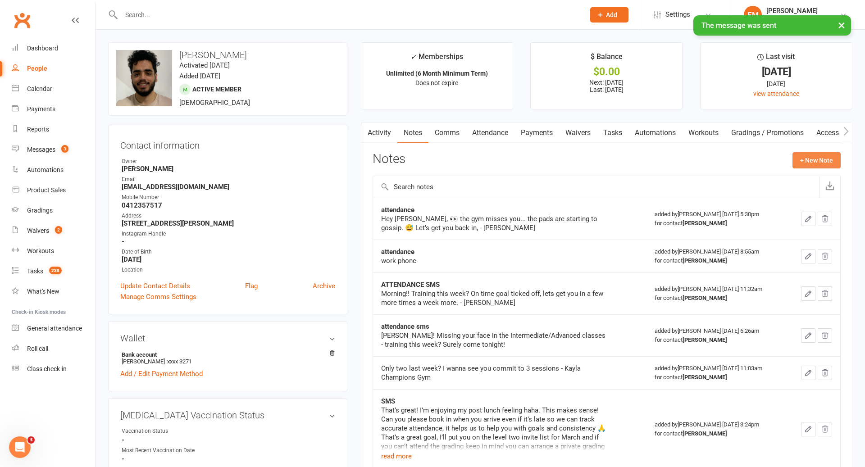
click at [804, 162] on button "+ New Note" at bounding box center [816, 160] width 48 height 16
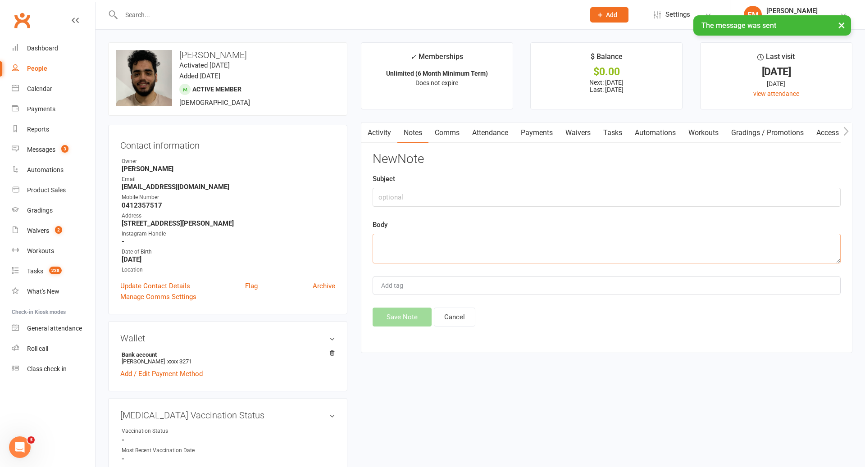
click at [524, 239] on textarea at bounding box center [607, 249] width 468 height 30
paste textarea "Hey Nihal - when are you getting back to training? don't leave it too long in b…"
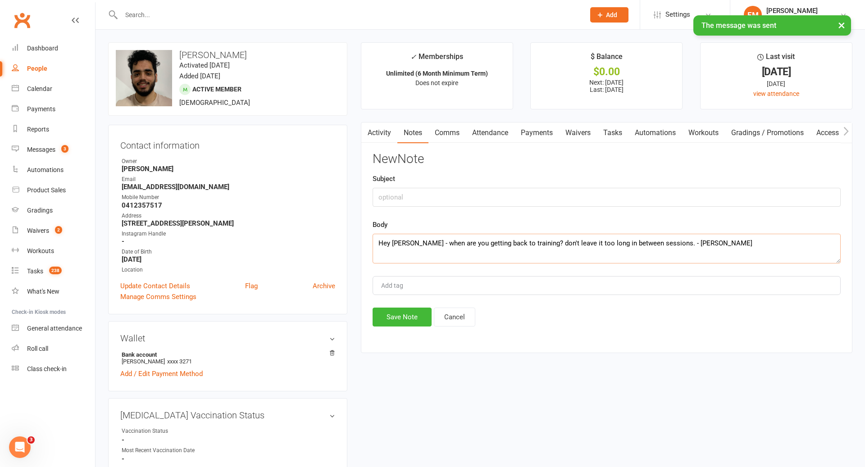
type textarea "Hey Nihal - when are you getting back to training? don't leave it too long in b…"
click at [449, 201] on input "text" at bounding box center [607, 197] width 468 height 19
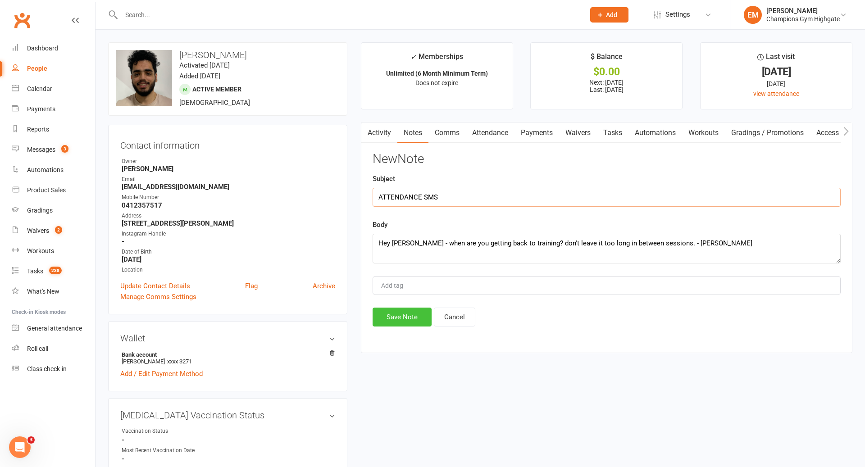
type input "ATTENDANCE SMS"
click at [409, 315] on button "Save Note" at bounding box center [402, 317] width 59 height 19
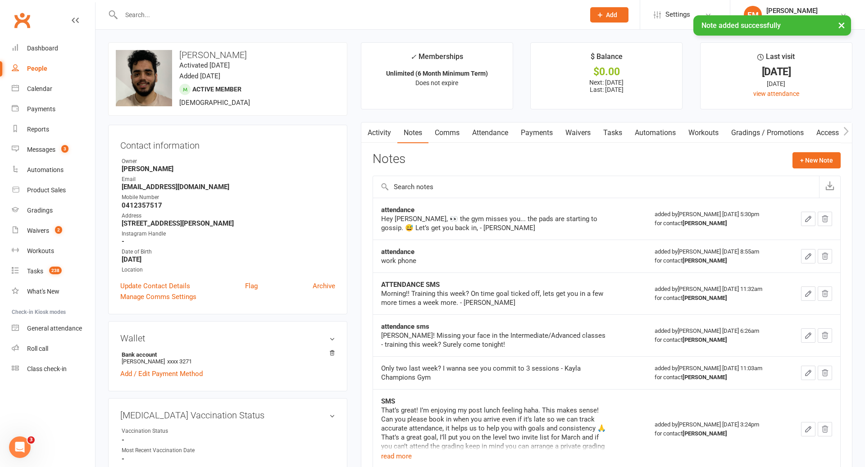
click at [391, 131] on link "Activity" at bounding box center [379, 133] width 36 height 21
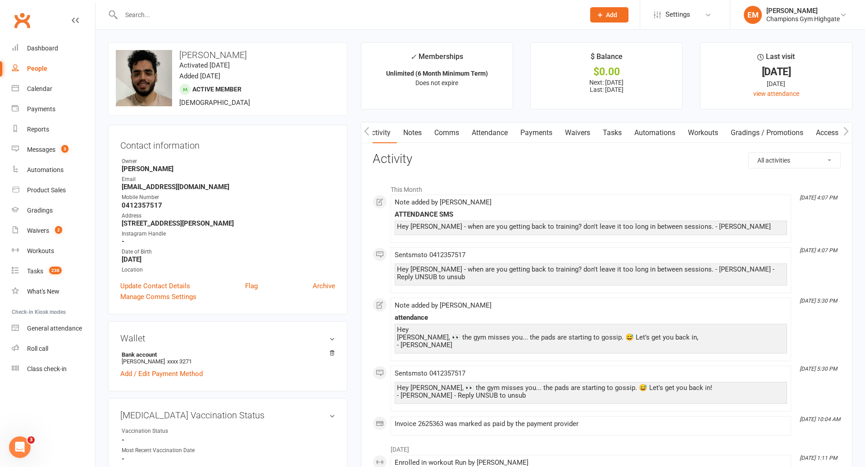
click at [485, 7] on div at bounding box center [343, 14] width 470 height 29
click at [433, 15] on input "text" at bounding box center [348, 15] width 460 height 13
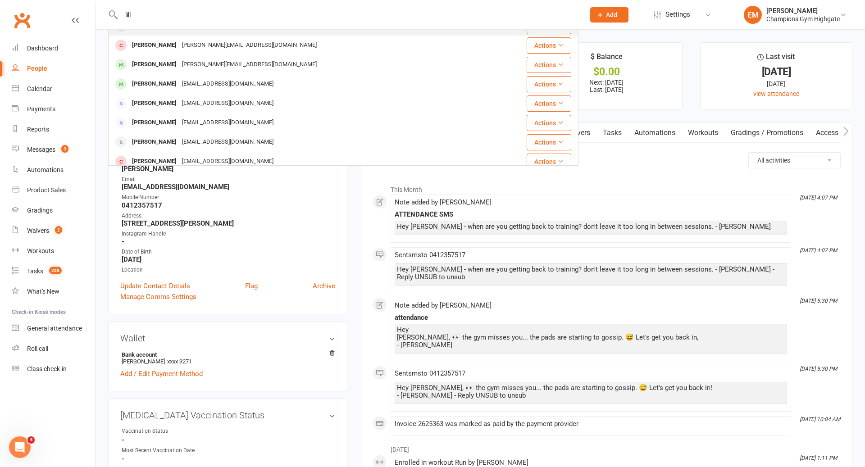
scroll to position [49, 0]
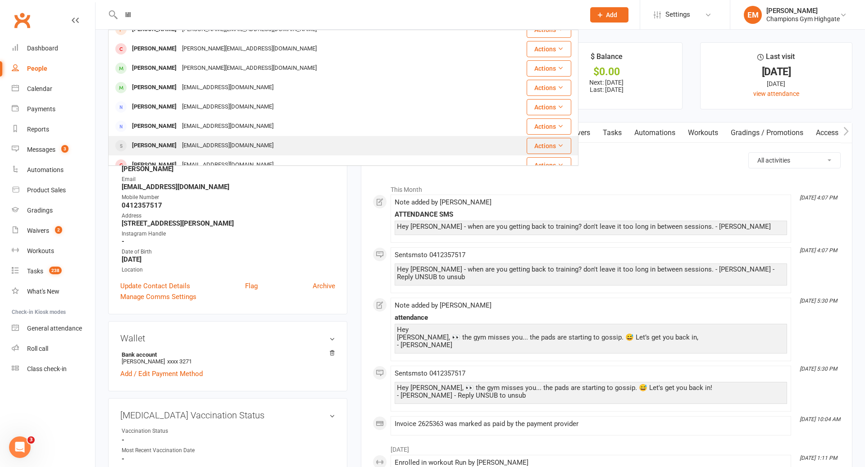
type input "lill"
click at [239, 142] on div "l.tahaafewilliams@gmail.com" at bounding box center [227, 145] width 97 height 13
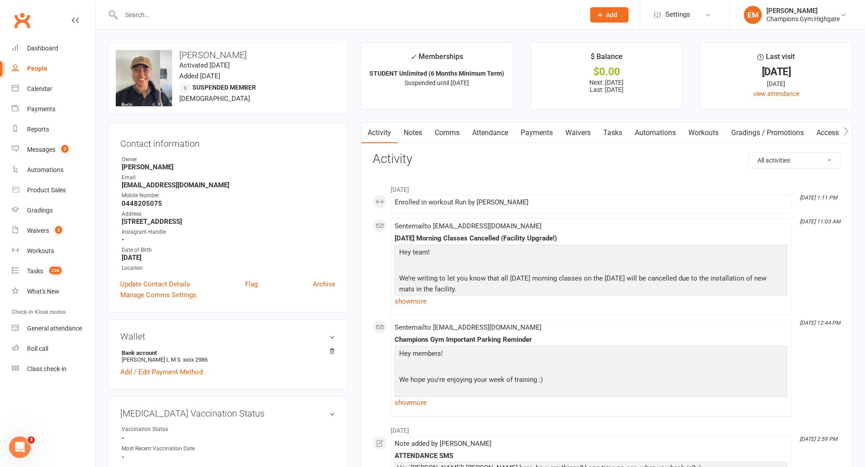
click at [422, 134] on link "Notes" at bounding box center [412, 133] width 31 height 21
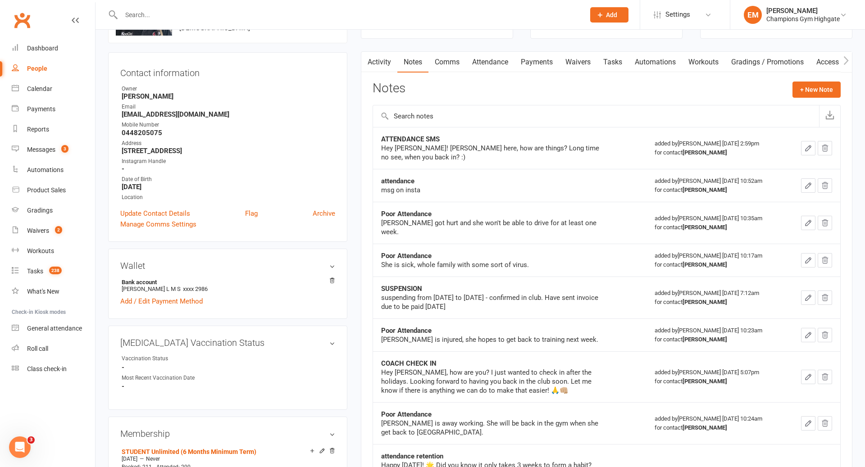
scroll to position [86, 0]
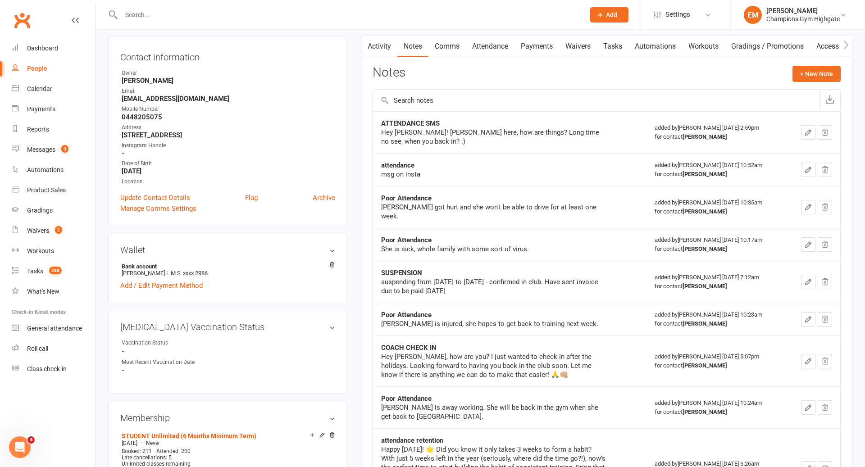
click at [515, 10] on input "text" at bounding box center [348, 15] width 460 height 13
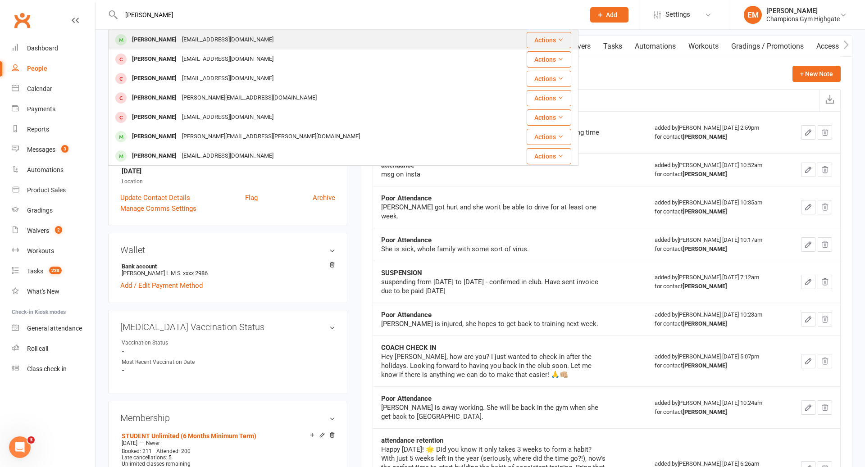
type input "byron wi"
click at [300, 37] on div "Byron Wilks byronwilks228@gmail.com" at bounding box center [304, 40] width 390 height 18
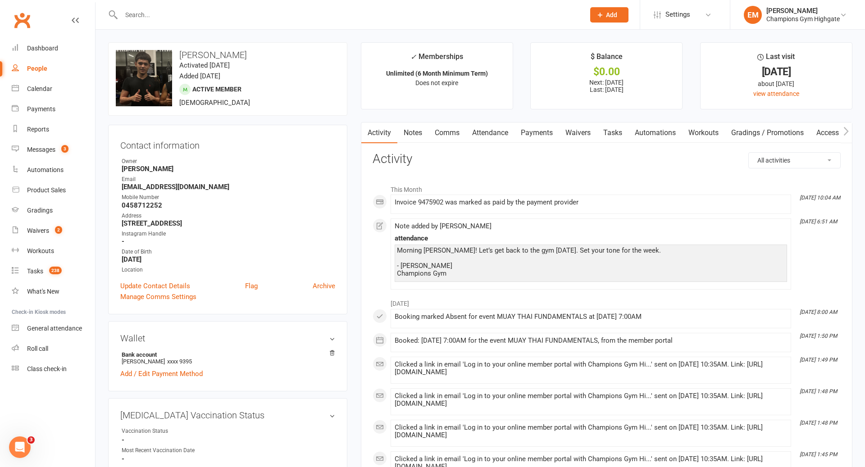
click at [538, 128] on link "Payments" at bounding box center [536, 133] width 45 height 21
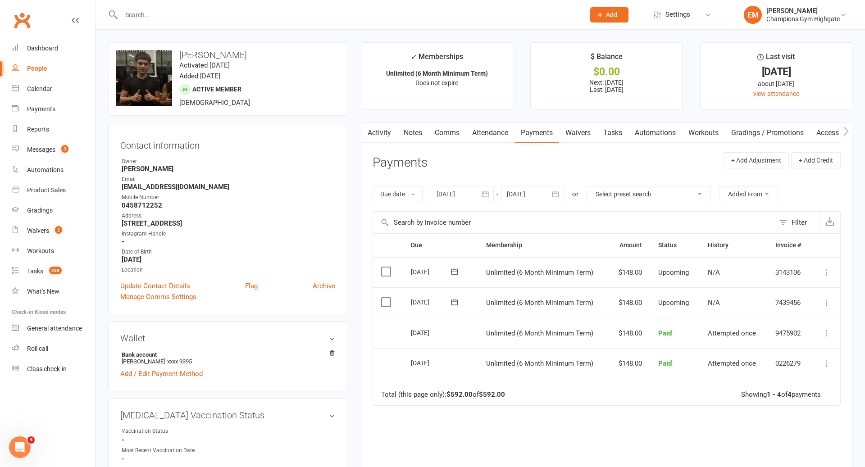
click at [449, 140] on link "Comms" at bounding box center [446, 133] width 37 height 21
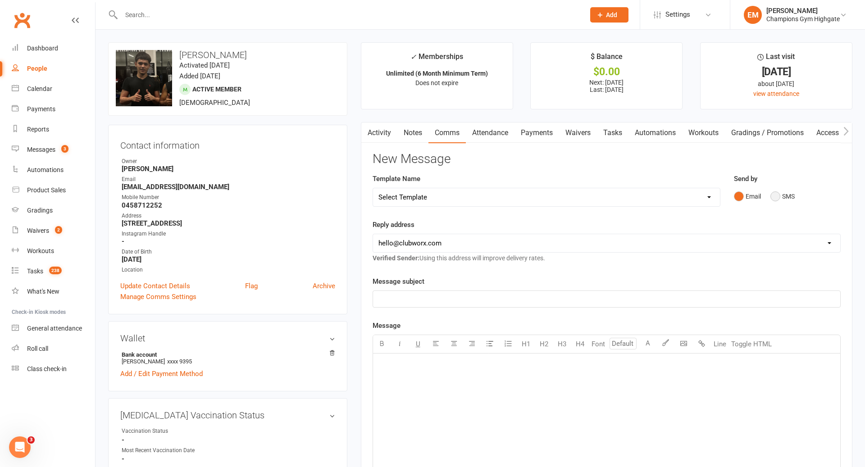
click at [774, 195] on button "SMS" at bounding box center [782, 196] width 24 height 17
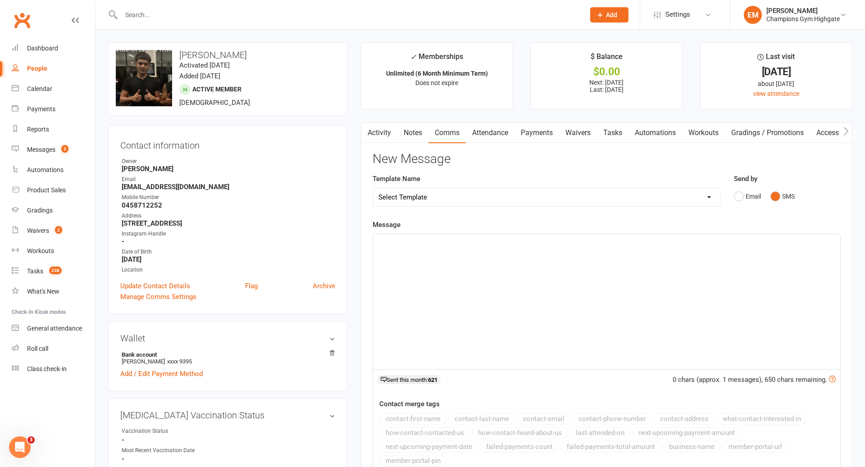
click at [623, 271] on div "﻿" at bounding box center [606, 301] width 467 height 135
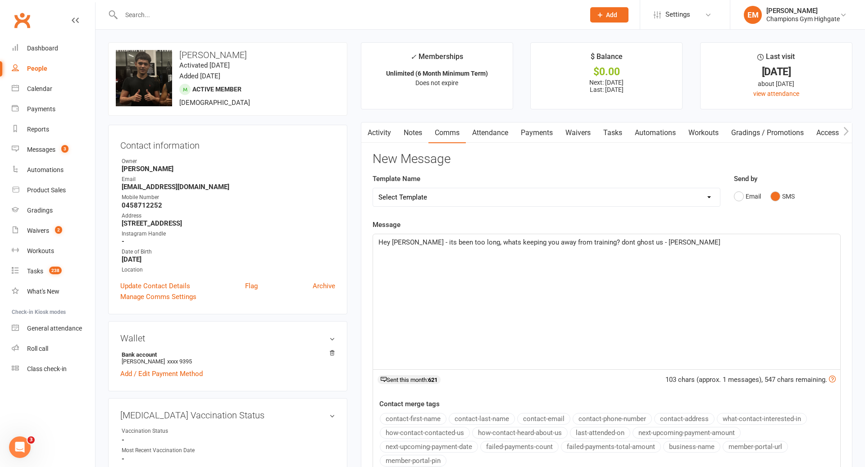
click at [652, 239] on span "Hey Byron - its been too long, whats keeping you away from training? dont ghost…" at bounding box center [549, 242] width 342 height 8
drag, startPoint x: 686, startPoint y: 255, endPoint x: 356, endPoint y: 242, distance: 330.4
click at [356, 242] on main "✓ Memberships Unlimited (6 Month Minimum Term) Does not expire $ Balance $0.00 …" at bounding box center [606, 305] width 505 height 526
copy span "Hey Byron - its been too long, whats keeping you away from training? dont ghost…"
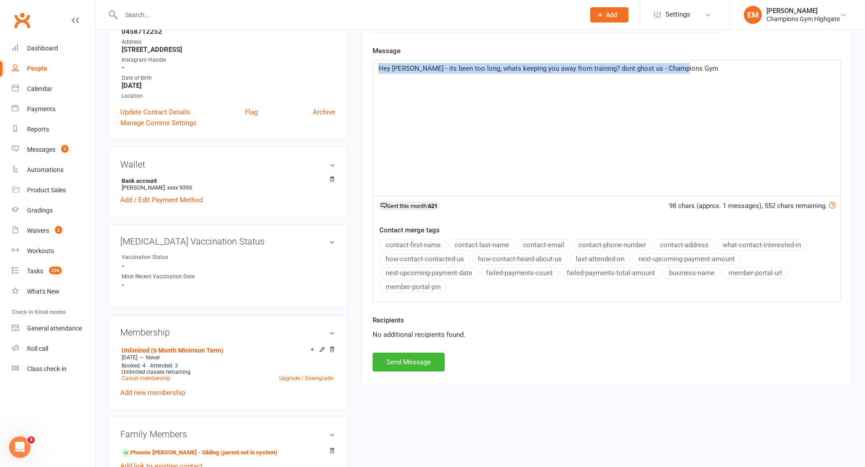
scroll to position [336, 0]
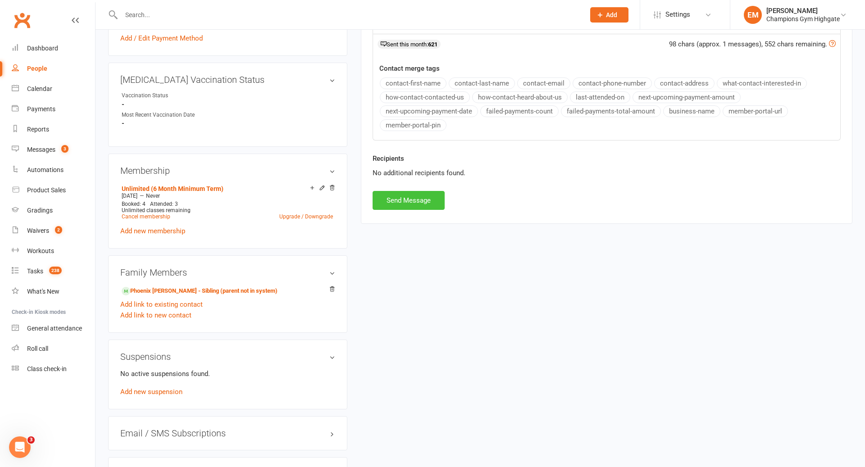
click at [423, 197] on button "Send Message" at bounding box center [409, 200] width 72 height 19
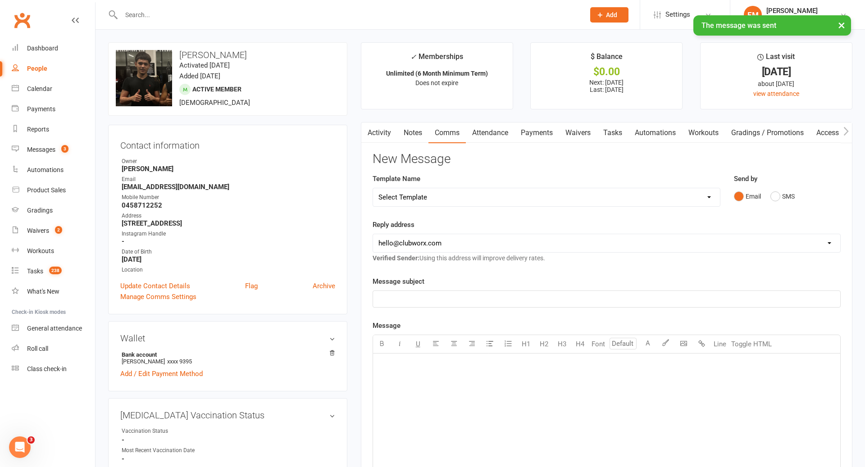
click at [412, 130] on link "Notes" at bounding box center [412, 133] width 31 height 21
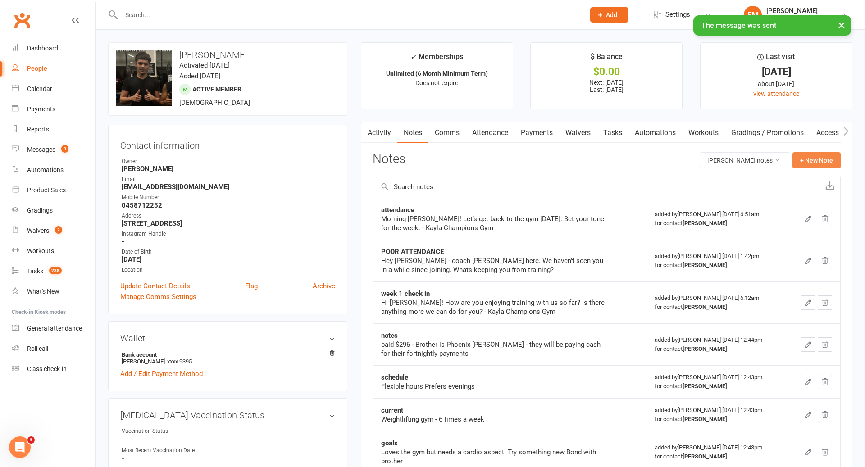
click at [822, 157] on button "+ New Note" at bounding box center [816, 160] width 48 height 16
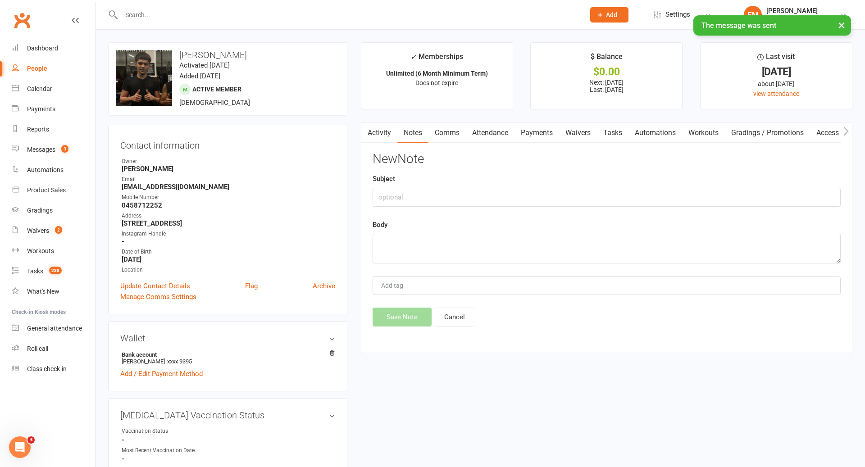
click at [588, 221] on div "Body" at bounding box center [607, 241] width 468 height 44
click at [558, 245] on textarea at bounding box center [607, 249] width 468 height 30
paste textarea "Hey Byron - its been too long, whats keeping you away from training? dont ghost…"
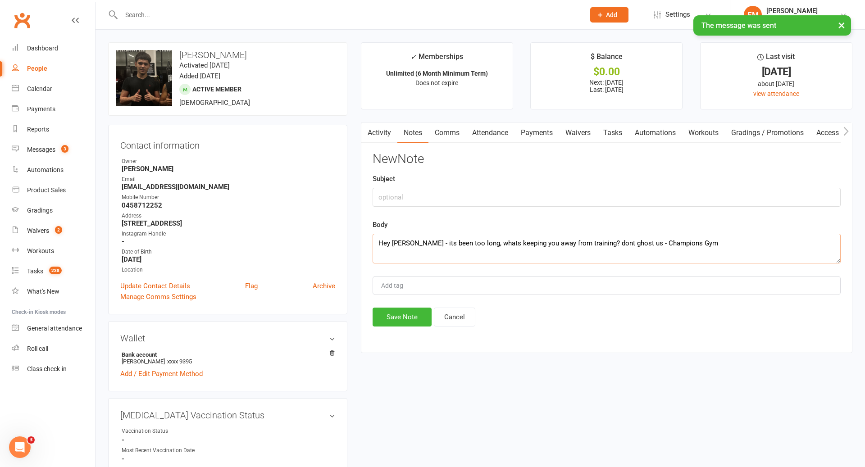
type textarea "Hey Byron - its been too long, whats keeping you away from training? dont ghost…"
click at [467, 186] on div "Subject" at bounding box center [607, 189] width 468 height 33
click at [461, 195] on input "text" at bounding box center [607, 197] width 468 height 19
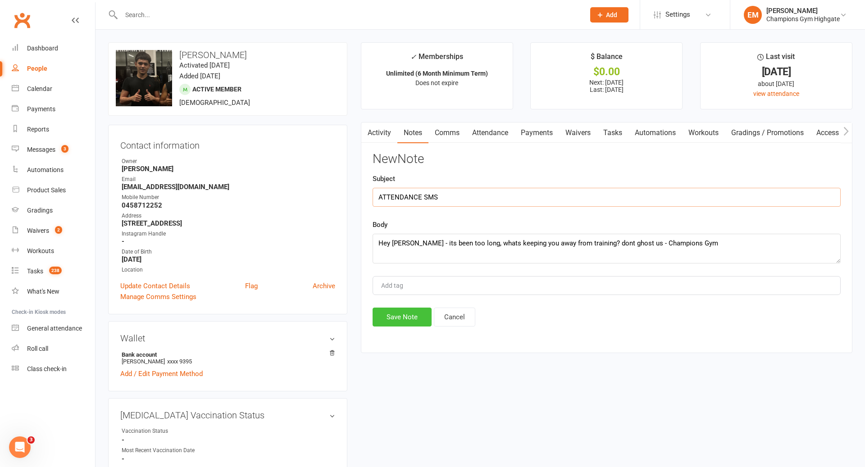
type input "ATTENDANCE SMS"
click at [404, 310] on button "Save Note" at bounding box center [402, 317] width 59 height 19
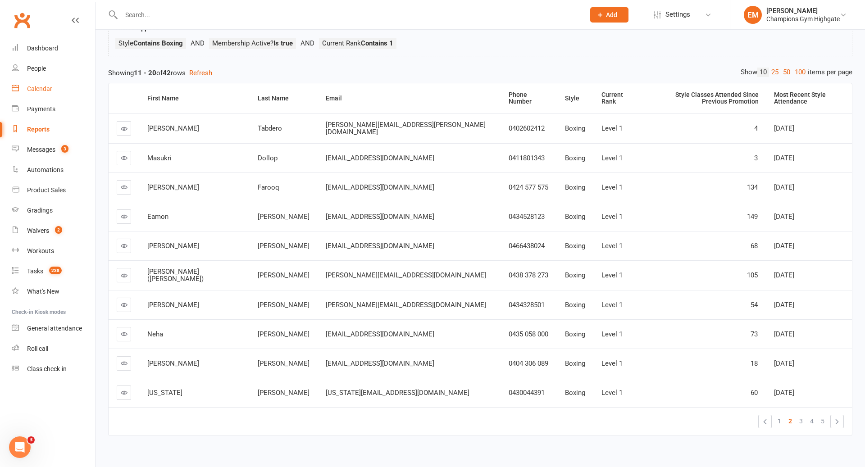
click at [56, 90] on link "Calendar" at bounding box center [53, 89] width 83 height 20
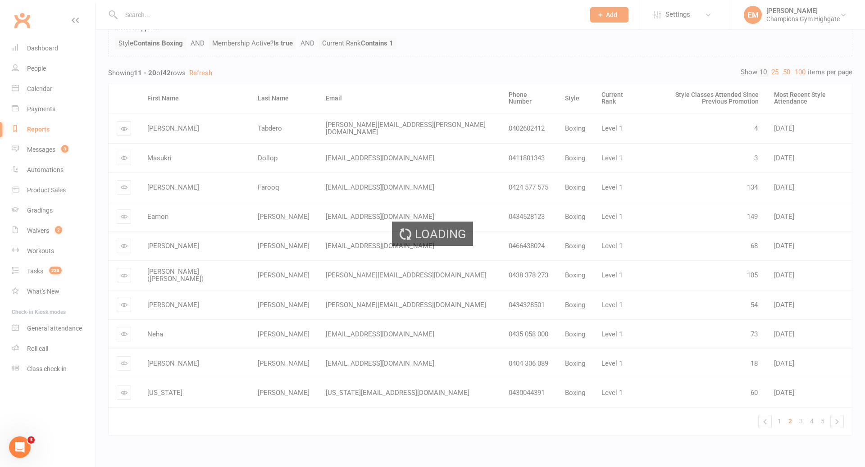
click at [50, 90] on div "Loading" at bounding box center [432, 233] width 865 height 467
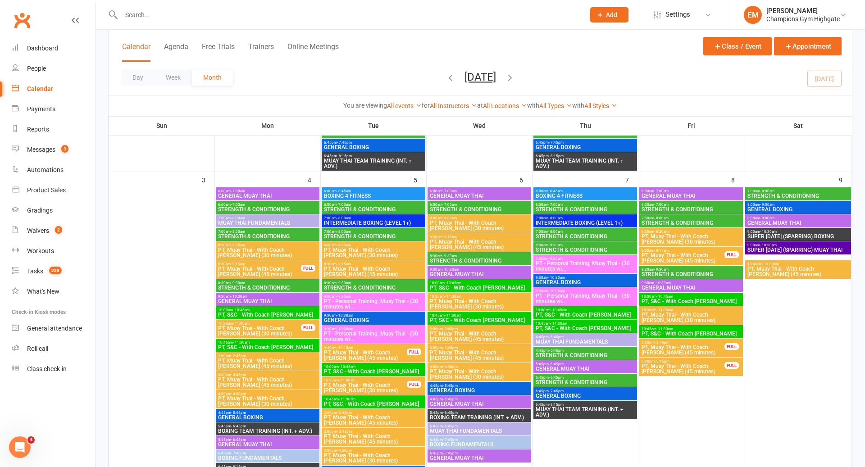
scroll to position [488, 0]
